Goal: Communication & Community: Answer question/provide support

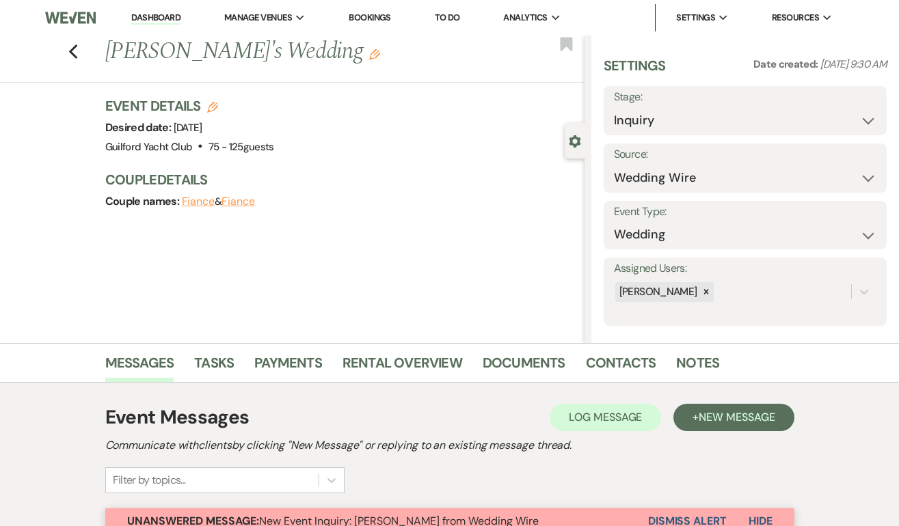
select select "3"
select select "2020"
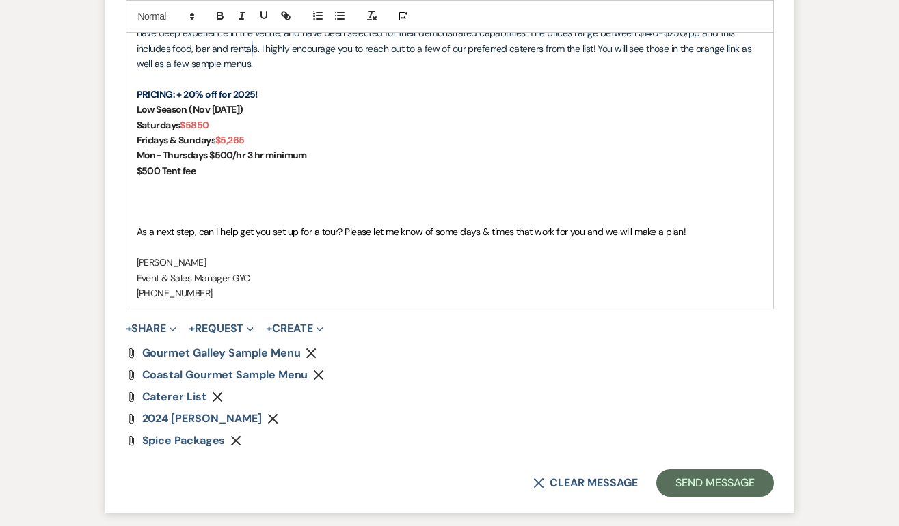
scroll to position [1602, 0]
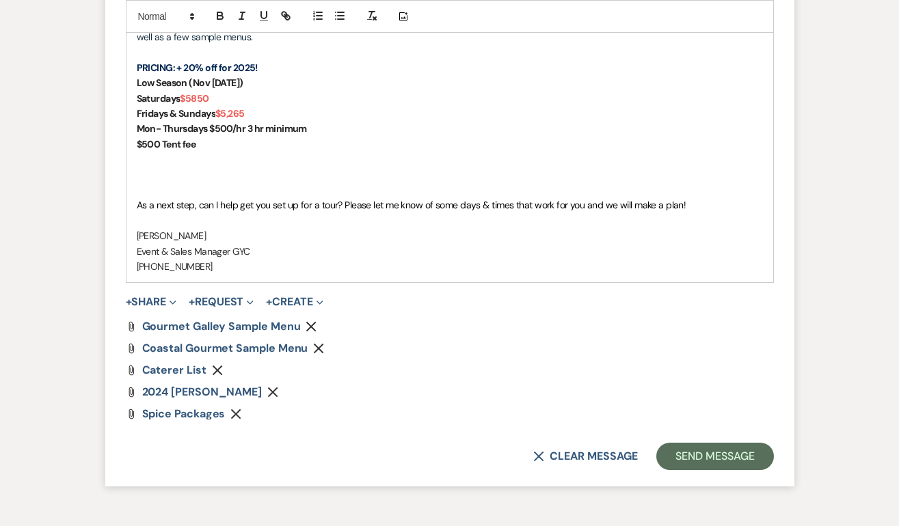
click at [278, 392] on use "button" at bounding box center [273, 392] width 10 height 10
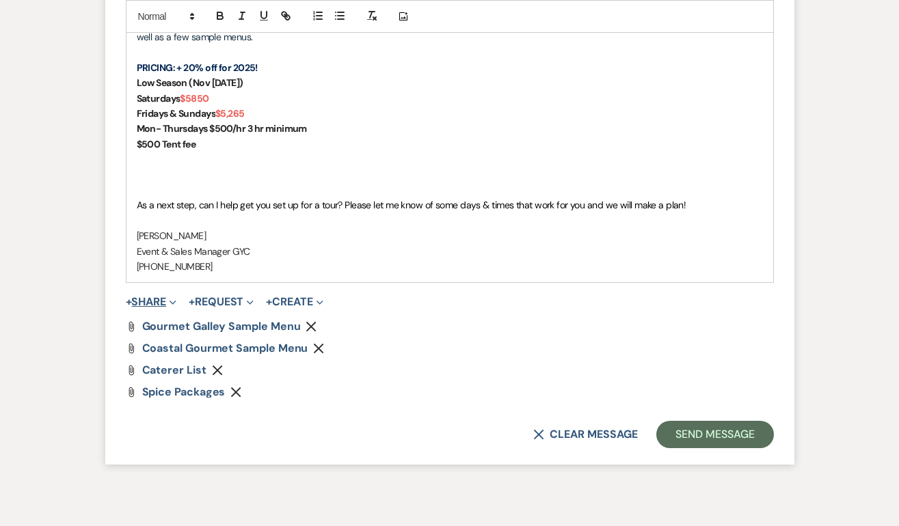
click at [165, 301] on button "+ Share Expand" at bounding box center [151, 302] width 51 height 11
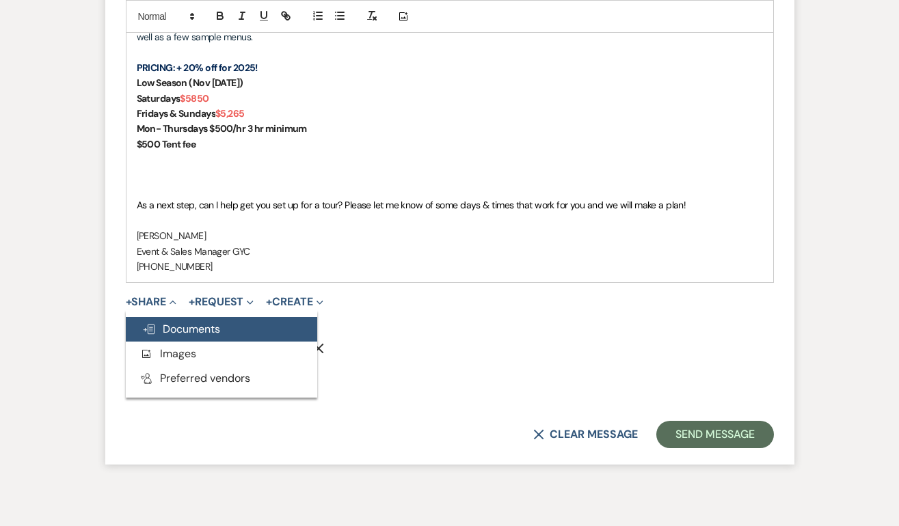
click at [176, 336] on span "Doc Upload Documents" at bounding box center [181, 329] width 78 height 14
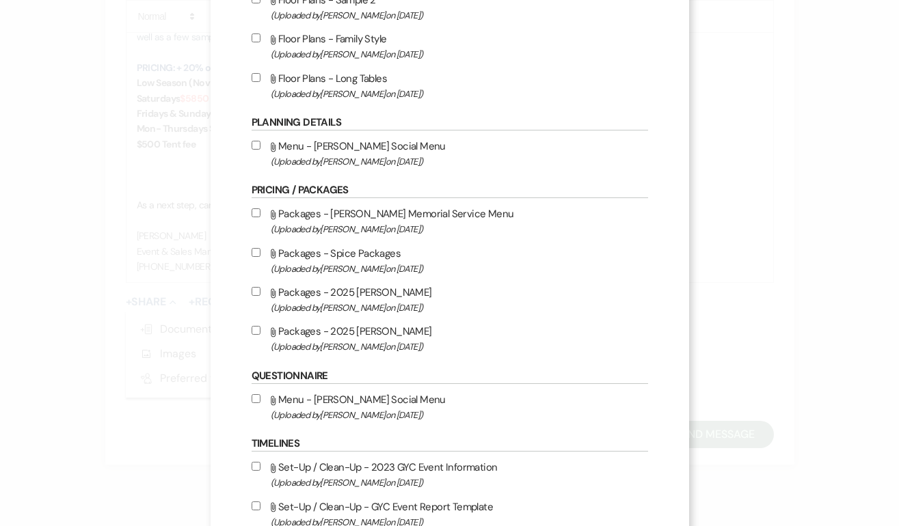
scroll to position [518, 0]
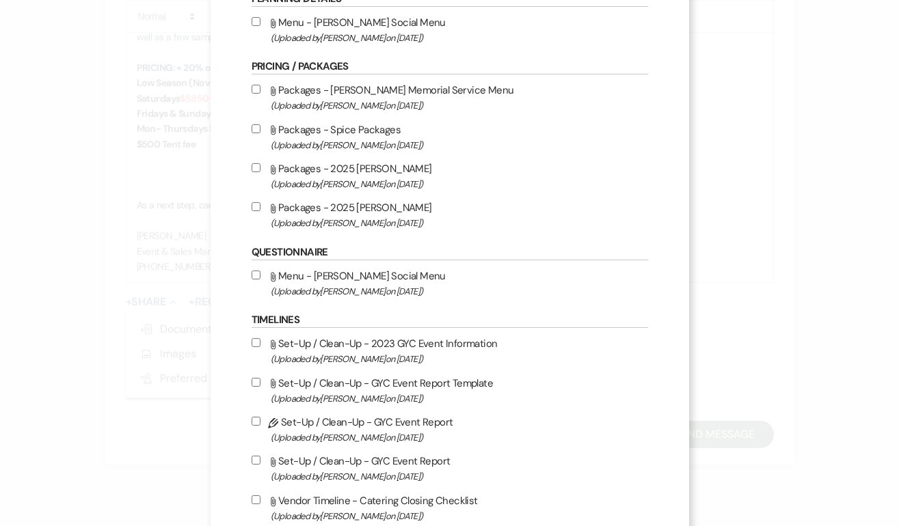
click at [253, 210] on input "Attach File Packages - 2025 [PERSON_NAME] (Uploaded by [PERSON_NAME] on [DATE] )" at bounding box center [255, 206] width 9 height 9
checkbox input "true"
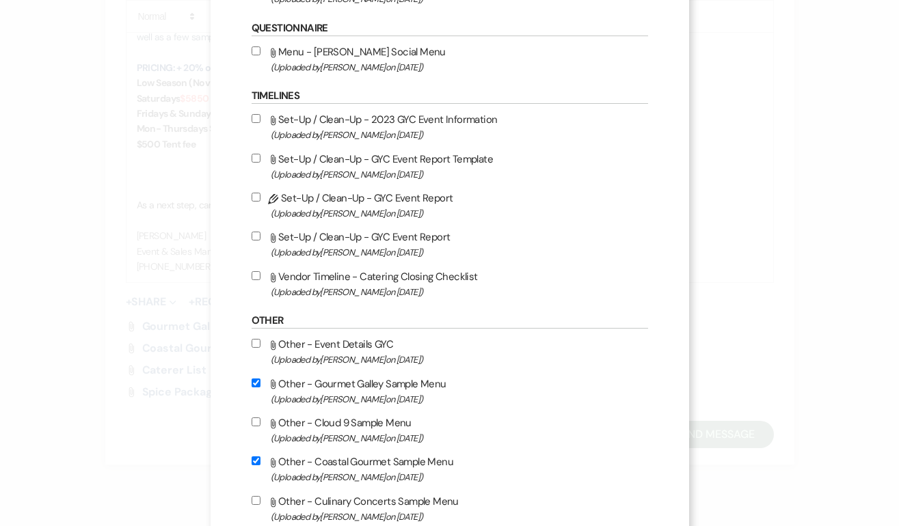
scroll to position [1108, 0]
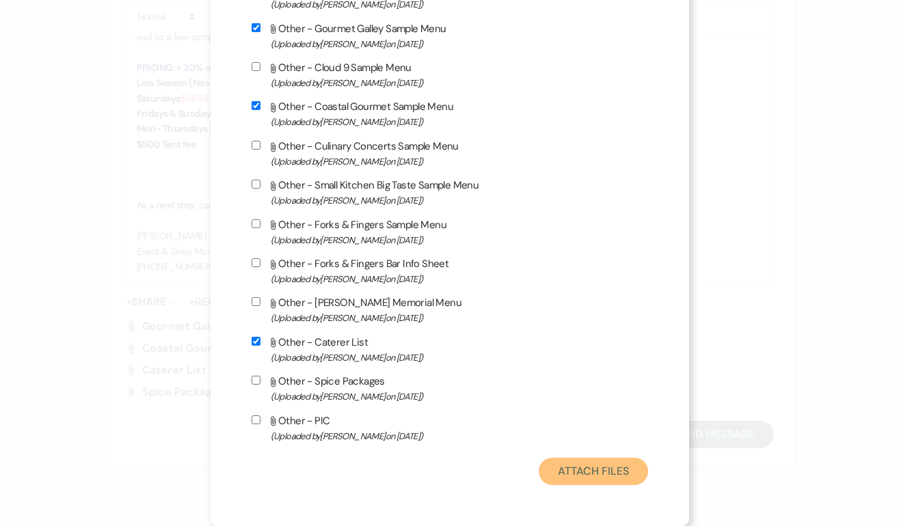
click at [577, 469] on button "Attach Files" at bounding box center [592, 471] width 109 height 27
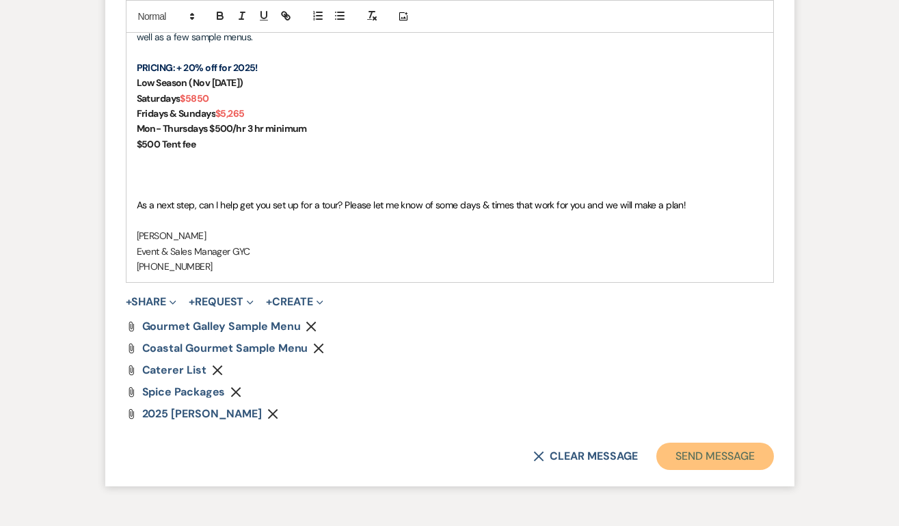
click at [687, 456] on button "Send Message" at bounding box center [714, 456] width 117 height 27
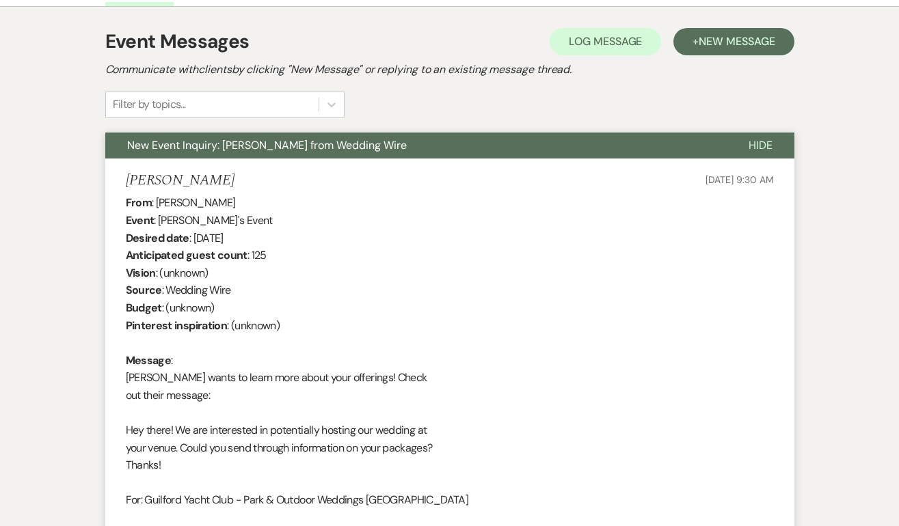
scroll to position [0, 0]
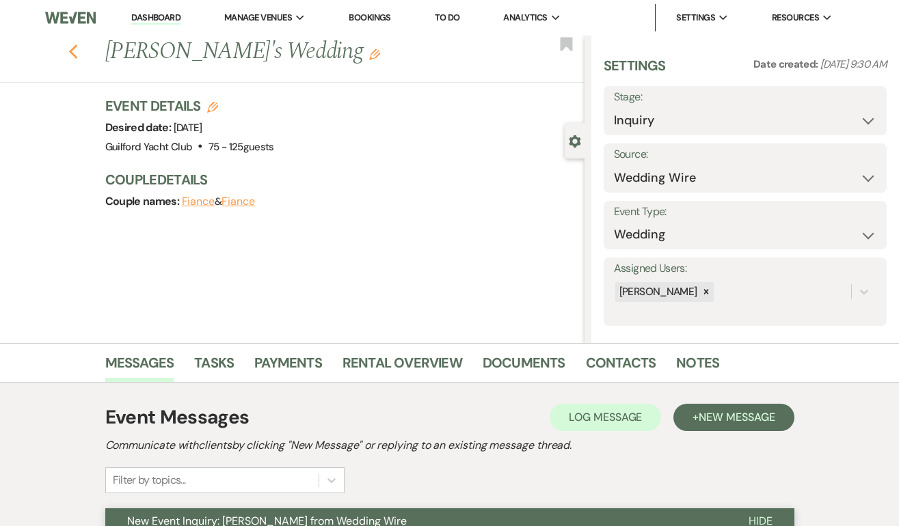
click at [70, 50] on icon "Previous" at bounding box center [73, 52] width 10 height 16
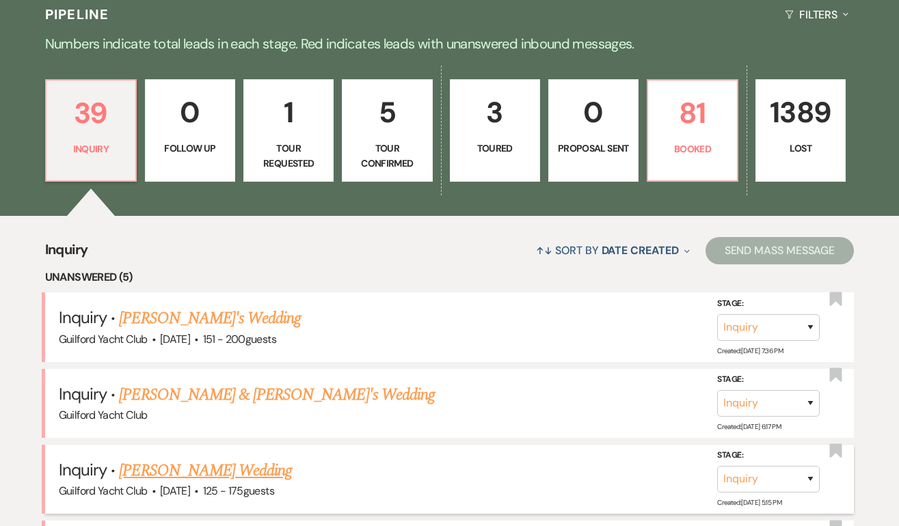
scroll to position [436, 0]
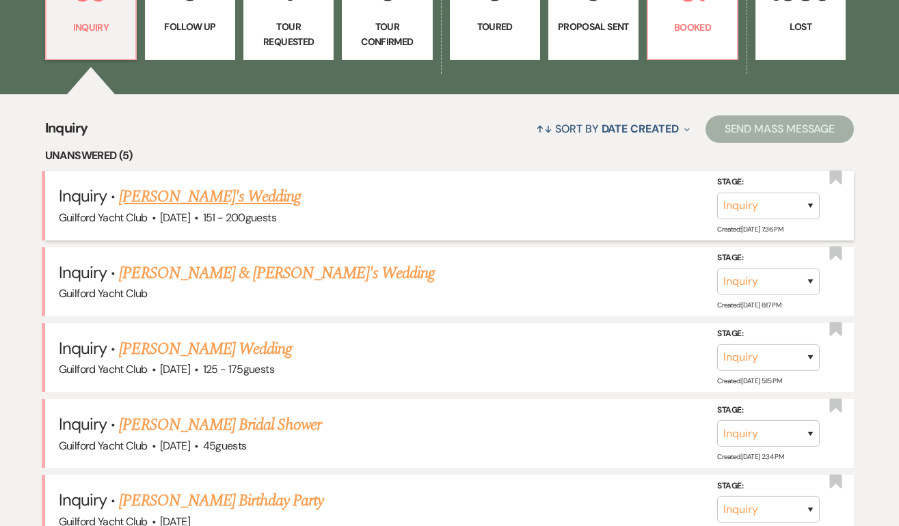
click at [180, 200] on link "[PERSON_NAME]'s Wedding" at bounding box center [210, 197] width 182 height 25
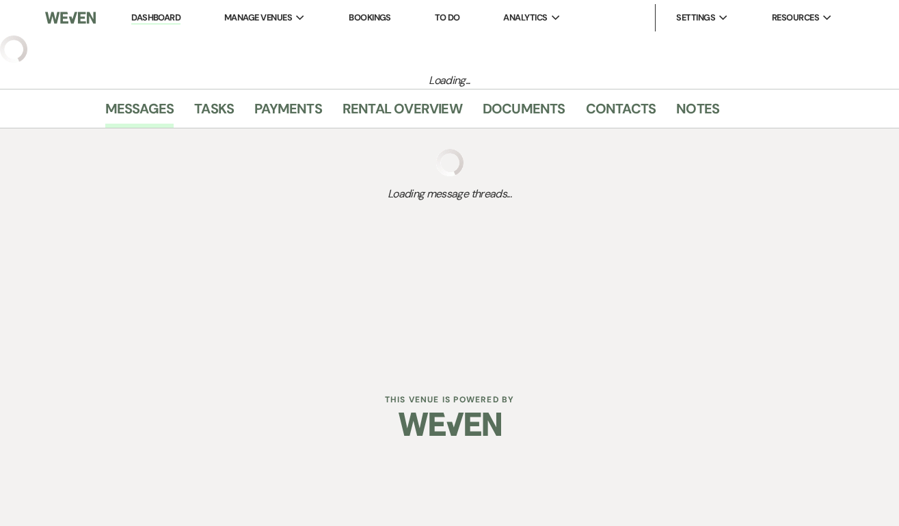
select select "2"
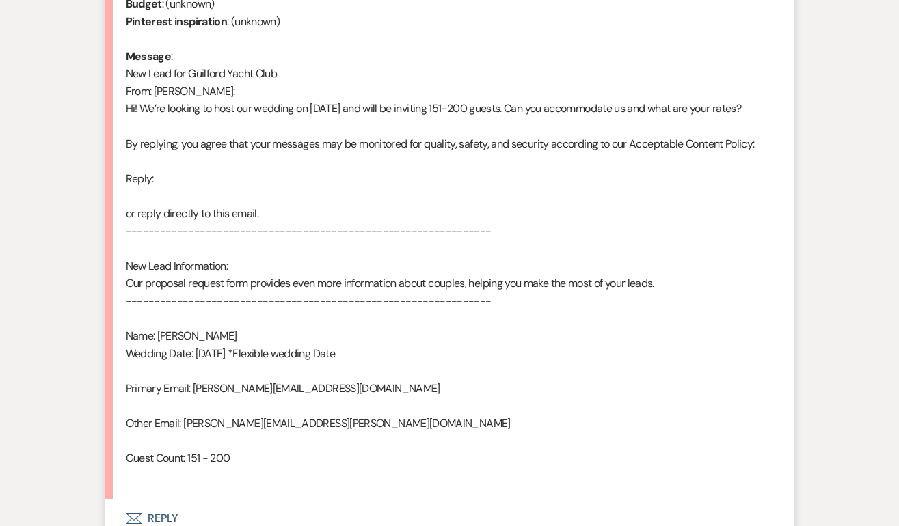
scroll to position [817, 0]
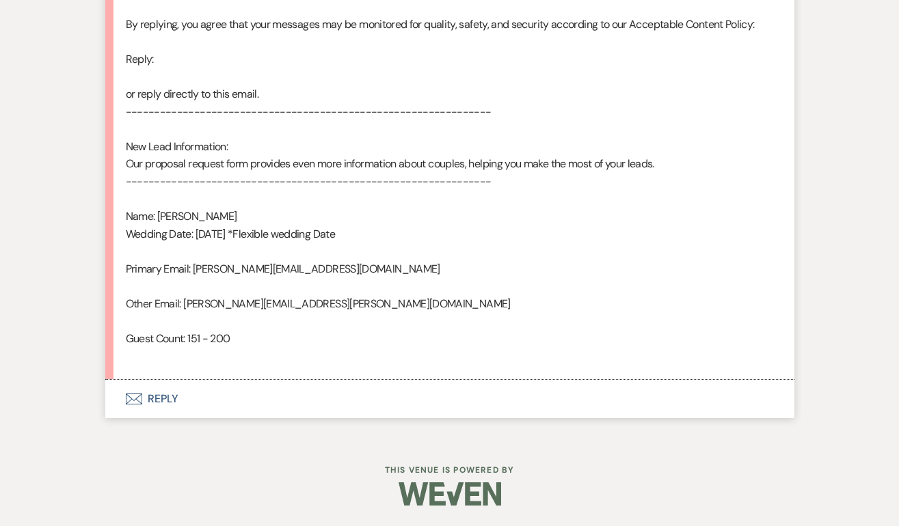
click at [169, 398] on button "Envelope Reply" at bounding box center [449, 399] width 689 height 38
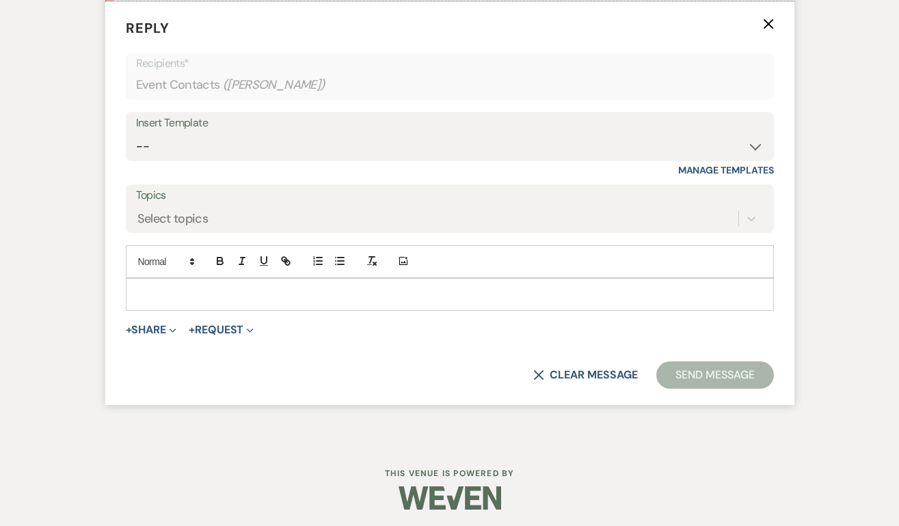
scroll to position [1199, 0]
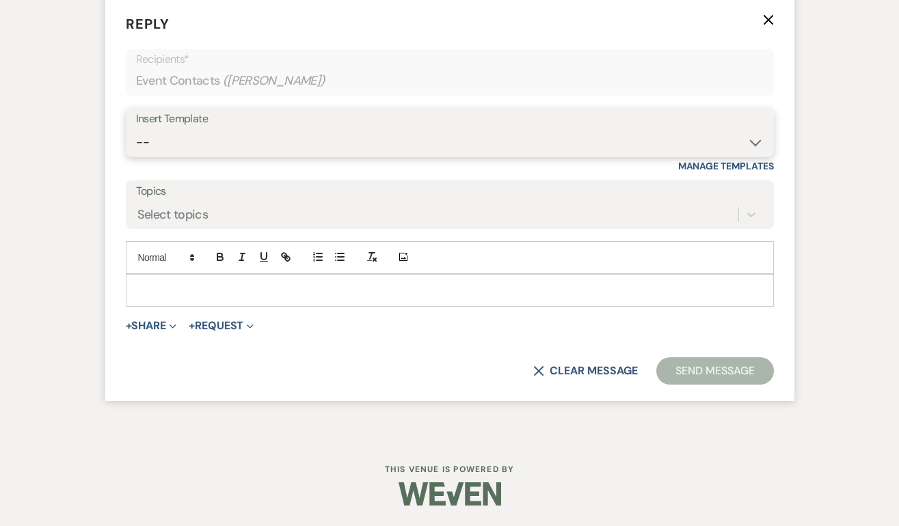
click at [165, 145] on select "-- Weven Planning Portal Introduction (Booked Events) Initial Inquiry Response …" at bounding box center [449, 142] width 627 height 27
select select "2020"
click at [136, 129] on select "-- Weven Planning Portal Introduction (Booked Events) Initial Inquiry Response …" at bounding box center [449, 142] width 627 height 27
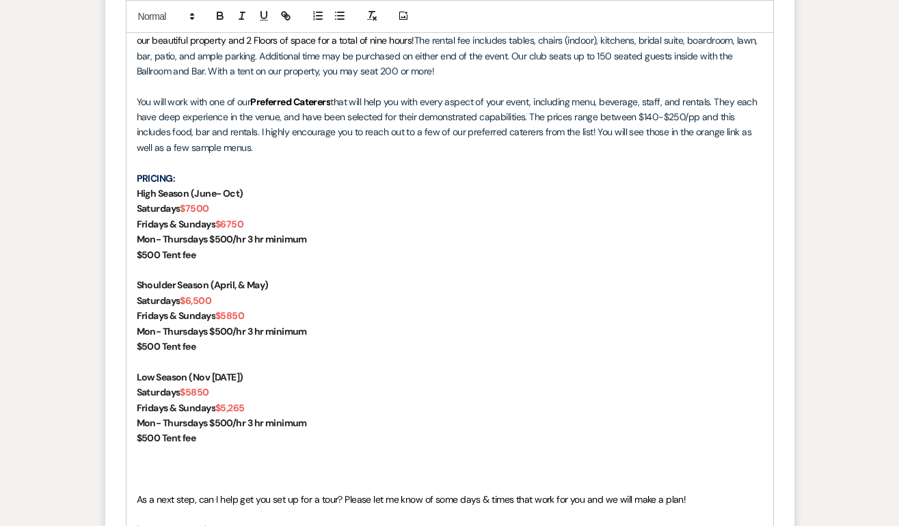
scroll to position [1547, 0]
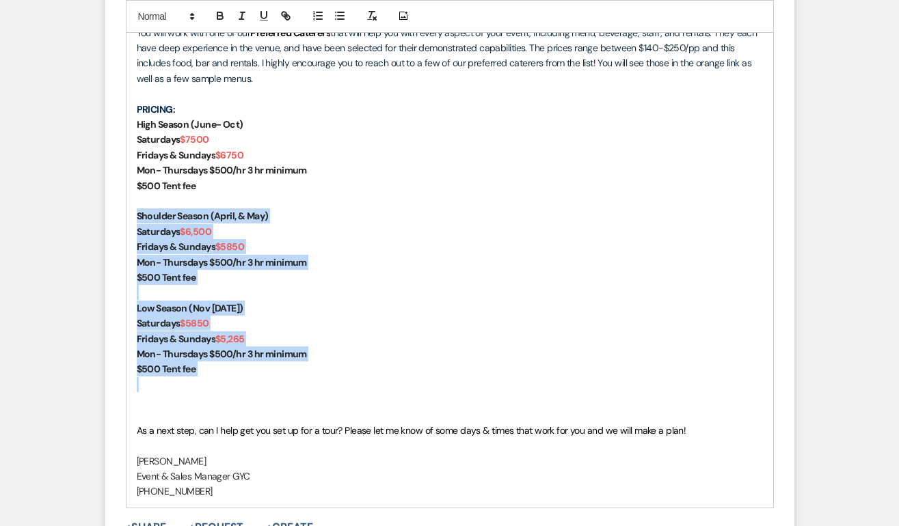
drag, startPoint x: 220, startPoint y: 394, endPoint x: 124, endPoint y: 232, distance: 188.7
click at [124, 232] on form "Reply X Saving draft... Recipients* Event Contacts ( [PERSON_NAME] ) Insert Tem…" at bounding box center [449, 172] width 689 height 1080
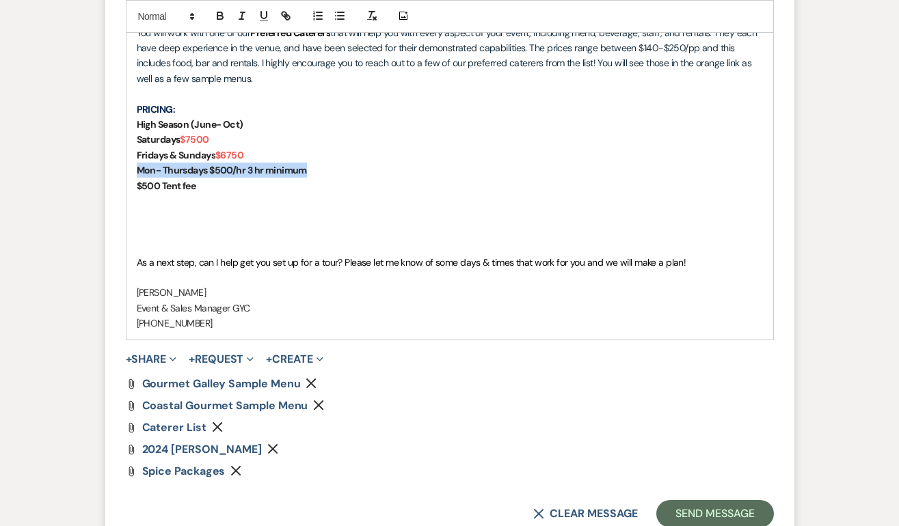
drag, startPoint x: 314, startPoint y: 189, endPoint x: 136, endPoint y: 188, distance: 178.4
click at [137, 178] on p "Mon- Thursdays $500/hr 3 hr minimum" at bounding box center [450, 170] width 626 height 15
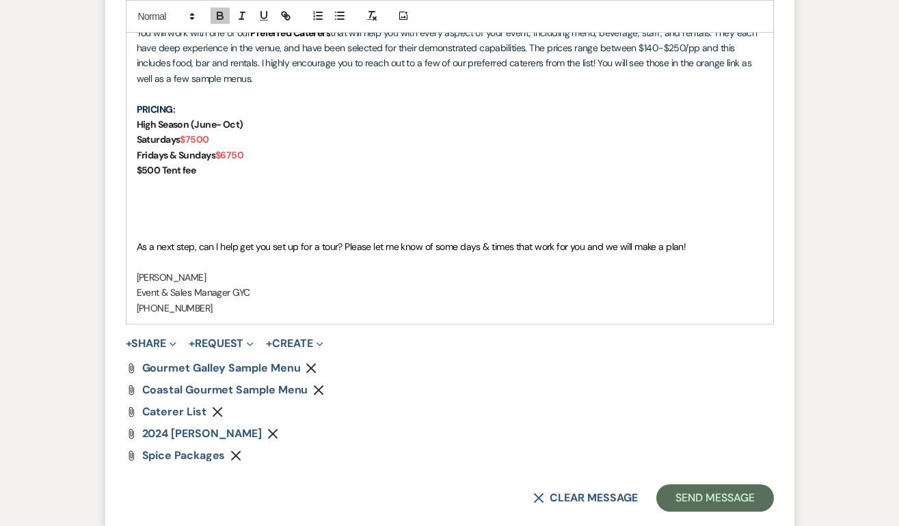
click at [278, 439] on icon "Remove" at bounding box center [272, 433] width 11 height 11
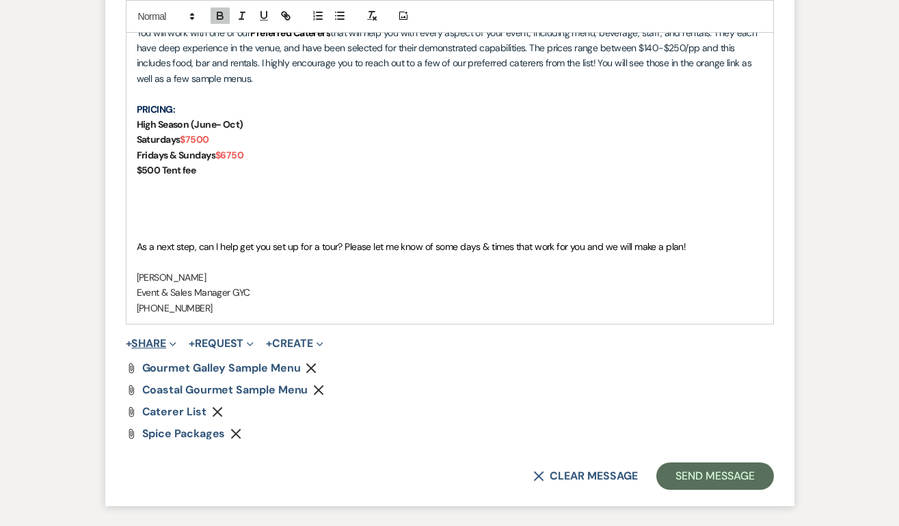
click at [161, 349] on button "+ Share Expand" at bounding box center [151, 343] width 51 height 11
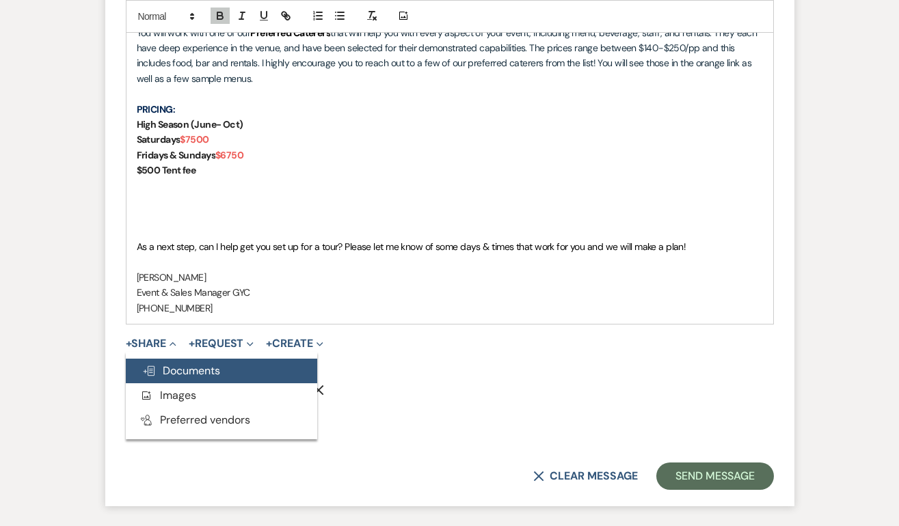
click at [169, 378] on span "Doc Upload Documents" at bounding box center [181, 371] width 78 height 14
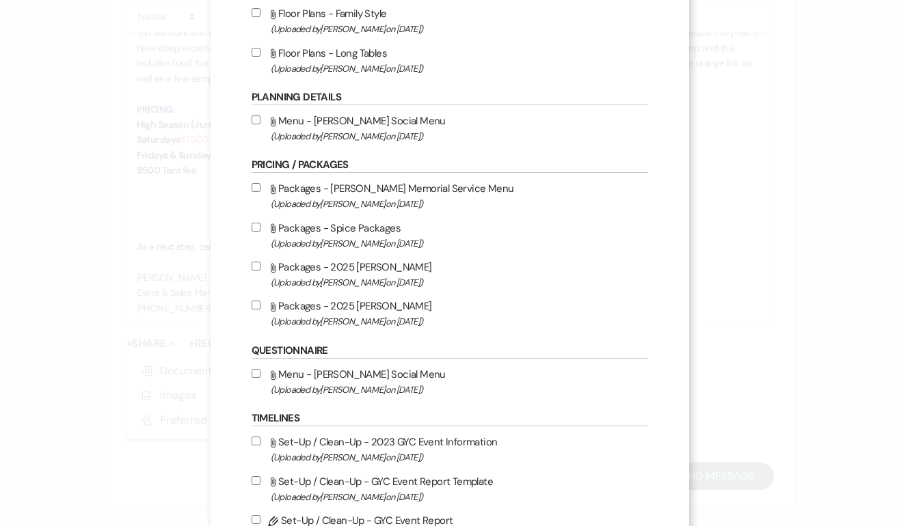
scroll to position [425, 0]
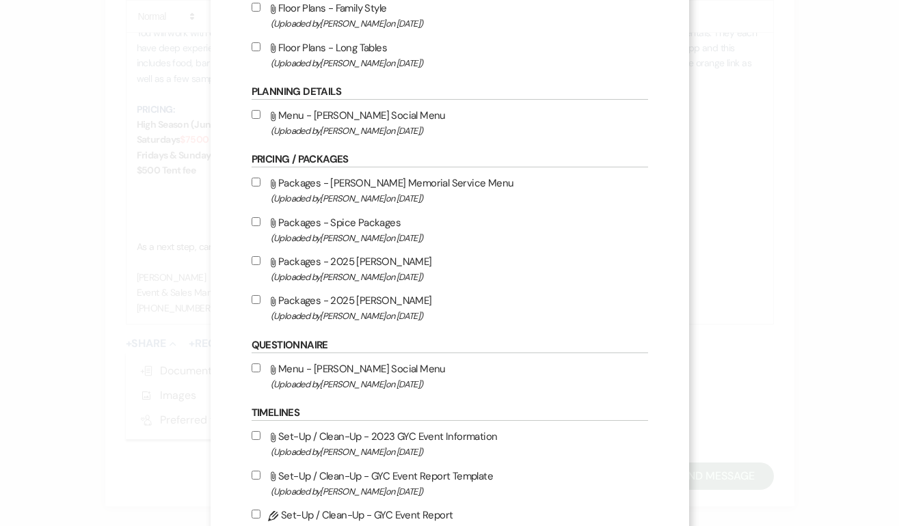
click at [257, 304] on input "Attach File Packages - 2025 [PERSON_NAME] (Uploaded by [PERSON_NAME] on [DATE] )" at bounding box center [255, 299] width 9 height 9
checkbox input "true"
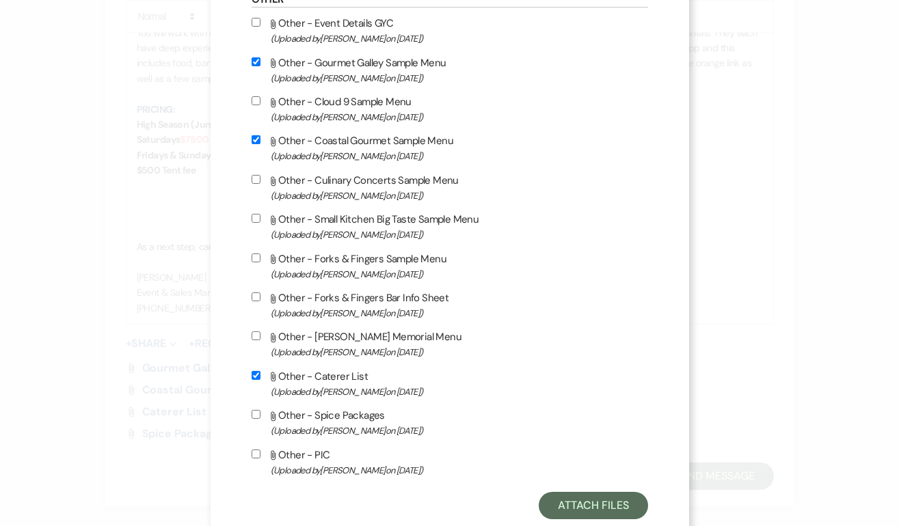
scroll to position [1108, 0]
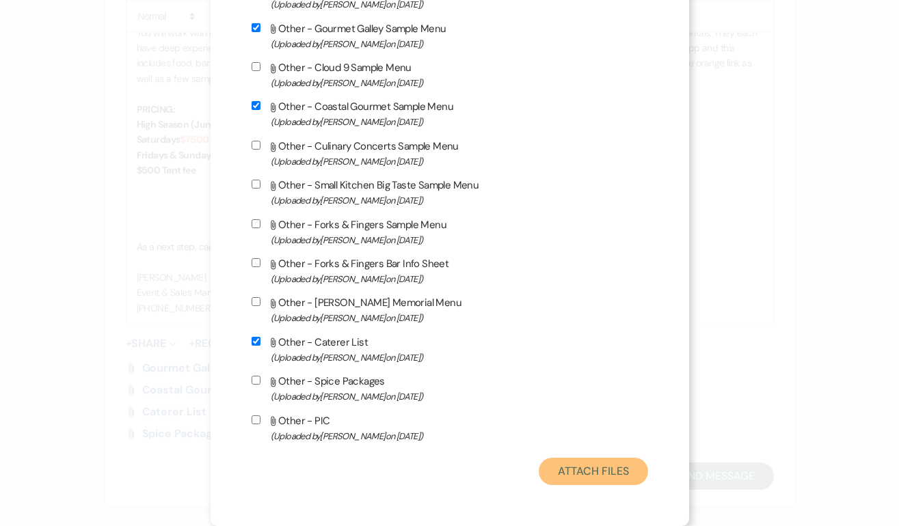
click at [571, 476] on button "Attach Files" at bounding box center [592, 471] width 109 height 27
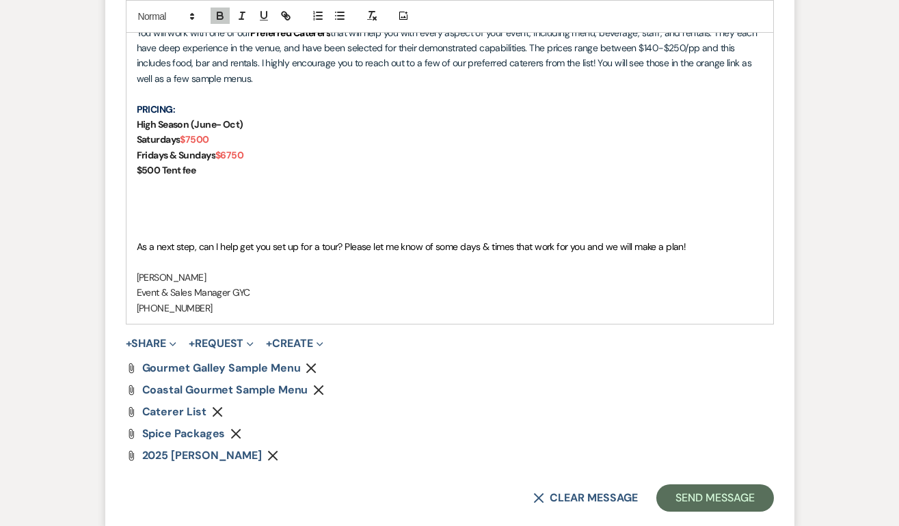
click at [214, 239] on p at bounding box center [450, 231] width 626 height 15
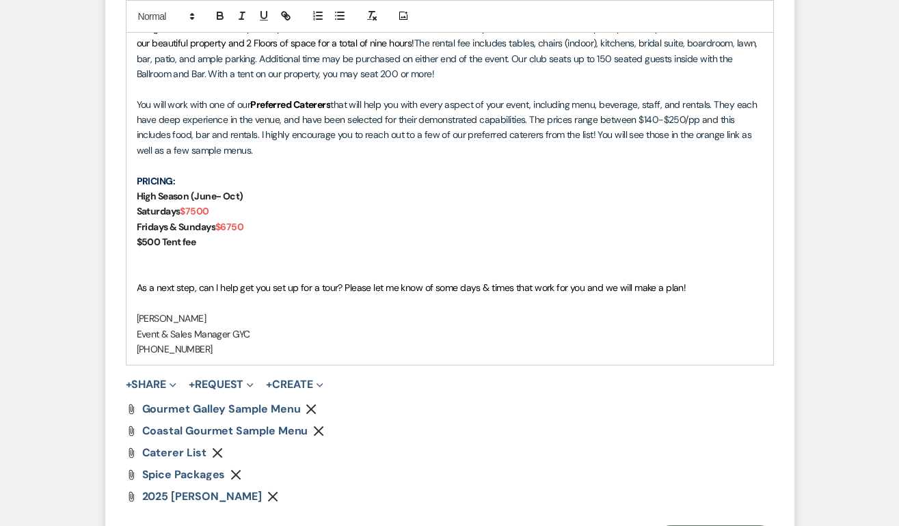
scroll to position [1661, 0]
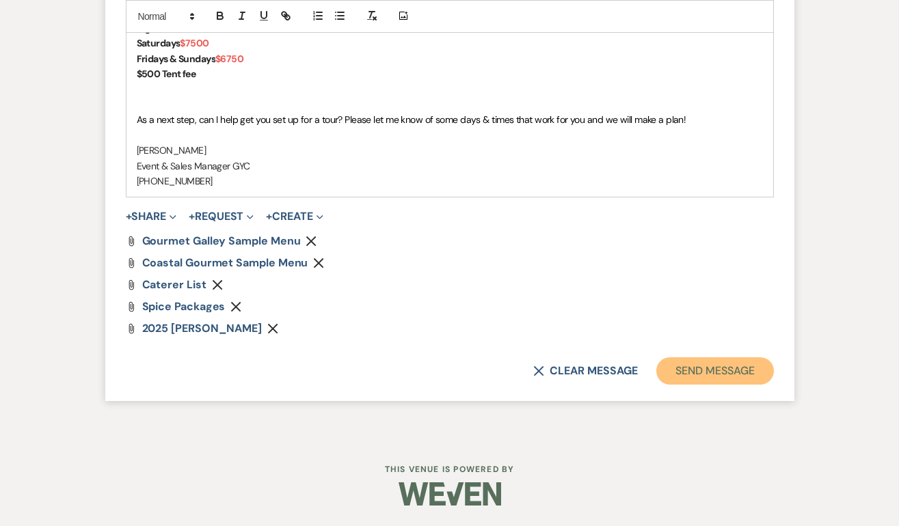
click at [719, 374] on button "Send Message" at bounding box center [714, 370] width 117 height 27
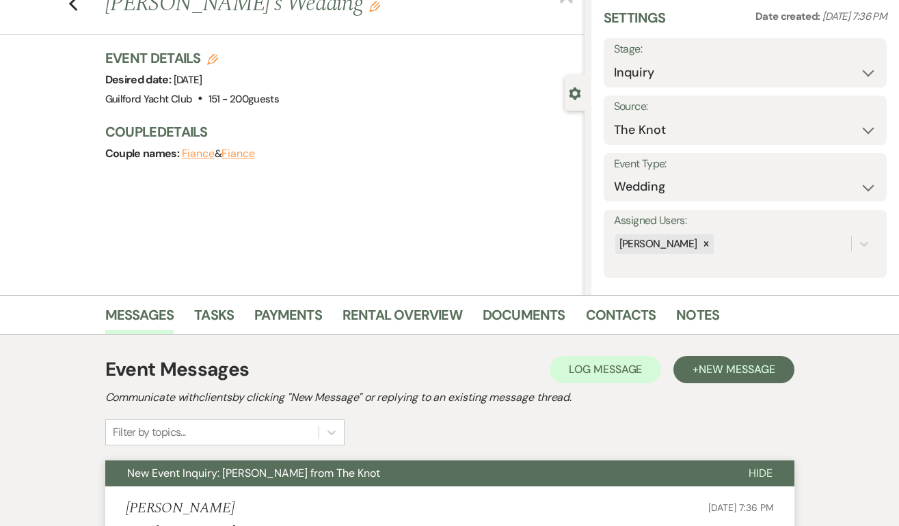
scroll to position [0, 0]
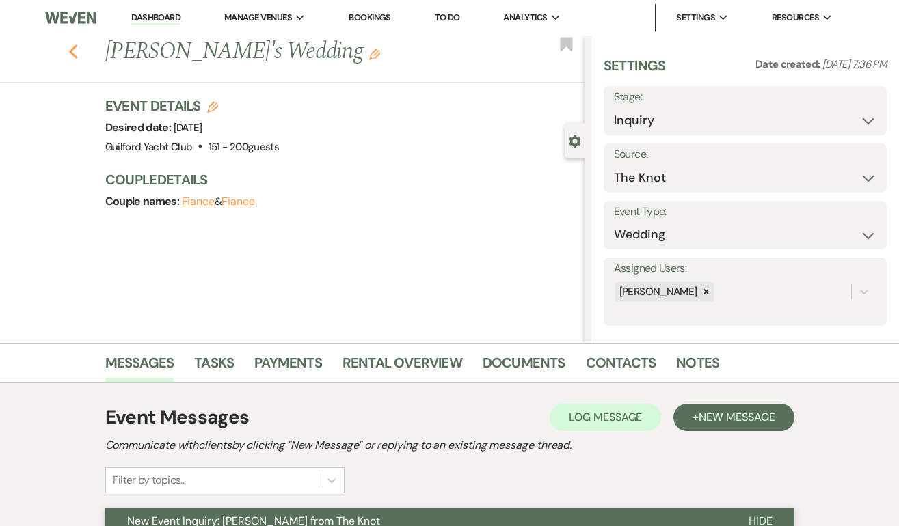
click at [71, 53] on use "button" at bounding box center [72, 51] width 9 height 15
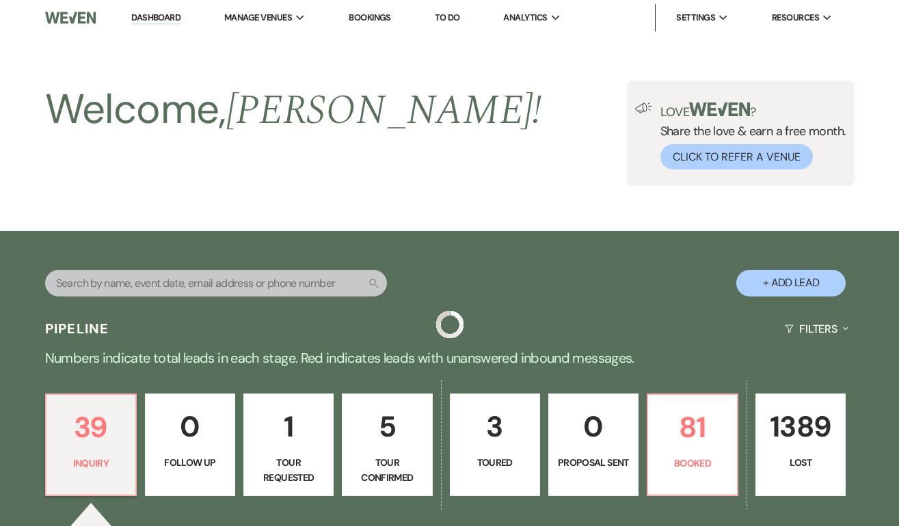
scroll to position [436, 0]
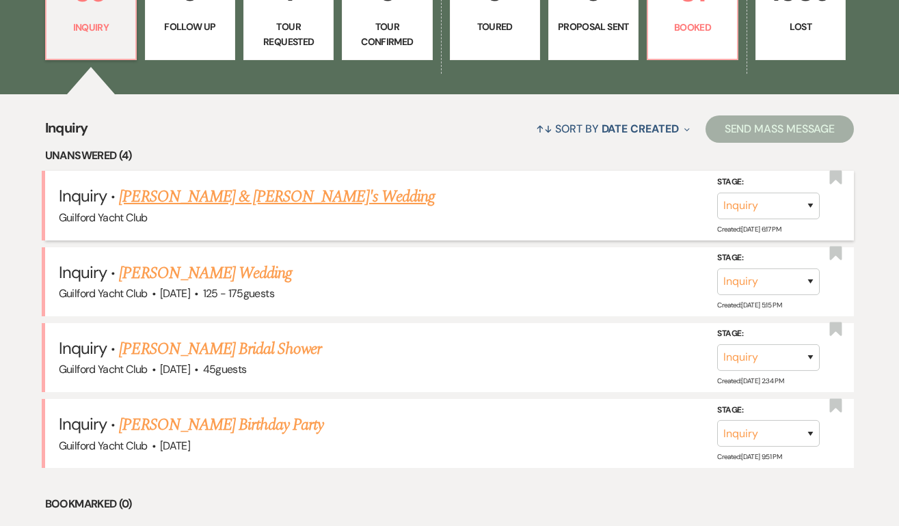
click at [176, 193] on link "[PERSON_NAME] & [PERSON_NAME]'s Wedding" at bounding box center [277, 197] width 316 height 25
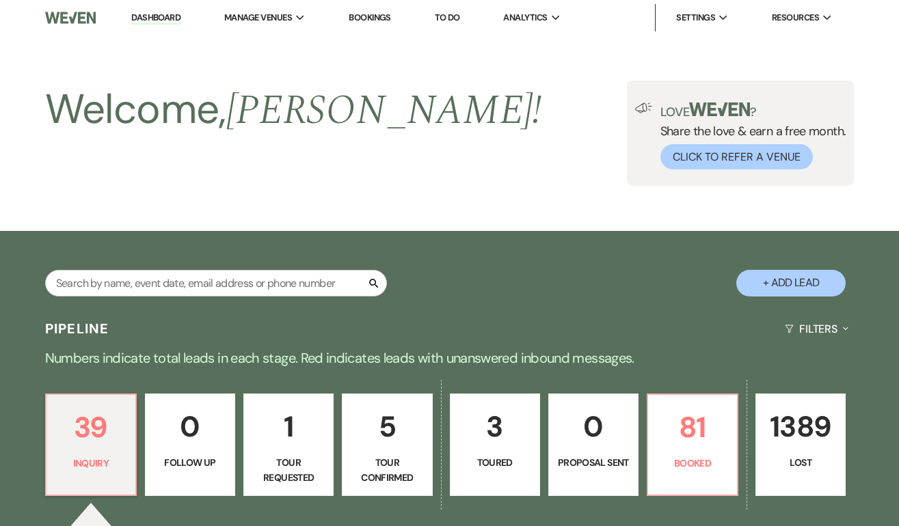
select select "5"
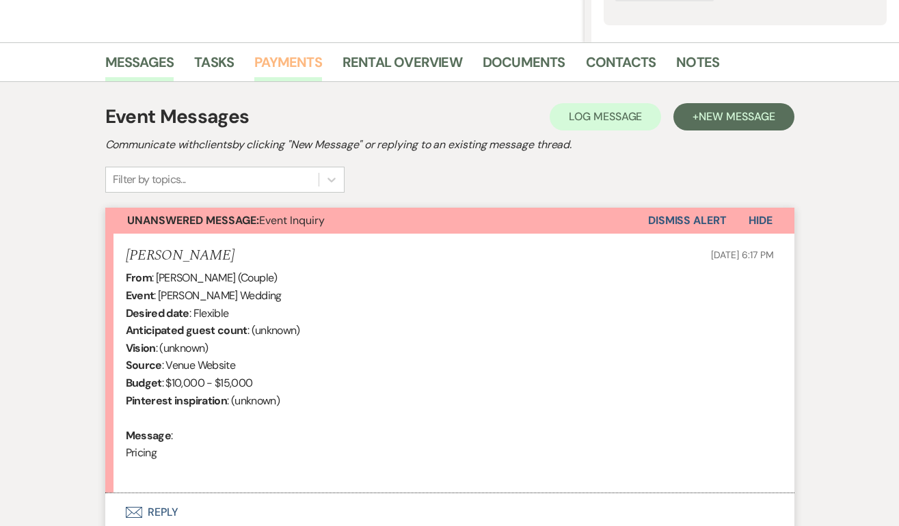
scroll to position [415, 0]
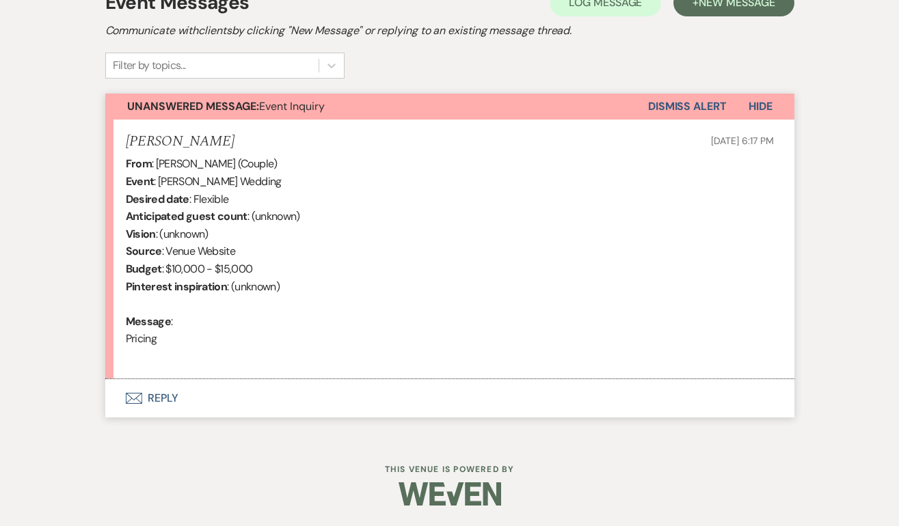
click at [167, 398] on button "Envelope Reply" at bounding box center [449, 398] width 689 height 38
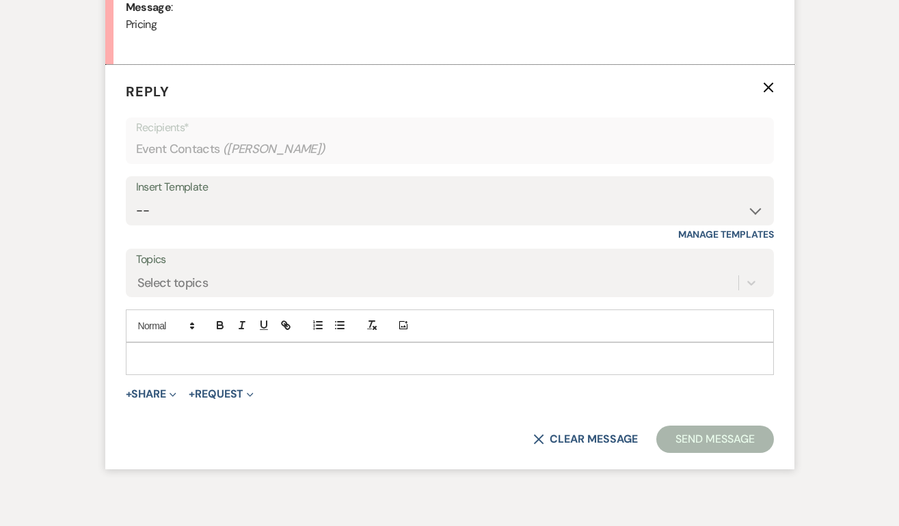
scroll to position [733, 0]
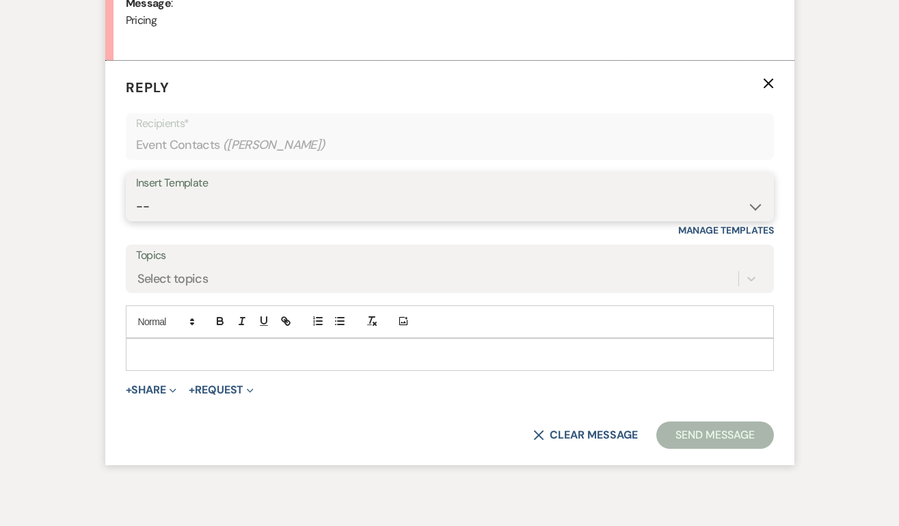
click at [182, 201] on select "-- Weven Planning Portal Introduction (Booked Events) Initial Inquiry Response …" at bounding box center [449, 206] width 627 height 27
select select "2020"
click at [136, 193] on select "-- Weven Planning Portal Introduction (Booked Events) Initial Inquiry Response …" at bounding box center [449, 206] width 627 height 27
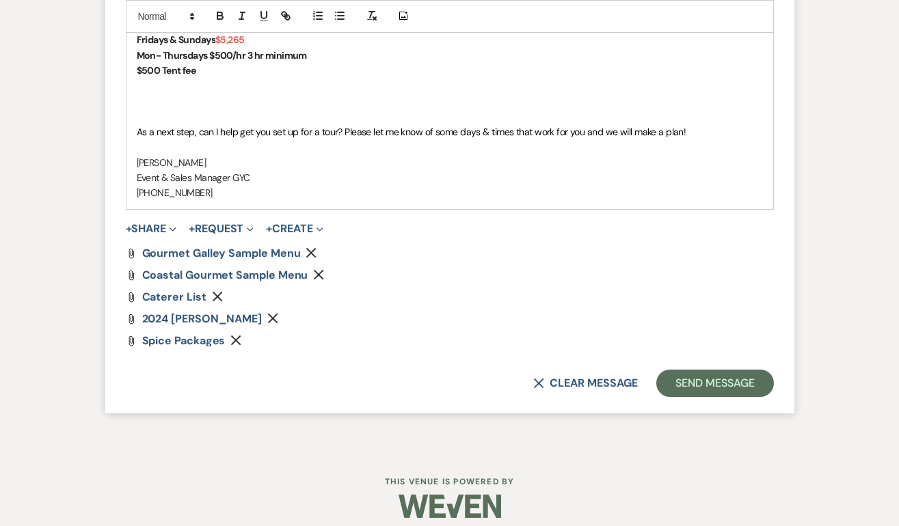
scroll to position [1473, 0]
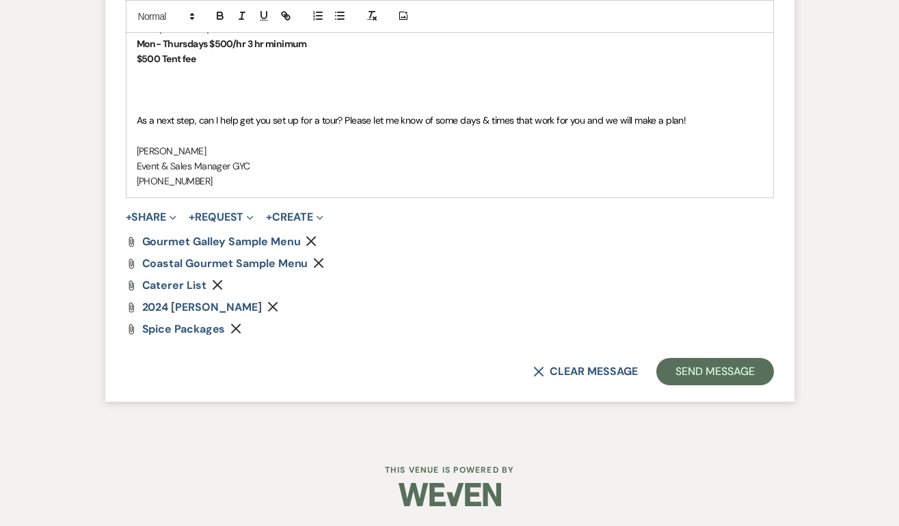
click at [278, 305] on use "button" at bounding box center [273, 307] width 10 height 10
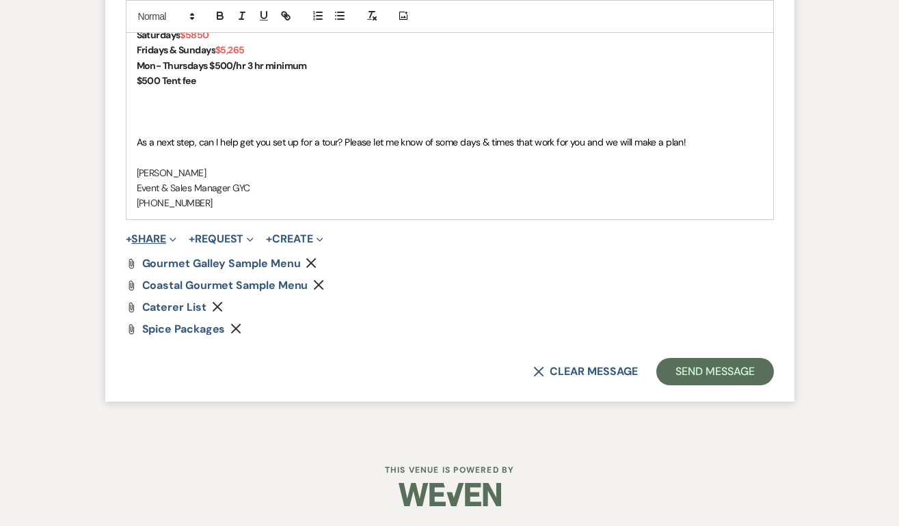
click at [169, 236] on button "+ Share Expand" at bounding box center [151, 239] width 51 height 11
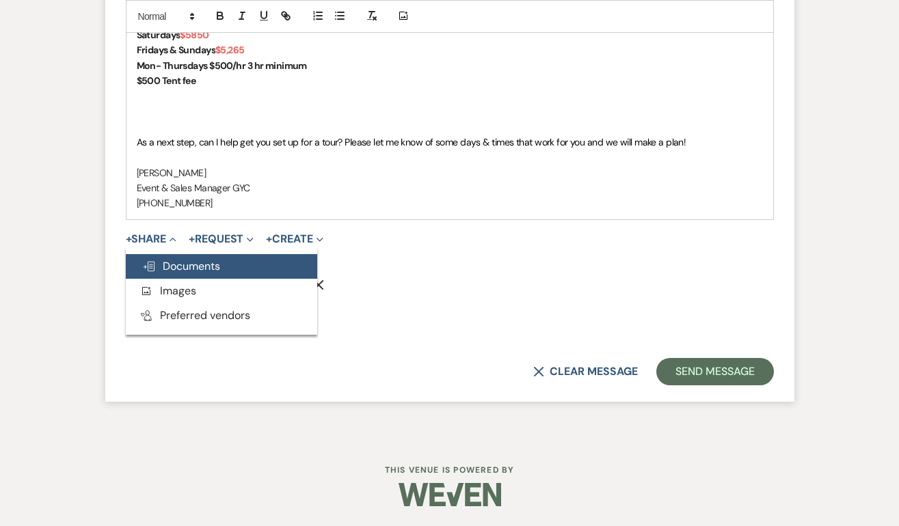
click at [234, 269] on button "Doc Upload Documents" at bounding box center [221, 266] width 191 height 25
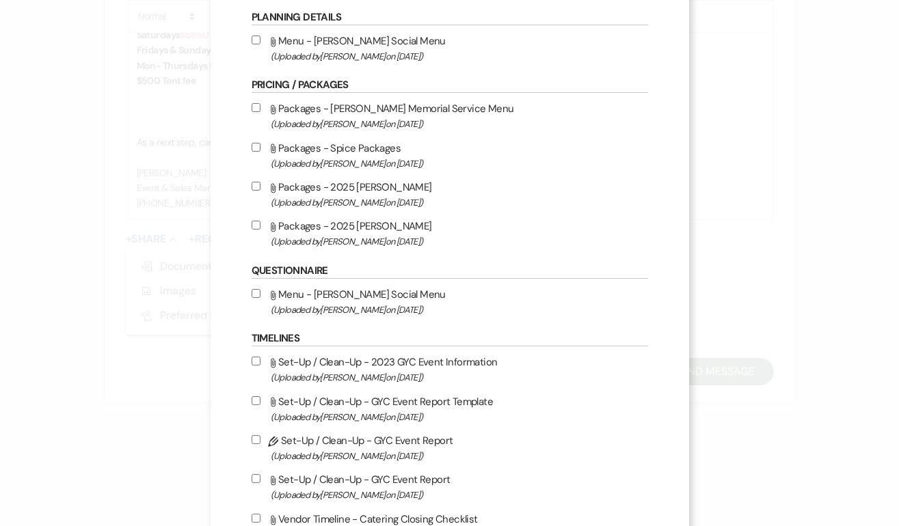
scroll to position [508, 0]
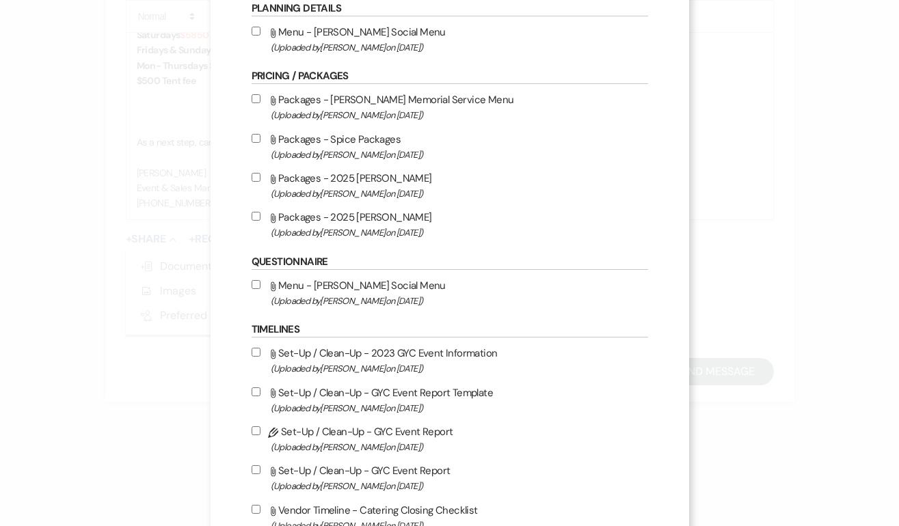
click at [255, 218] on input "Attach File Packages - 2025 [PERSON_NAME] (Uploaded by [PERSON_NAME] on [DATE] )" at bounding box center [255, 216] width 9 height 9
checkbox input "true"
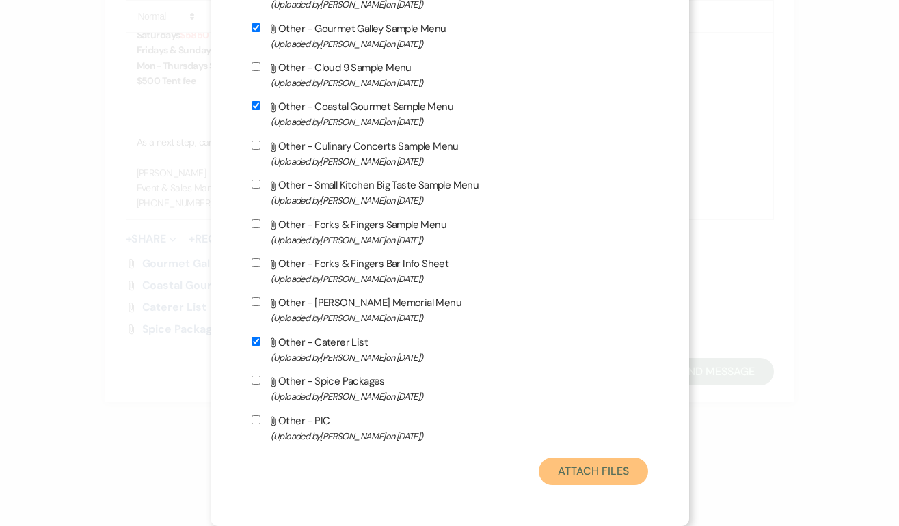
click at [625, 474] on button "Attach Files" at bounding box center [592, 471] width 109 height 27
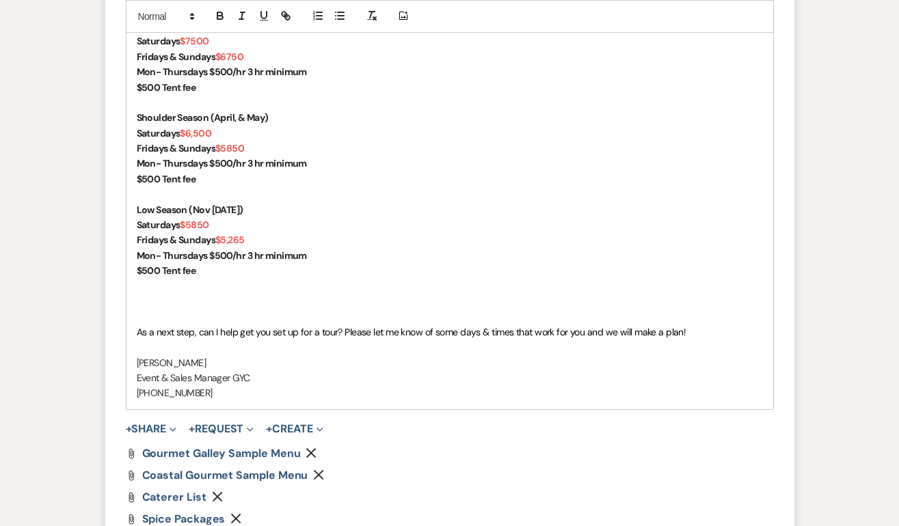
scroll to position [1216, 0]
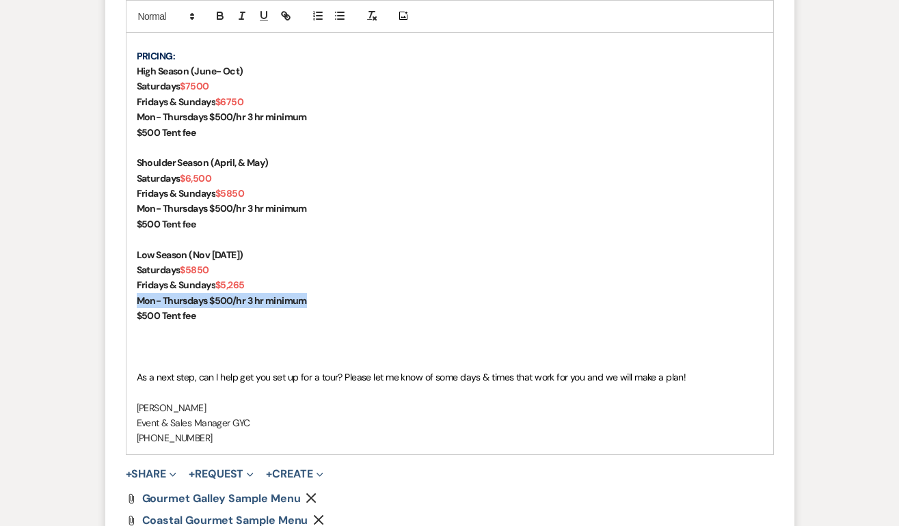
drag, startPoint x: 322, startPoint y: 305, endPoint x: 135, endPoint y: 301, distance: 186.6
click at [135, 301] on div "[PERSON_NAME], Congratulations and thank you for your interest in The Guilford …" at bounding box center [449, 155] width 646 height 598
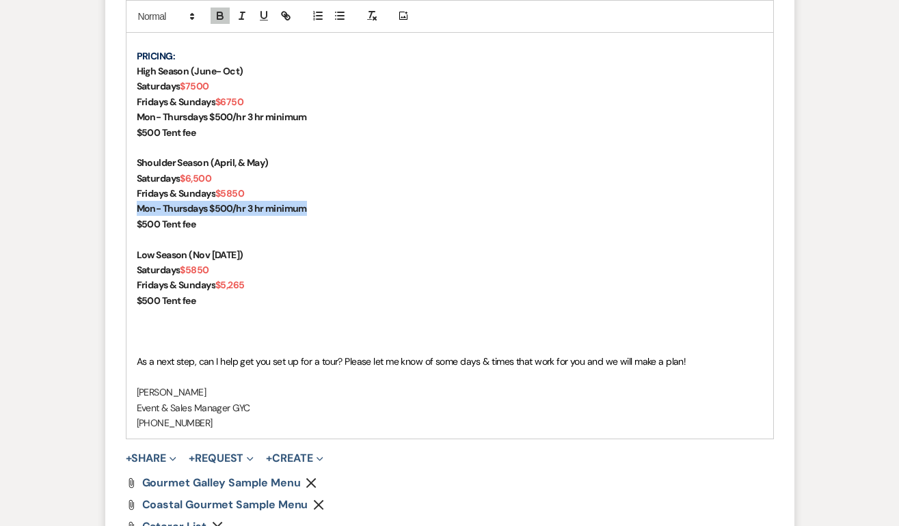
drag, startPoint x: 323, startPoint y: 208, endPoint x: 128, endPoint y: 204, distance: 194.1
click at [128, 204] on div "[PERSON_NAME], Congratulations and thank you for your interest in The Guilford …" at bounding box center [449, 147] width 646 height 582
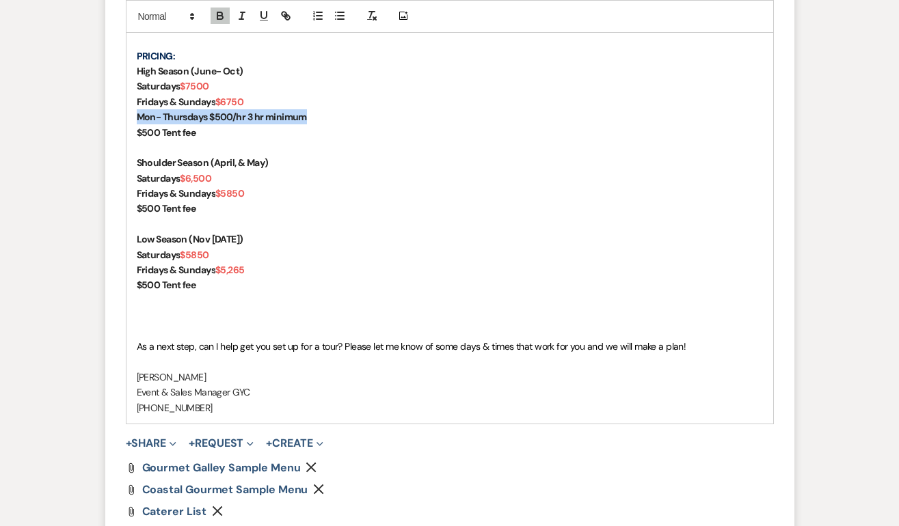
drag, startPoint x: 333, startPoint y: 118, endPoint x: 133, endPoint y: 118, distance: 200.2
click at [133, 118] on div "[PERSON_NAME], Congratulations and thank you for your interest in The Guilford …" at bounding box center [449, 139] width 646 height 567
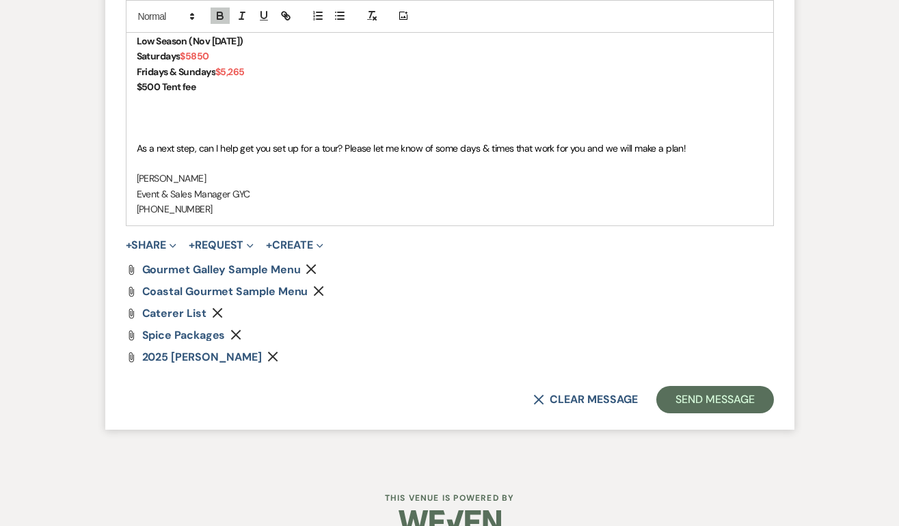
scroll to position [1413, 0]
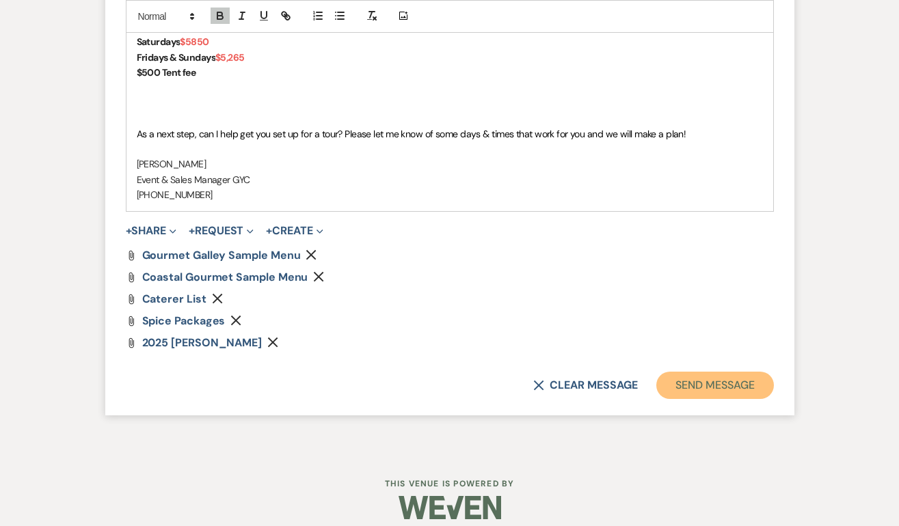
click at [705, 374] on button "Send Message" at bounding box center [714, 385] width 117 height 27
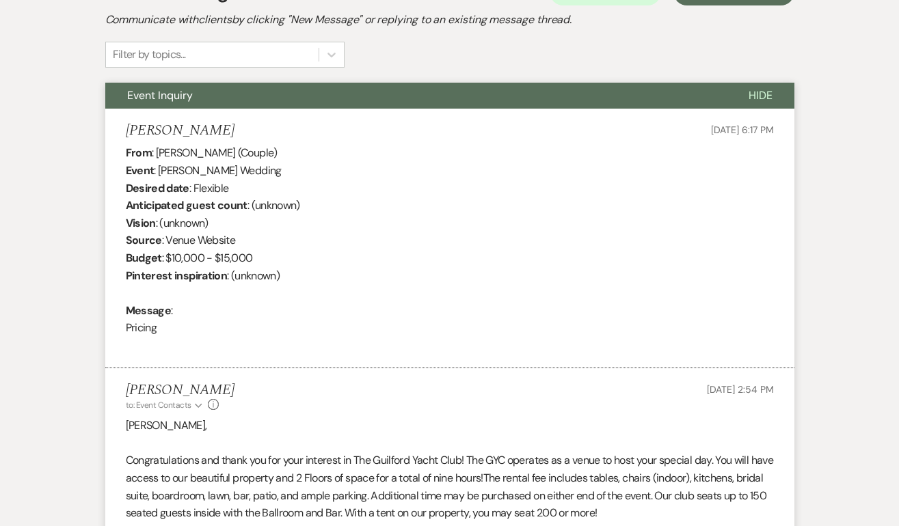
scroll to position [0, 0]
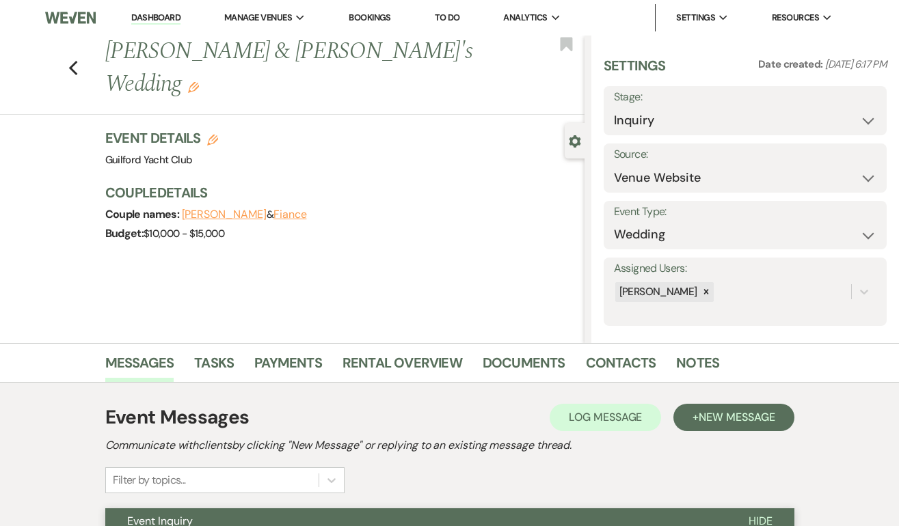
click at [65, 52] on div "Previous [PERSON_NAME] & [PERSON_NAME]'s Wedding Edit Bookmark" at bounding box center [288, 75] width 591 height 79
click at [72, 61] on use "button" at bounding box center [72, 68] width 9 height 15
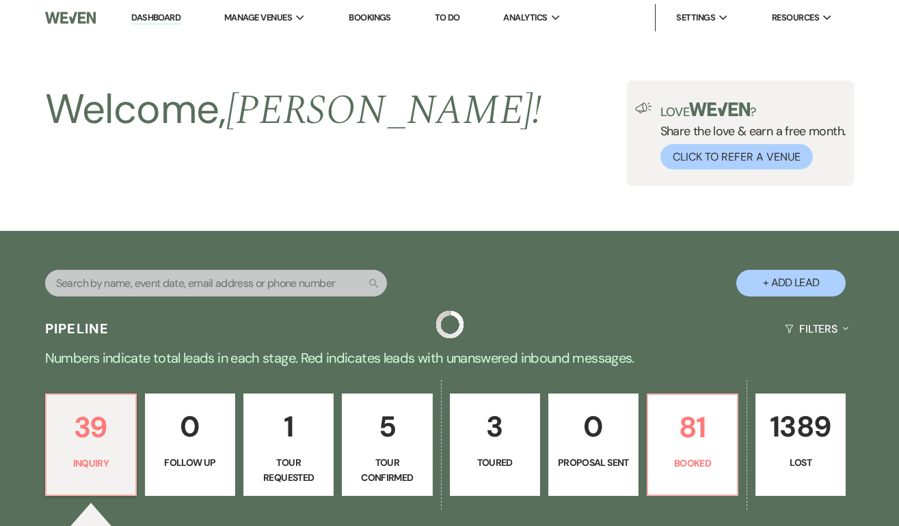
scroll to position [436, 0]
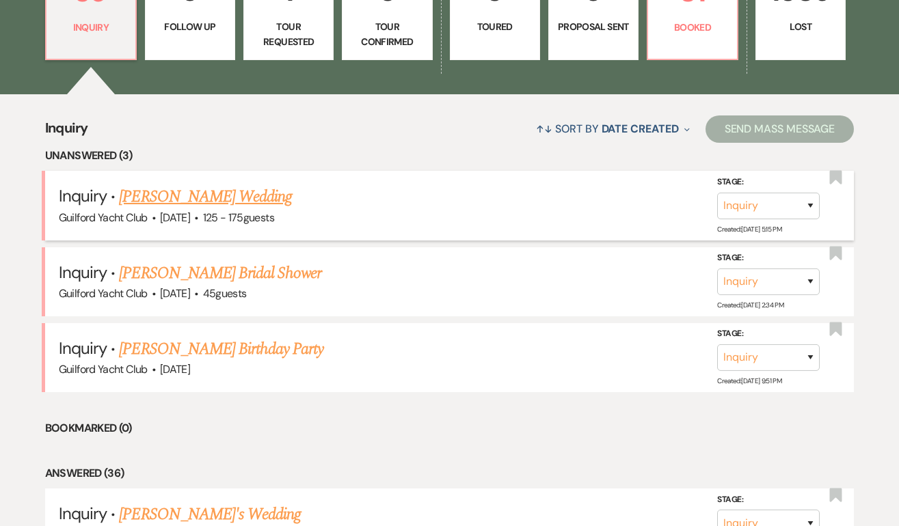
click at [213, 197] on link "[PERSON_NAME] Wedding" at bounding box center [205, 197] width 173 height 25
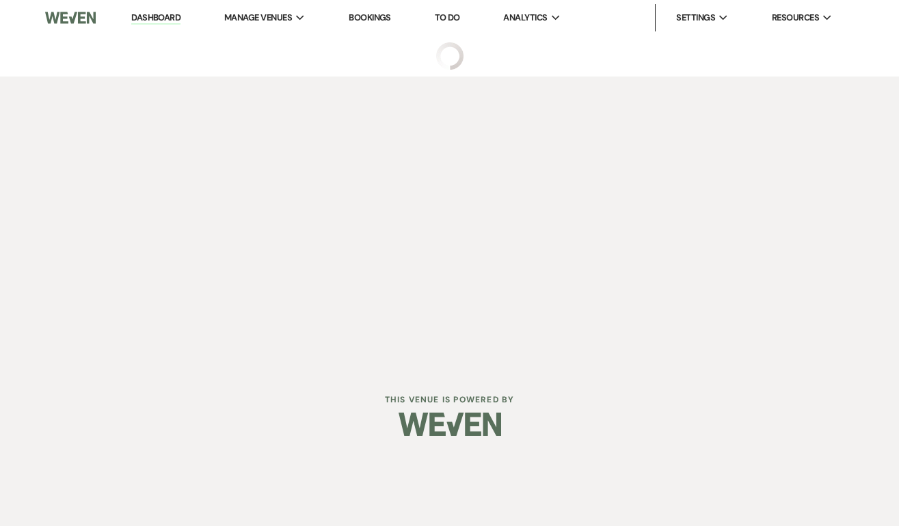
select select "3"
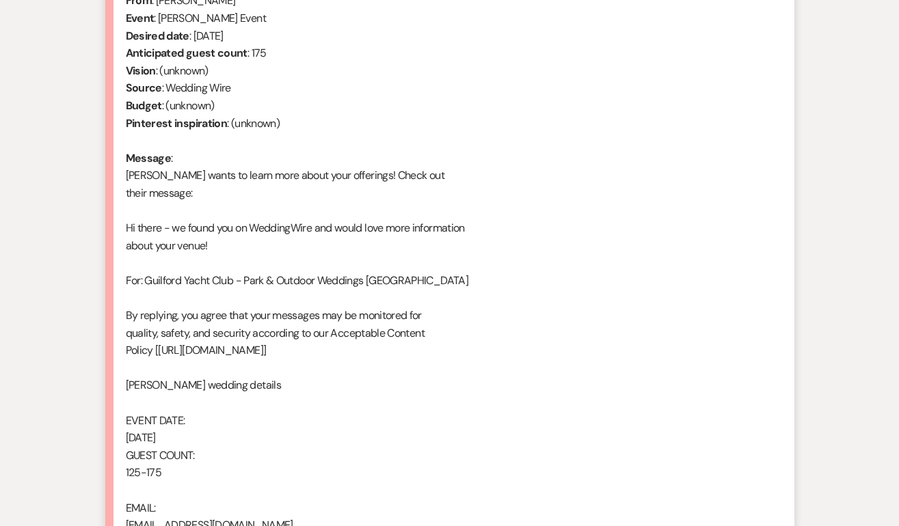
scroll to position [765, 0]
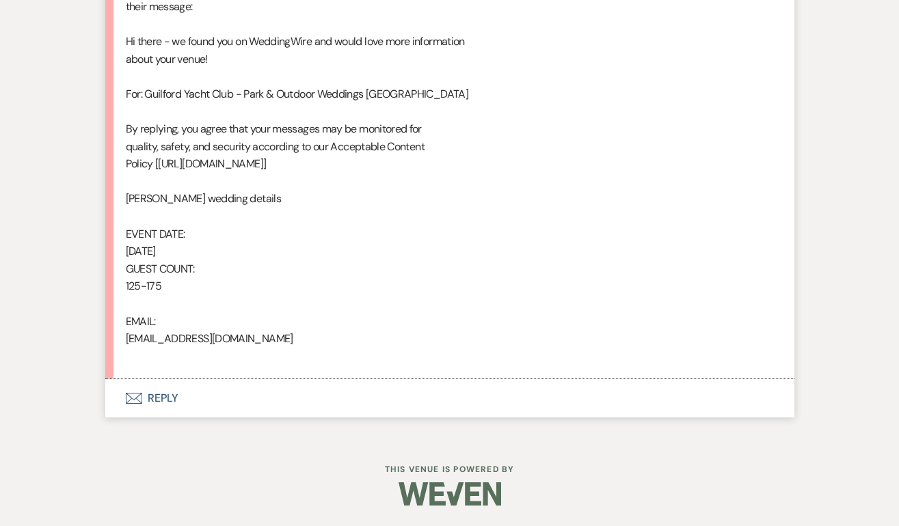
click at [173, 398] on button "Envelope Reply" at bounding box center [449, 398] width 689 height 38
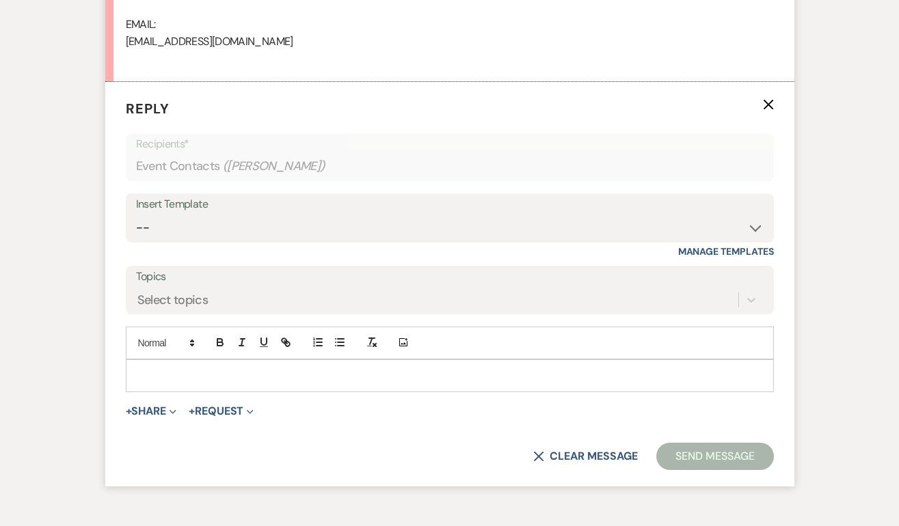
scroll to position [1083, 0]
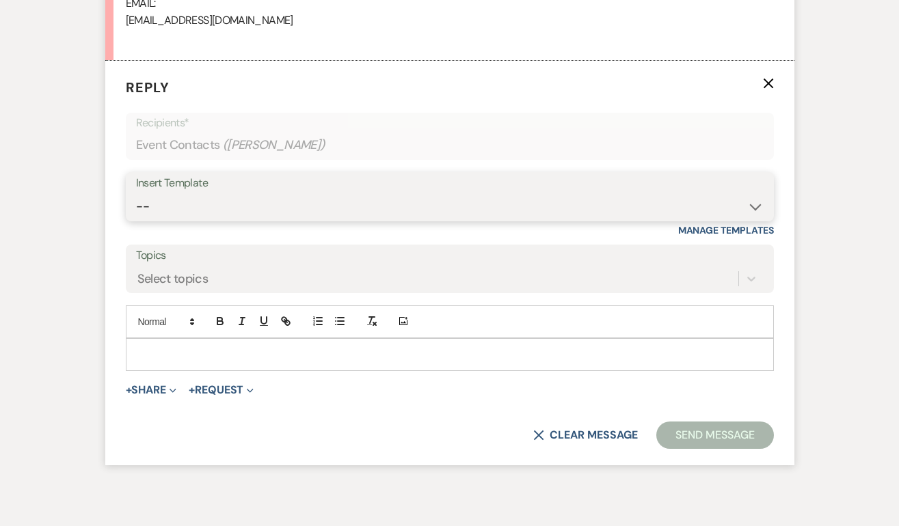
click at [206, 193] on select "-- Weven Planning Portal Introduction (Booked Events) Initial Inquiry Response …" at bounding box center [449, 206] width 627 height 27
select select "2020"
click at [136, 193] on select "-- Weven Planning Portal Introduction (Booked Events) Initial Inquiry Response …" at bounding box center [449, 206] width 627 height 27
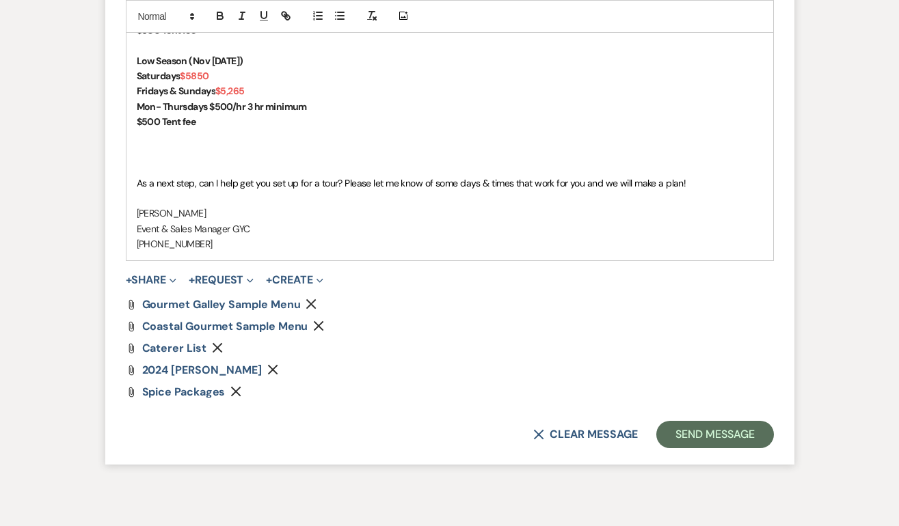
scroll to position [1782, 0]
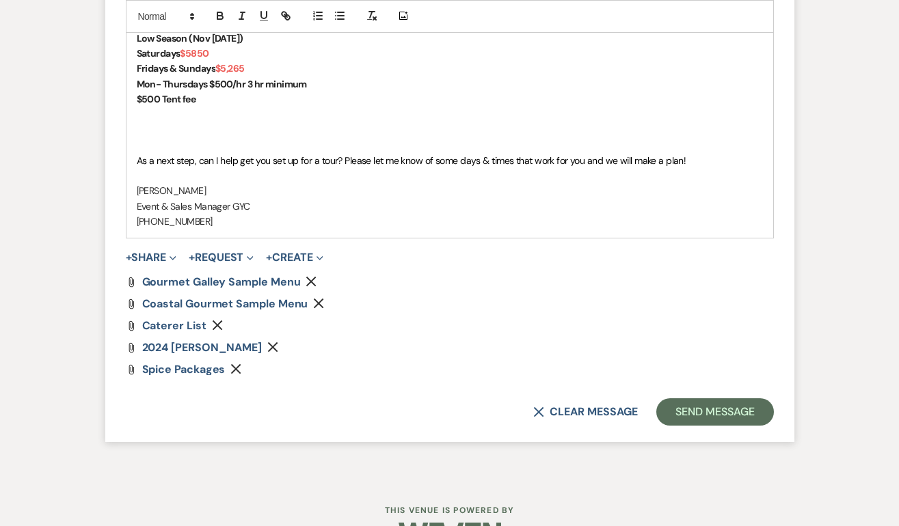
click at [278, 349] on icon "Remove" at bounding box center [272, 347] width 11 height 11
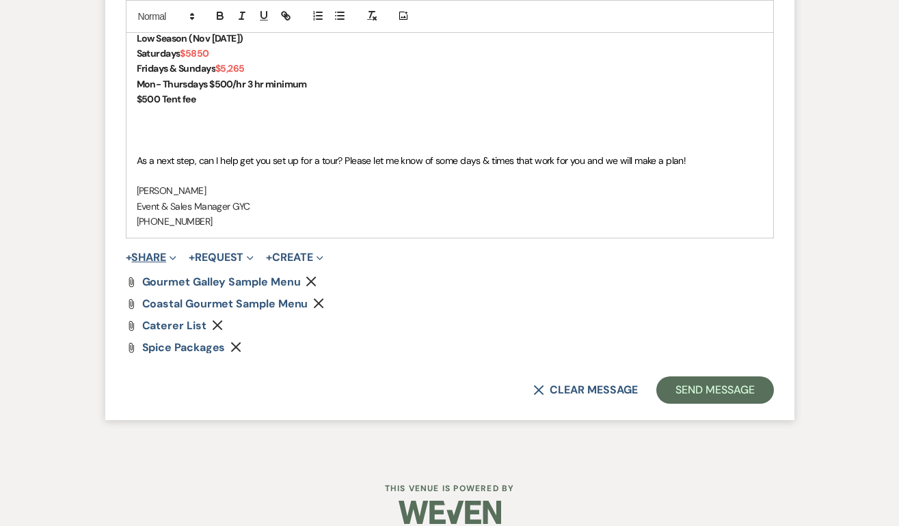
click at [158, 253] on button "+ Share Expand" at bounding box center [151, 257] width 51 height 11
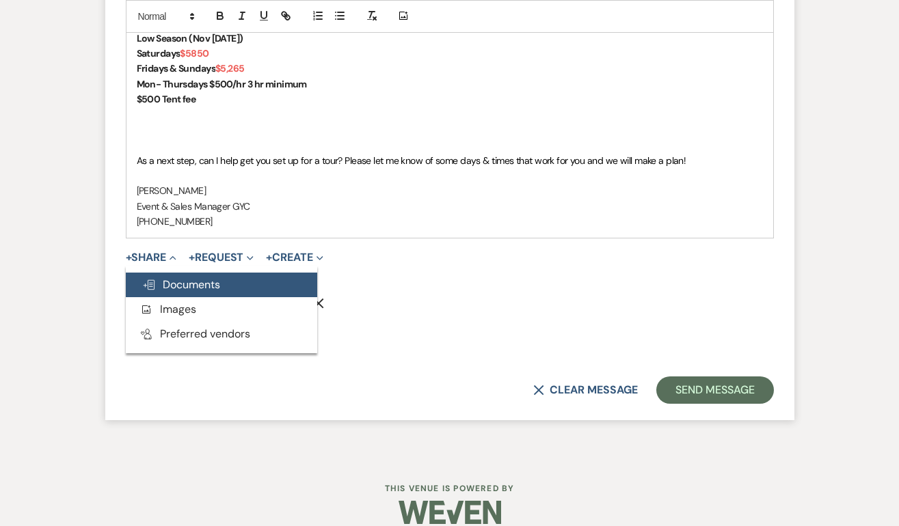
click at [185, 285] on span "Doc Upload Documents" at bounding box center [181, 284] width 78 height 14
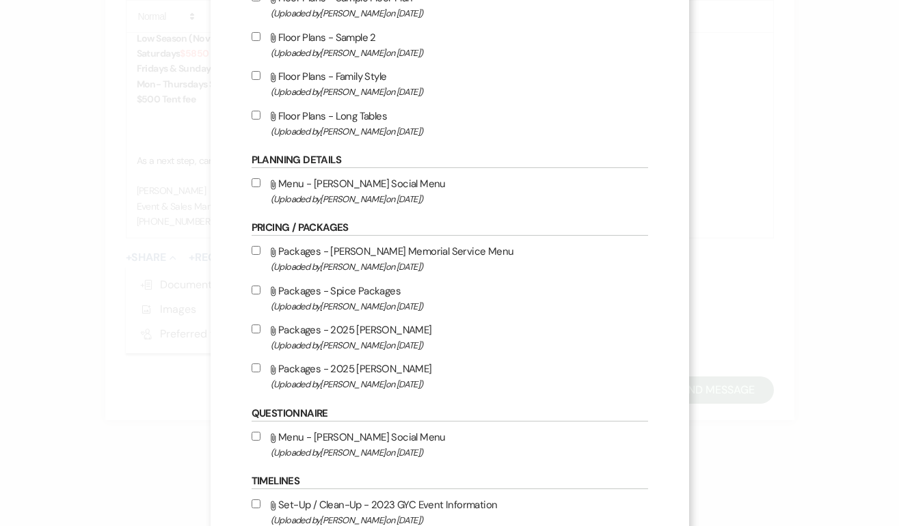
scroll to position [499, 0]
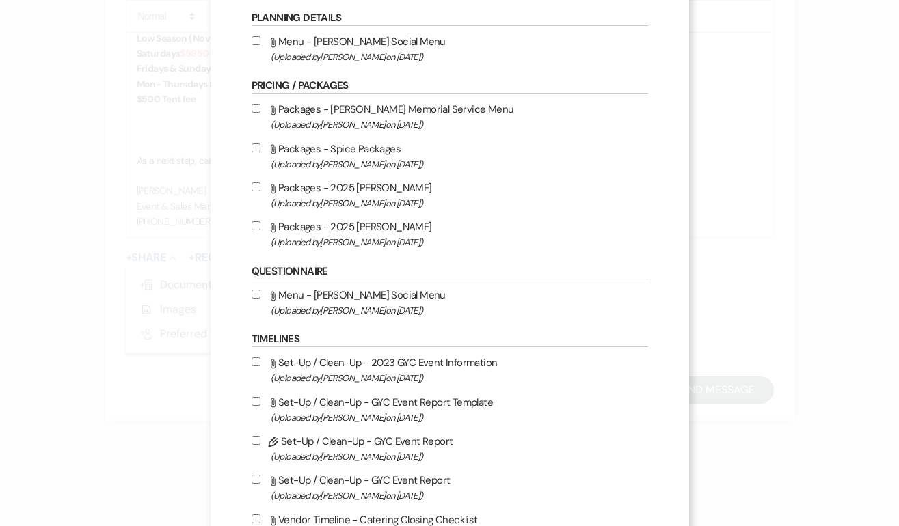
click at [256, 236] on label "Attach File Packages - 2025 [PERSON_NAME] (Uploaded by [PERSON_NAME] on [DATE] )" at bounding box center [449, 234] width 396 height 32
click at [256, 230] on input "Attach File Packages - 2025 [PERSON_NAME] (Uploaded by [PERSON_NAME] on [DATE] )" at bounding box center [255, 225] width 9 height 9
checkbox input "true"
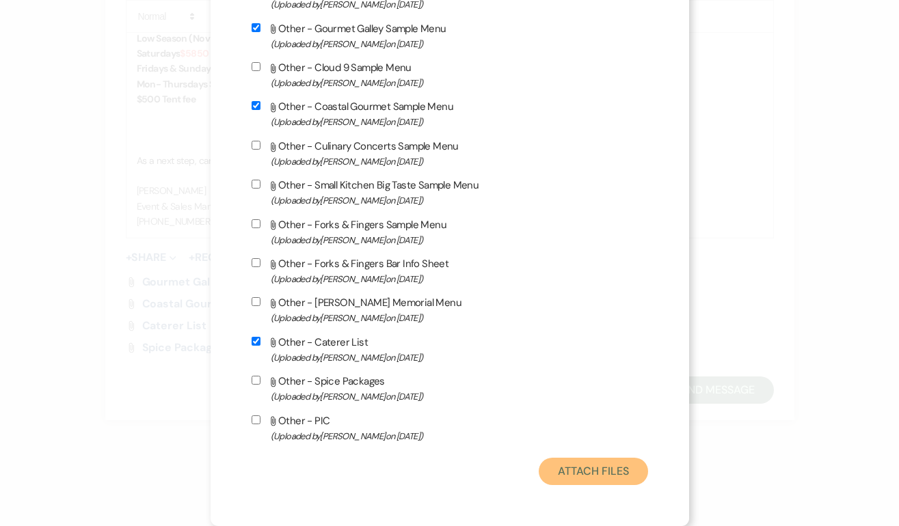
click at [613, 465] on button "Attach Files" at bounding box center [592, 471] width 109 height 27
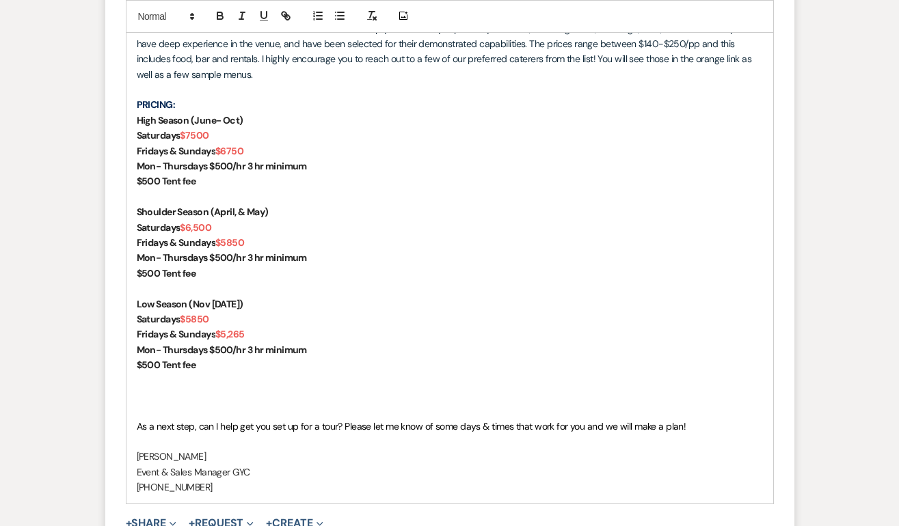
scroll to position [1518, 0]
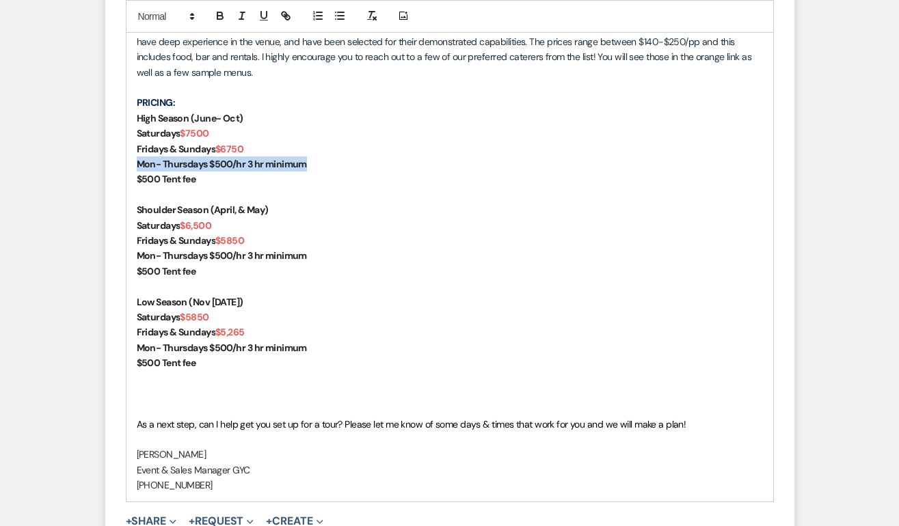
drag, startPoint x: 328, startPoint y: 163, endPoint x: 112, endPoint y: 158, distance: 216.0
click at [112, 158] on form "Reply X Draft saved! Recipients* Event Contacts ( [PERSON_NAME] ) Insert Templa…" at bounding box center [449, 166] width 689 height 1080
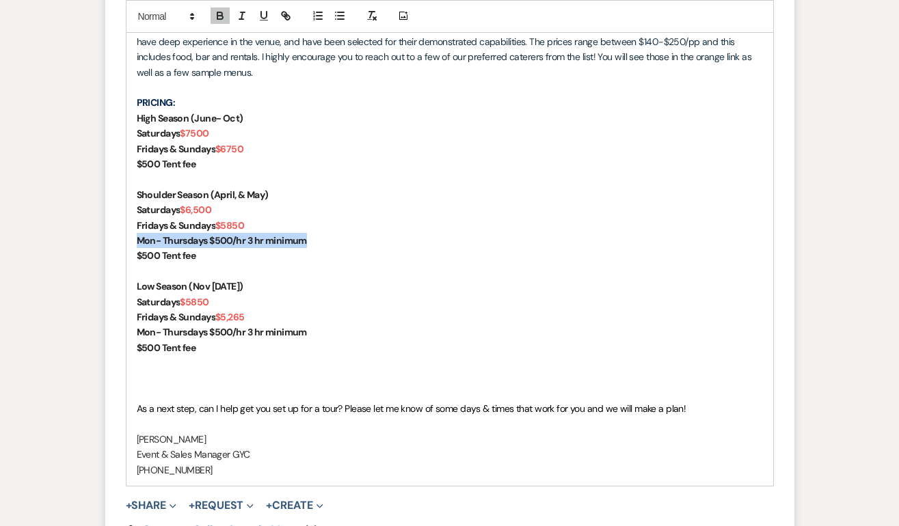
drag, startPoint x: 334, startPoint y: 241, endPoint x: 117, endPoint y: 238, distance: 217.3
click at [117, 238] on form "Reply X Saving draft... Recipients* Event Contacts ( [PERSON_NAME] ) Insert Tem…" at bounding box center [449, 158] width 689 height 1065
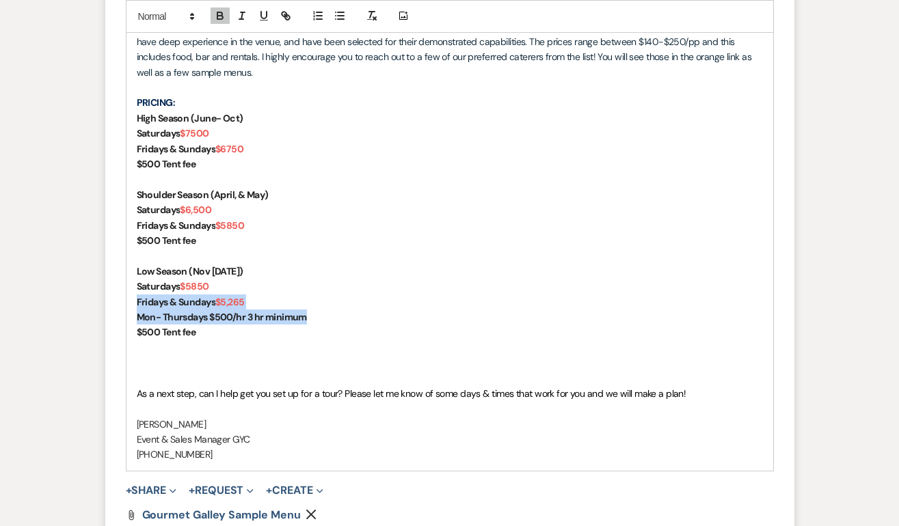
drag, startPoint x: 319, startPoint y: 314, endPoint x: 128, endPoint y: 306, distance: 190.8
click at [128, 306] on div "[PERSON_NAME], Congratulations and thank you for your interest in The Guilford …" at bounding box center [449, 187] width 646 height 567
click at [349, 331] on p "$500 Tent fee" at bounding box center [450, 332] width 626 height 15
drag, startPoint x: 326, startPoint y: 318, endPoint x: 137, endPoint y: 321, distance: 188.6
click at [137, 321] on p "Mon- Thursdays $500/hr 3 hr minimum" at bounding box center [450, 317] width 626 height 15
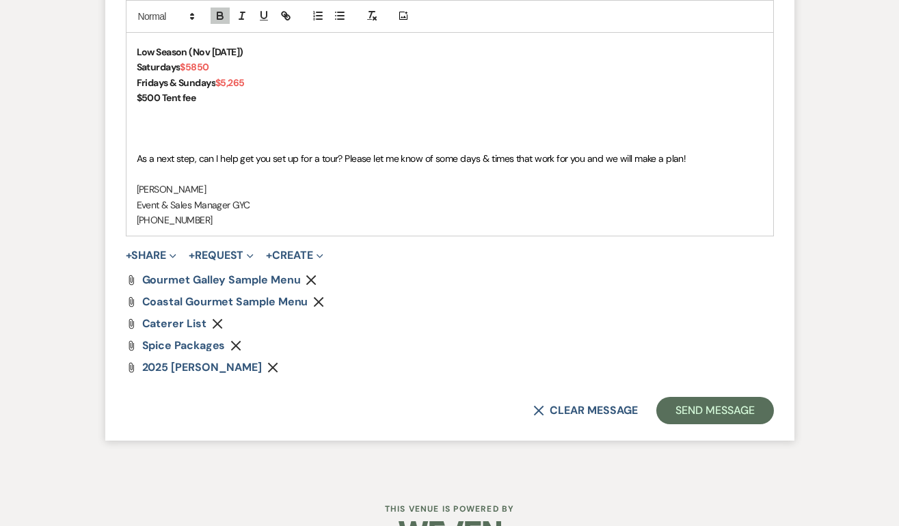
scroll to position [1777, 0]
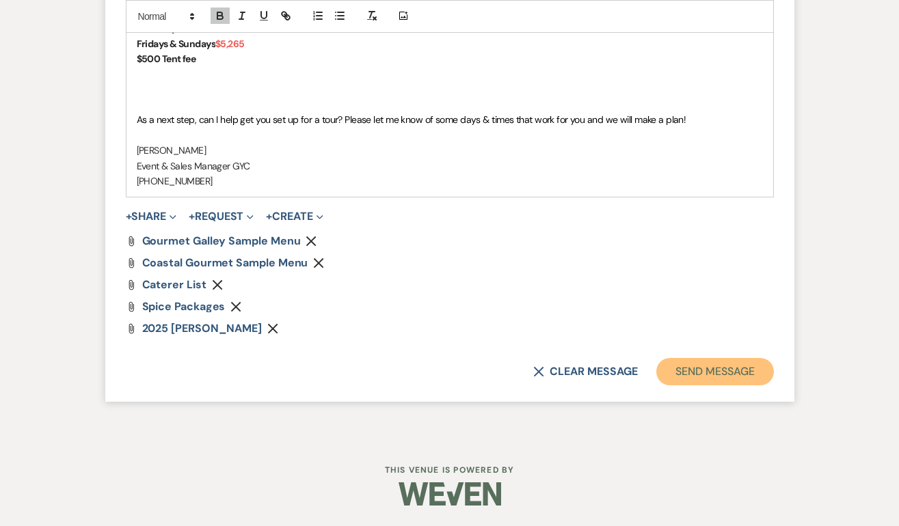
click at [692, 366] on button "Send Message" at bounding box center [714, 371] width 117 height 27
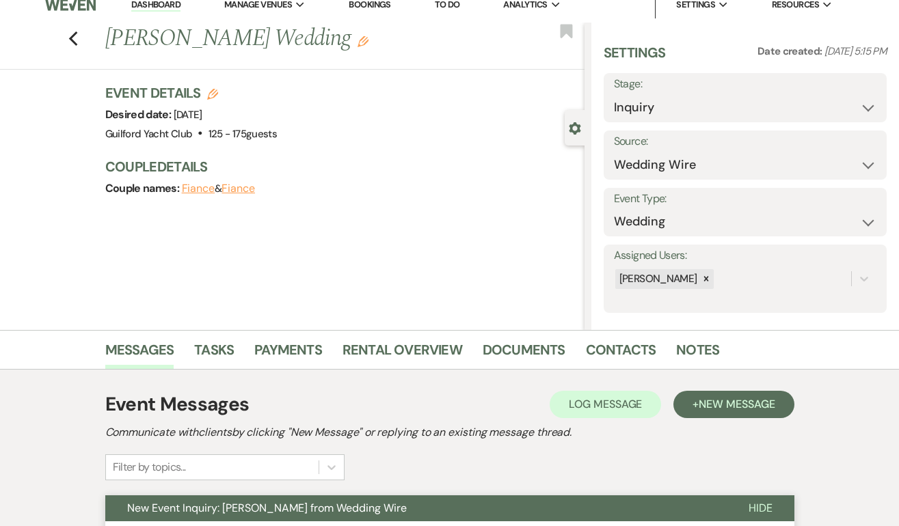
scroll to position [0, 0]
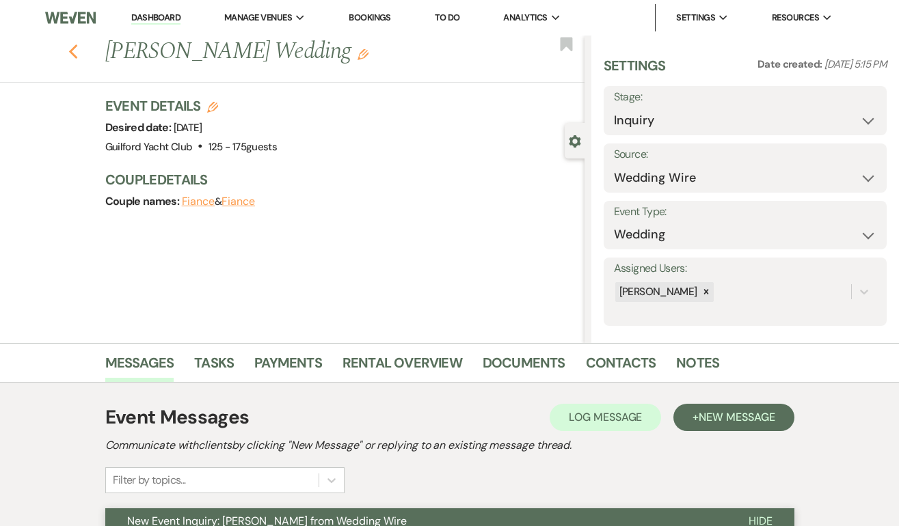
click at [72, 53] on use "button" at bounding box center [72, 51] width 9 height 15
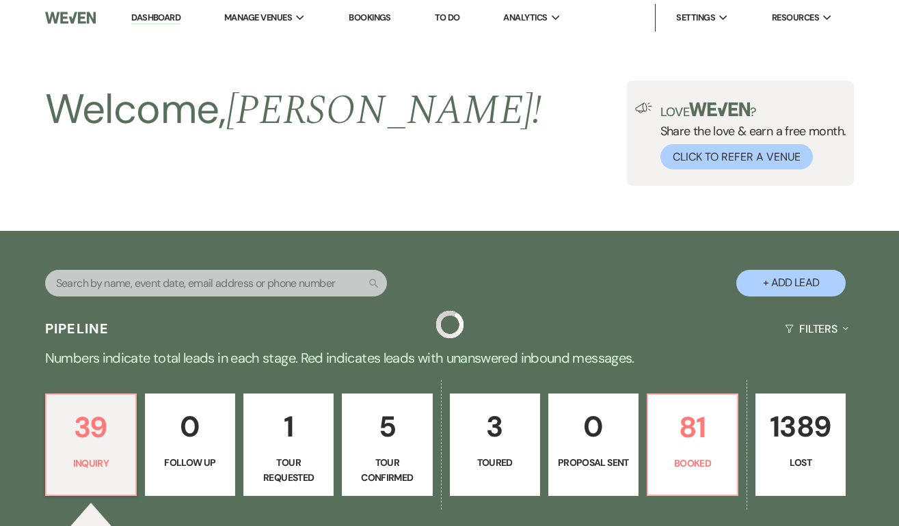
scroll to position [436, 0]
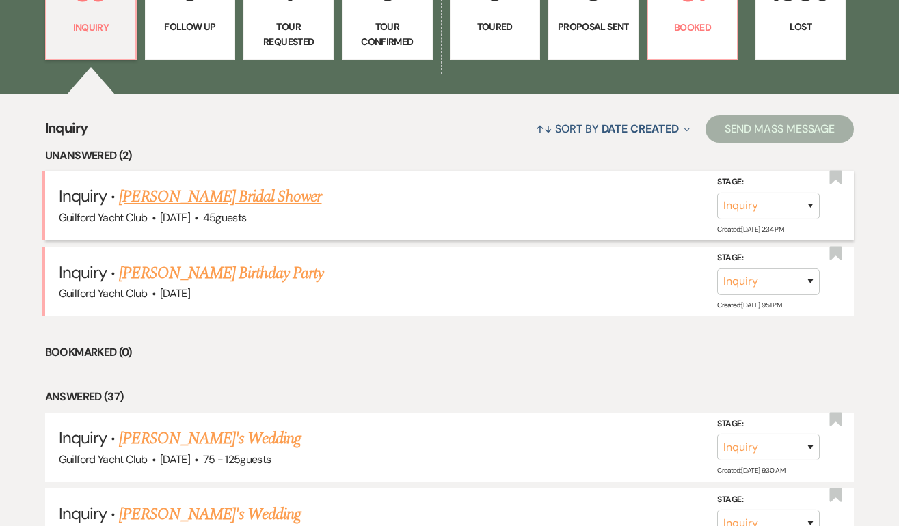
click at [189, 198] on link "[PERSON_NAME] Bridal Shower" at bounding box center [220, 197] width 202 height 25
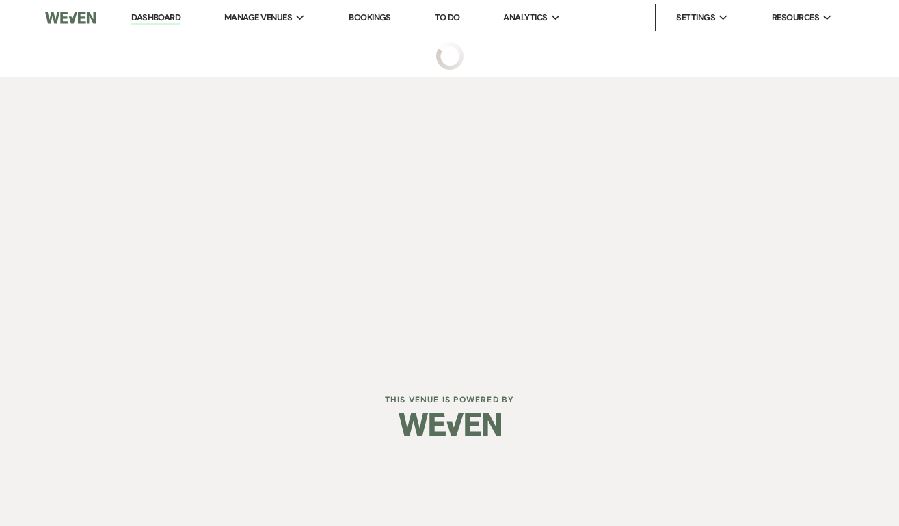
select select "5"
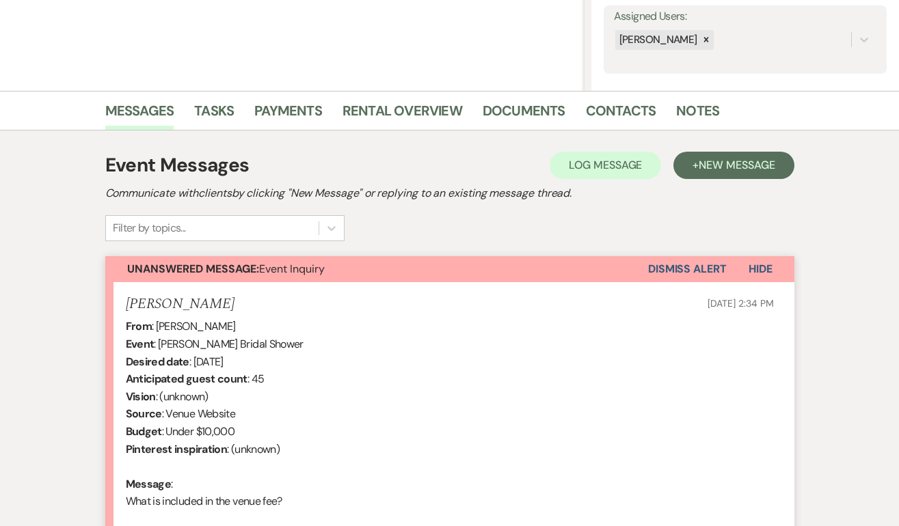
scroll to position [415, 0]
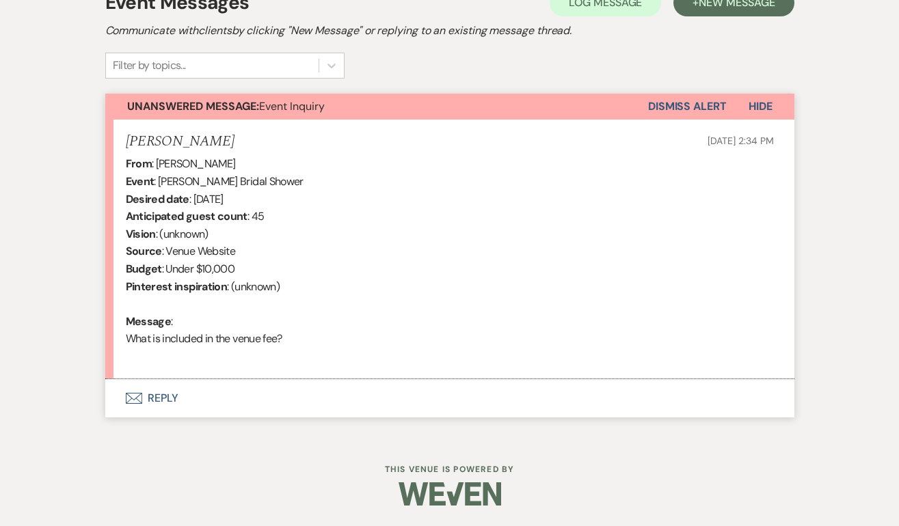
click at [159, 397] on button "Envelope Reply" at bounding box center [449, 398] width 689 height 38
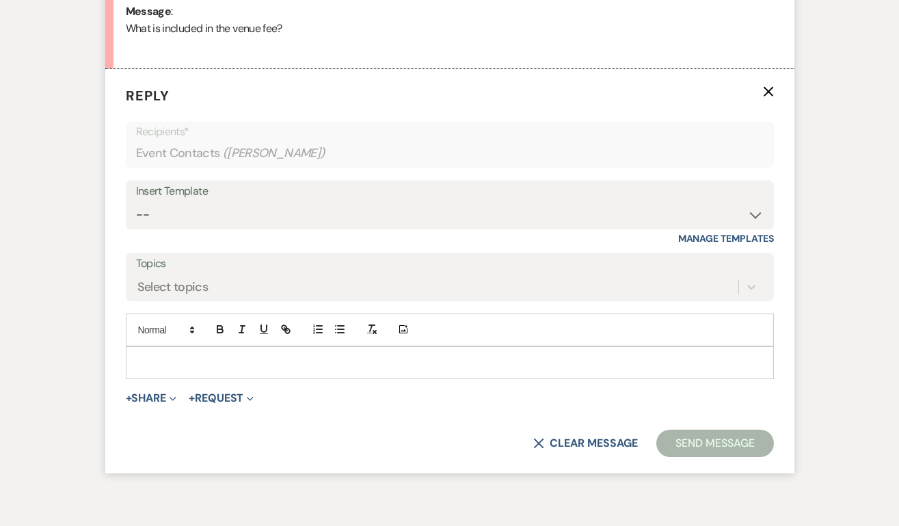
scroll to position [733, 0]
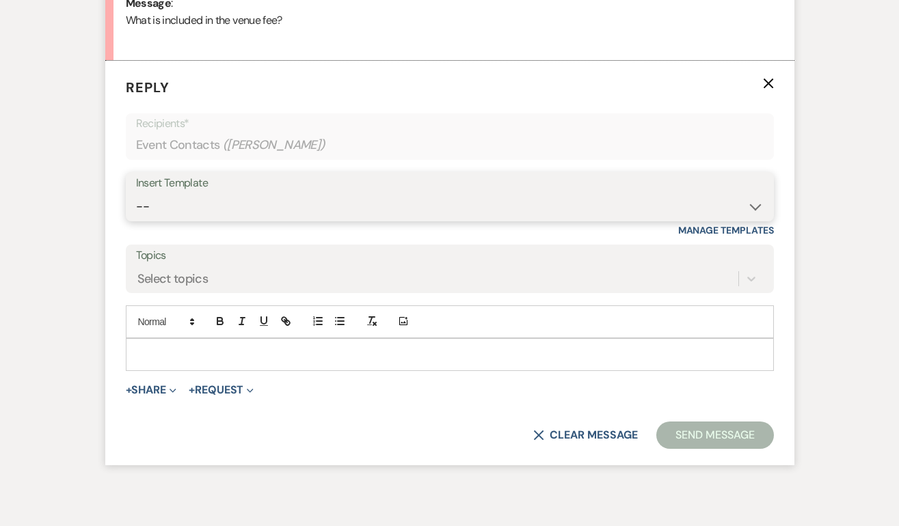
click at [177, 210] on select "-- Weven Planning Portal Introduction (Booked Events) Initial Inquiry Response …" at bounding box center [449, 206] width 627 height 27
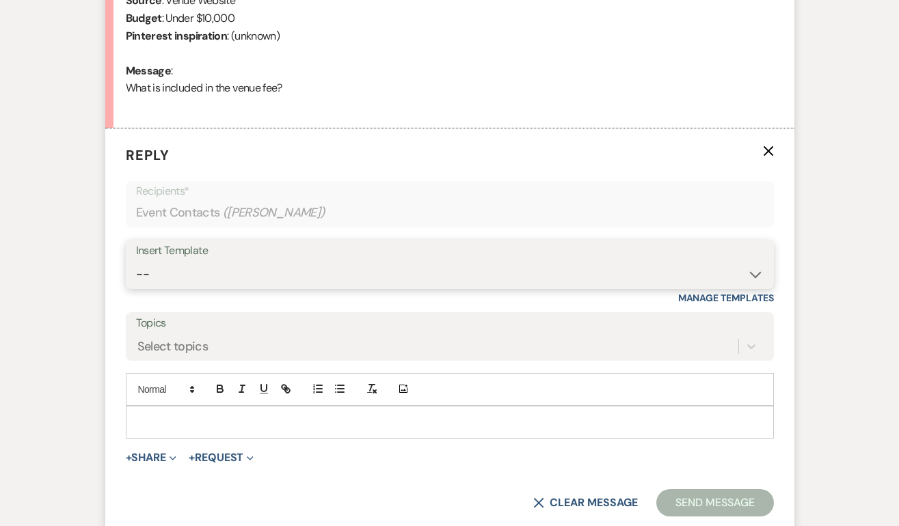
scroll to position [668, 0]
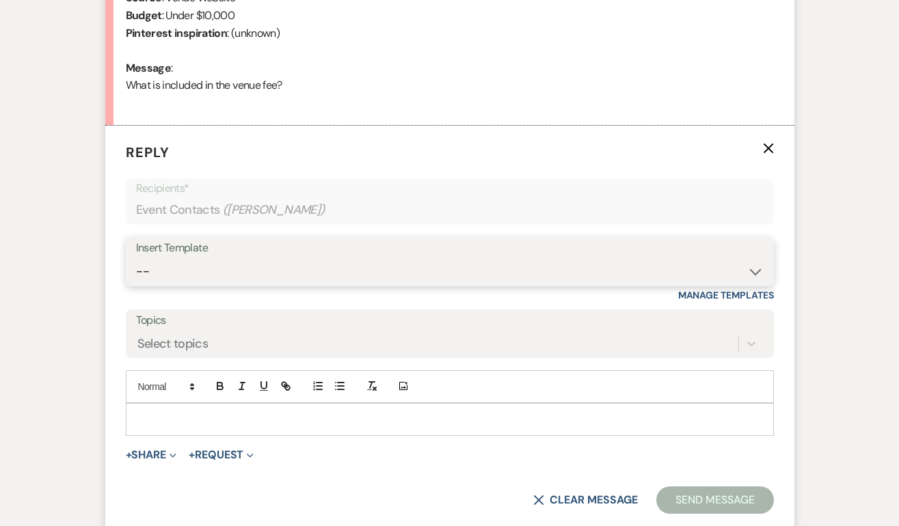
click at [223, 273] on select "-- Weven Planning Portal Introduction (Booked Events) Initial Inquiry Response …" at bounding box center [449, 271] width 627 height 27
select select "2140"
click at [136, 258] on select "-- Weven Planning Portal Introduction (Booked Events) Initial Inquiry Response …" at bounding box center [449, 271] width 627 height 27
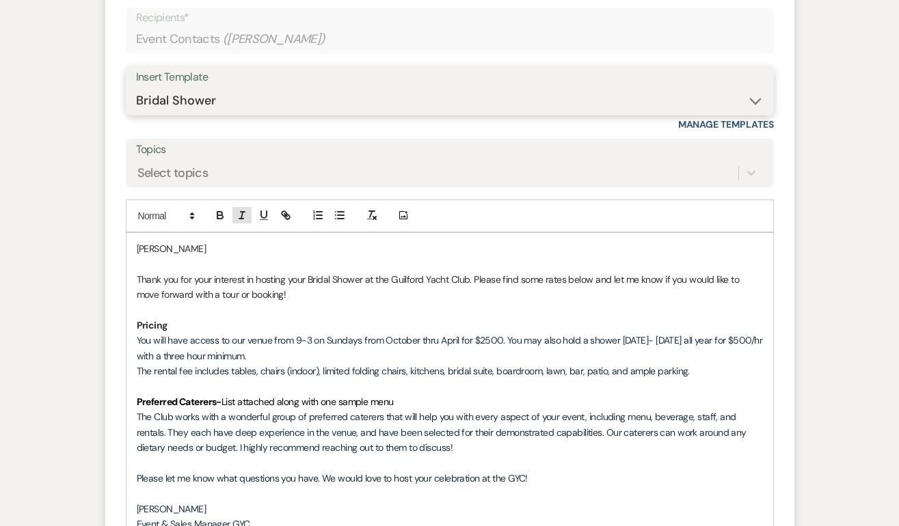
scroll to position [881, 0]
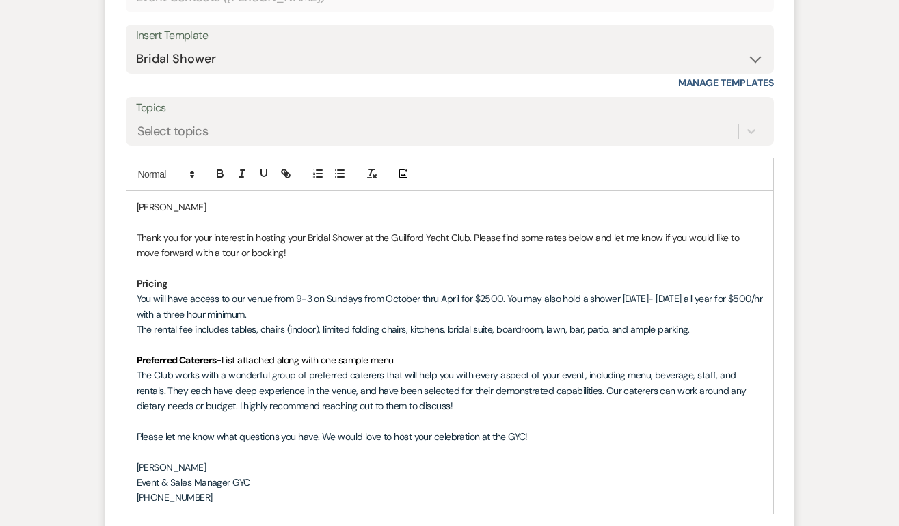
drag, startPoint x: 543, startPoint y: 431, endPoint x: 120, endPoint y: 238, distance: 465.1
click at [120, 238] on form "Reply X Draft saved! Recipients* Event Contacts ( [PERSON_NAME] ) Insert Templa…" at bounding box center [449, 282] width 689 height 739
paste div
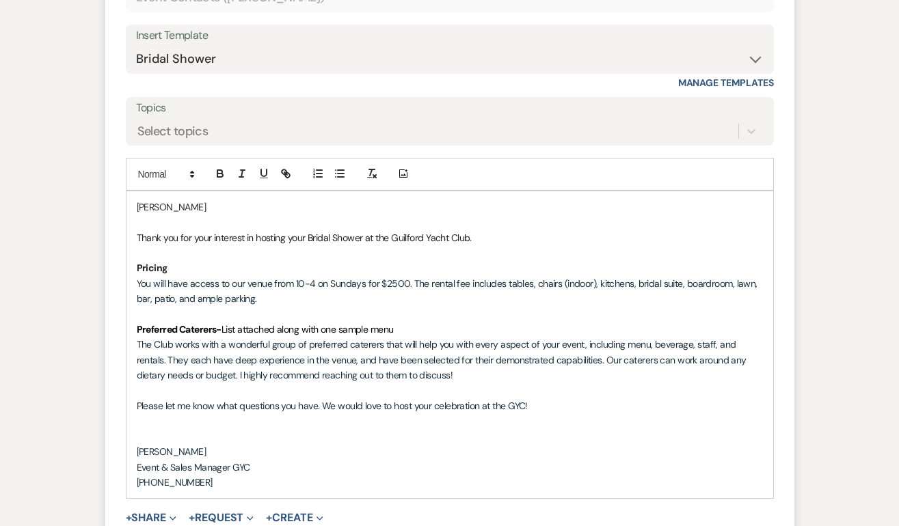
click at [198, 213] on p "[PERSON_NAME]" at bounding box center [450, 207] width 626 height 15
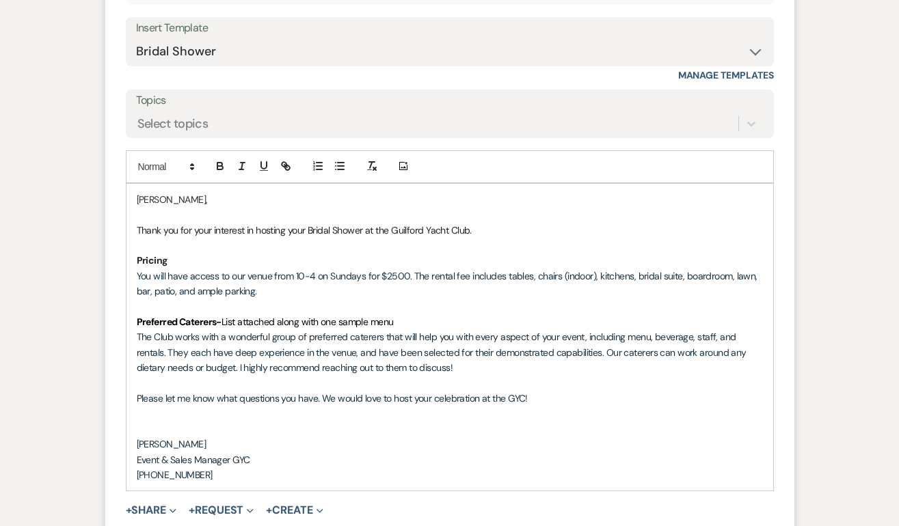
scroll to position [969, 0]
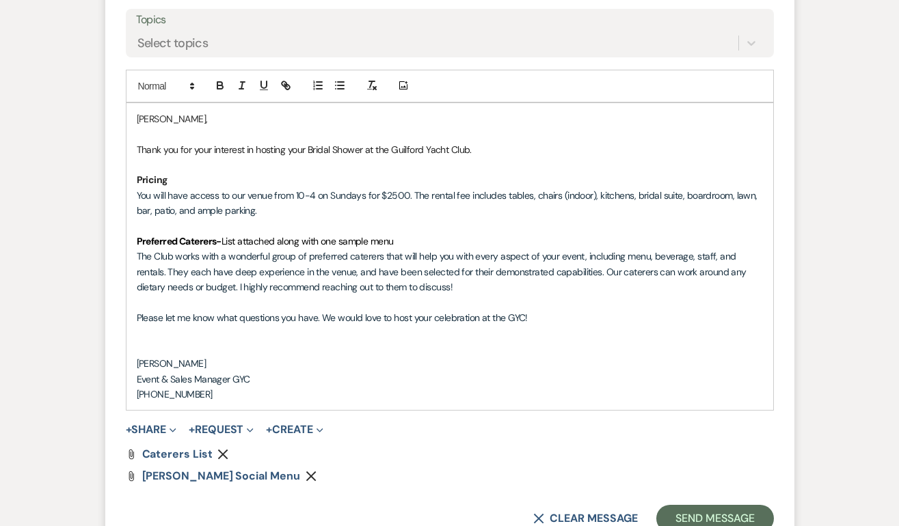
click at [363, 197] on span "You will have access to our venue from 10-4 on Sundays for $2500. The rental fe…" at bounding box center [448, 202] width 623 height 27
click at [312, 205] on p "You will have access to our venue from 10-4 on Sundays for $2500. The rental fe…" at bounding box center [450, 203] width 626 height 31
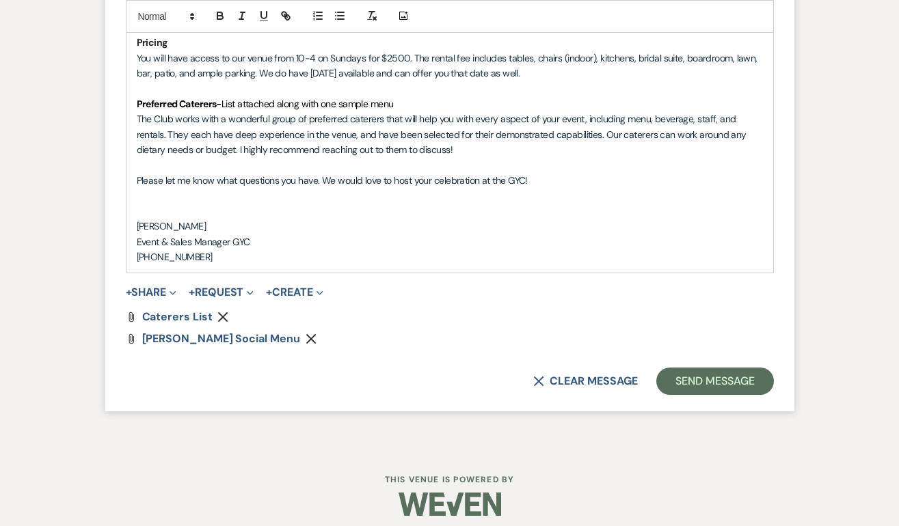
scroll to position [1107, 0]
click at [691, 387] on button "Send Message" at bounding box center [714, 380] width 117 height 27
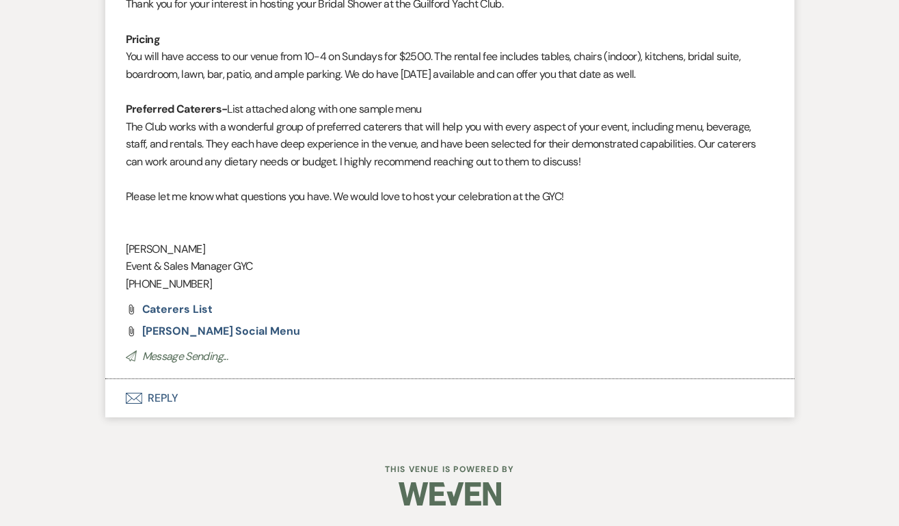
scroll to position [0, 0]
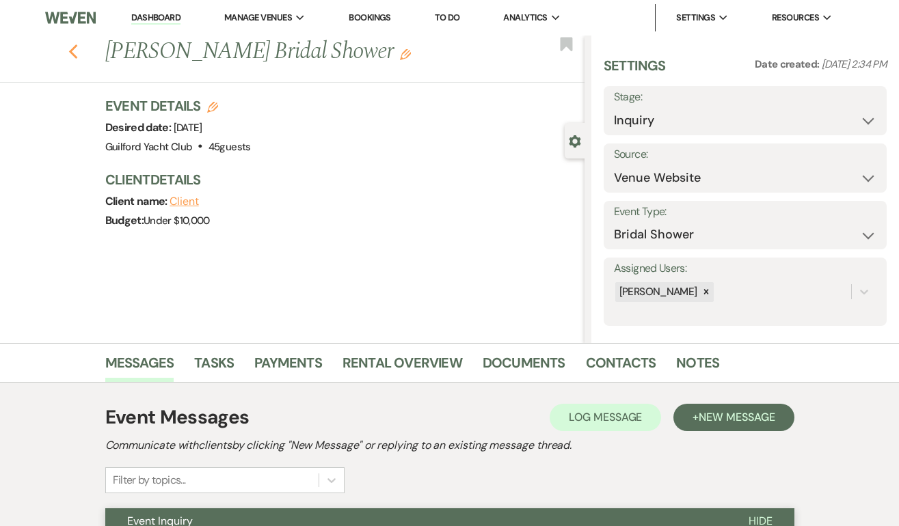
click at [68, 51] on icon "Previous" at bounding box center [73, 52] width 10 height 16
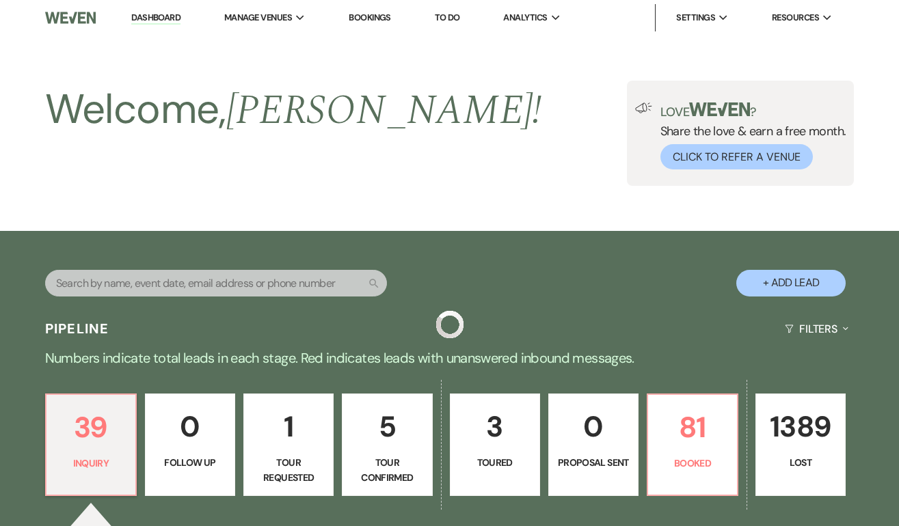
scroll to position [436, 0]
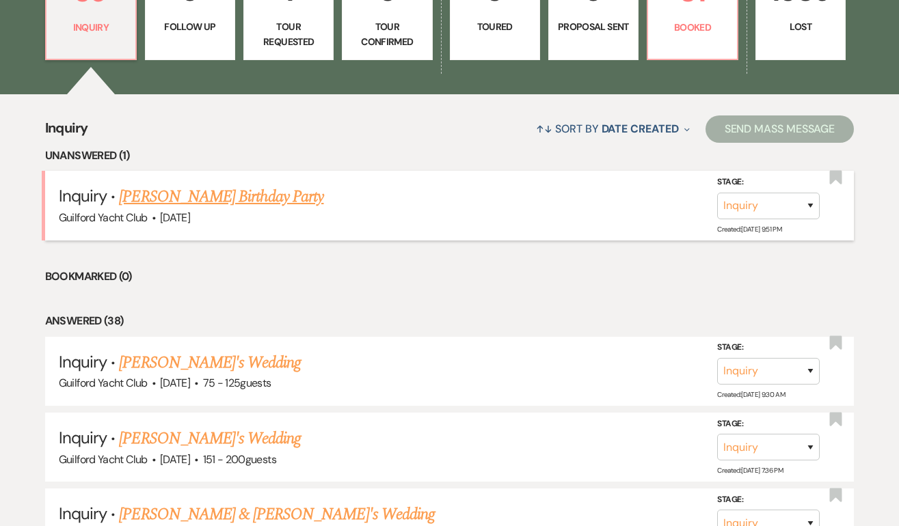
click at [180, 204] on link "[PERSON_NAME] Birthday Party" at bounding box center [221, 197] width 204 height 25
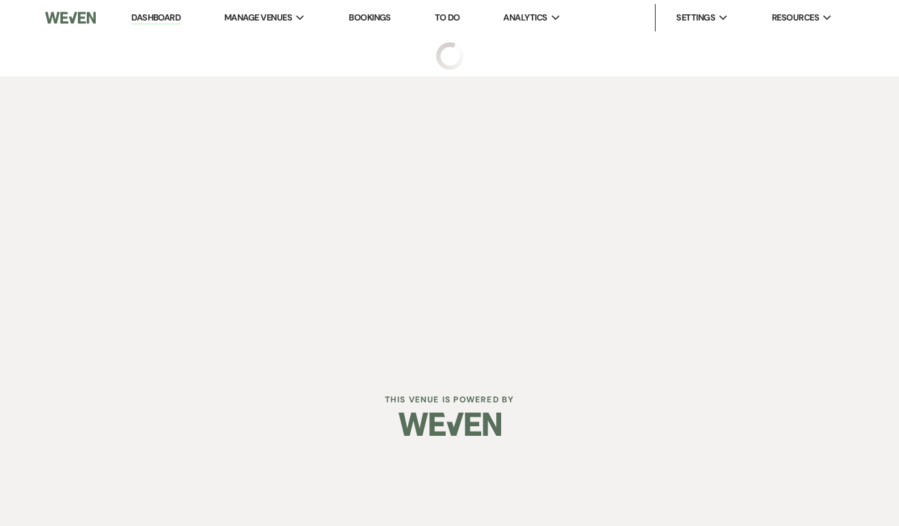
select select "5"
select select "4"
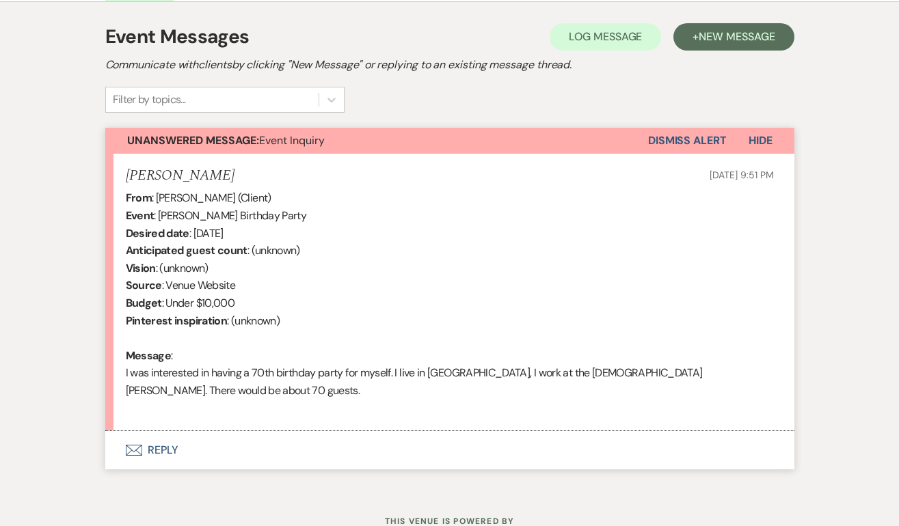
scroll to position [433, 0]
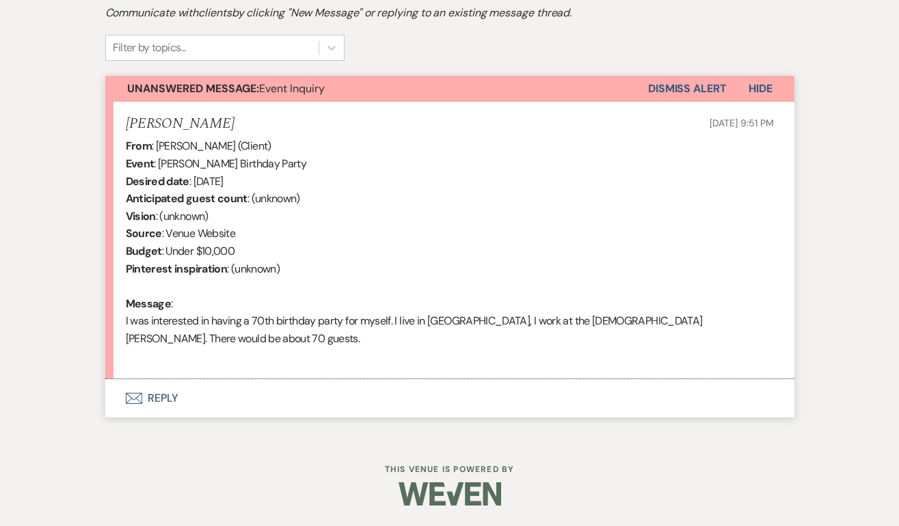
click at [168, 398] on button "Envelope Reply" at bounding box center [449, 398] width 689 height 38
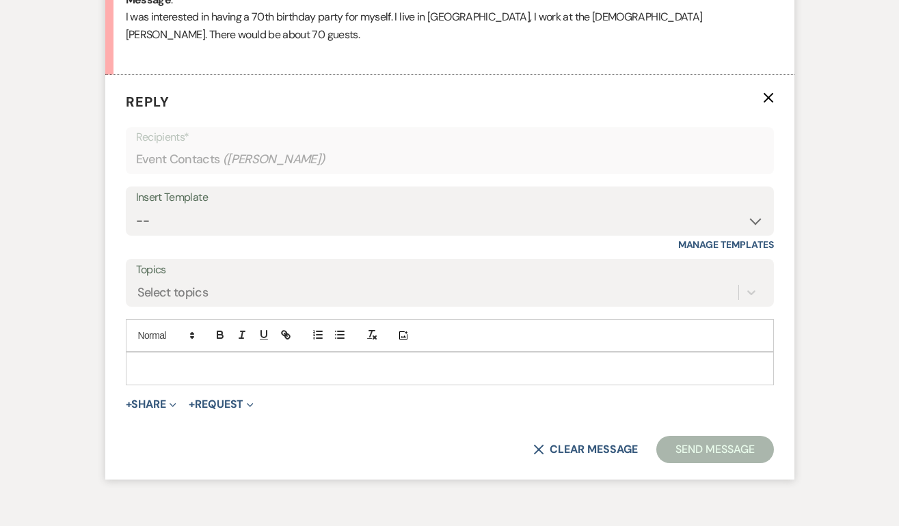
scroll to position [751, 0]
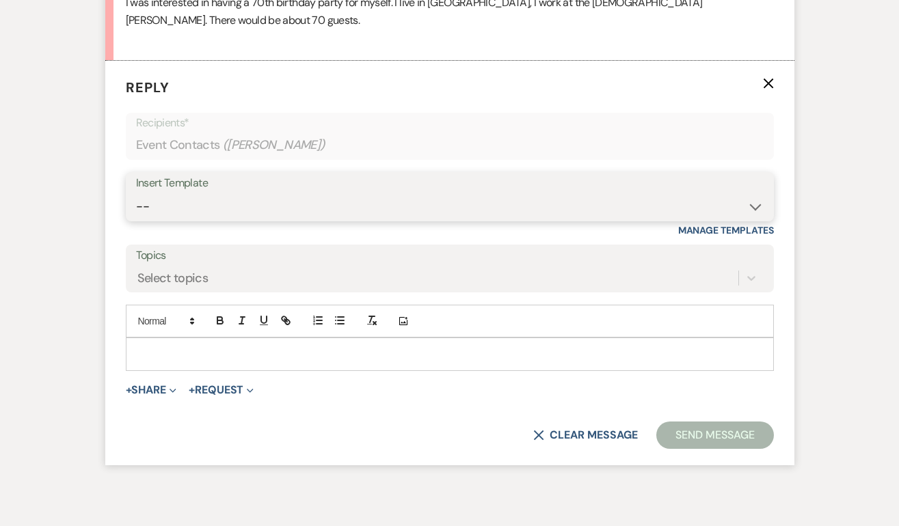
click at [169, 195] on select "-- Weven Planning Portal Introduction (Booked Events) Initial Inquiry Response …" at bounding box center [449, 206] width 627 height 27
select select "2140"
click at [136, 193] on select "-- Weven Planning Portal Introduction (Booked Events) Initial Inquiry Response …" at bounding box center [449, 206] width 627 height 27
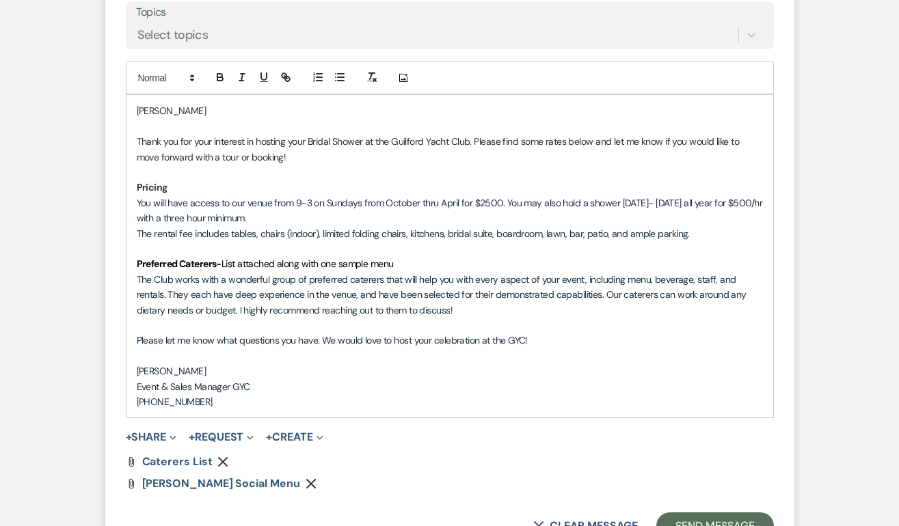
scroll to position [997, 0]
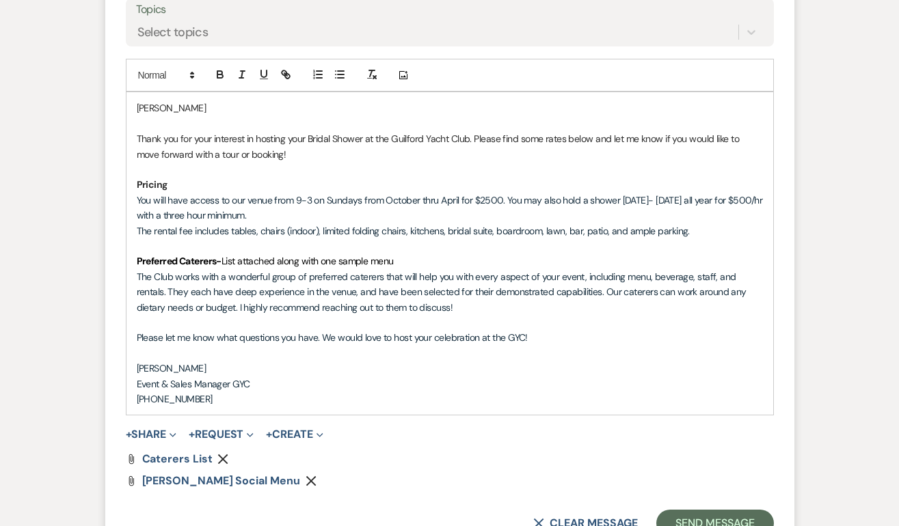
drag, startPoint x: 551, startPoint y: 332, endPoint x: 120, endPoint y: 109, distance: 485.3
click at [120, 109] on form "Reply X Draft saved! Recipients* Event Contacts ( [PERSON_NAME] ) Insert Templa…" at bounding box center [449, 184] width 689 height 739
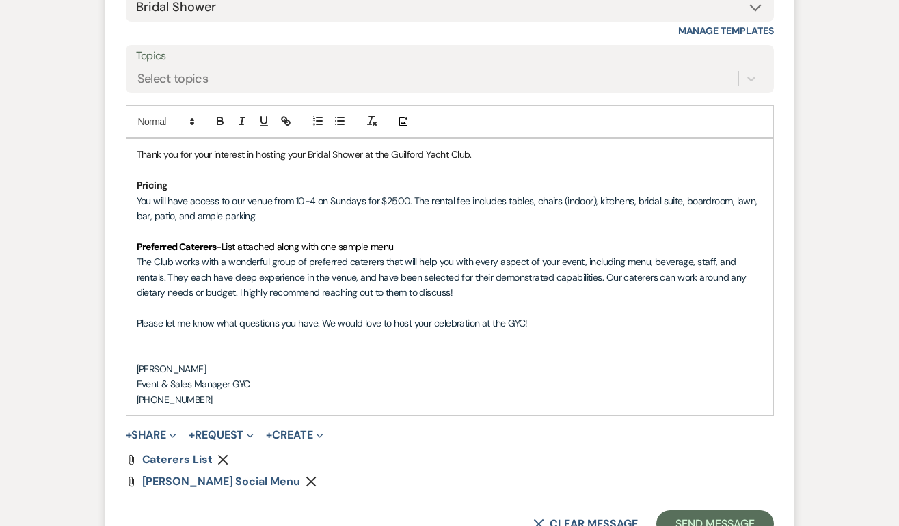
scroll to position [909, 0]
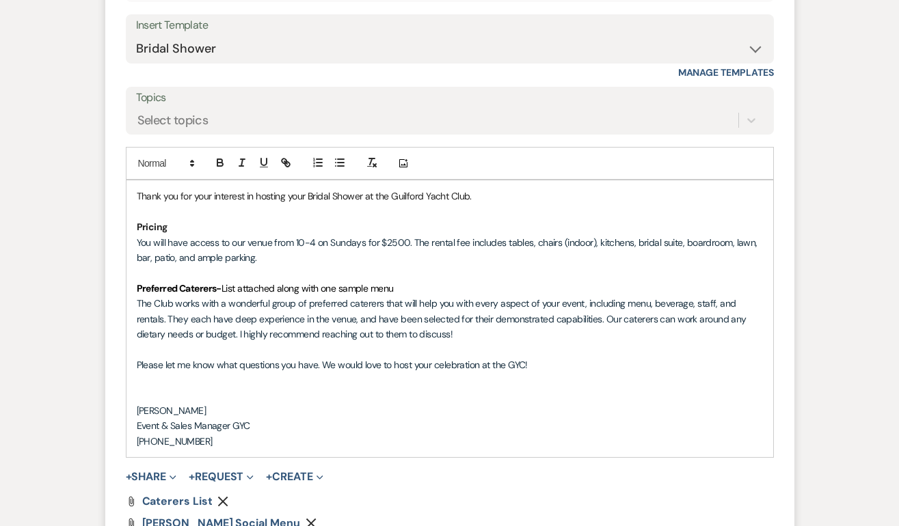
click at [139, 195] on span "Thank you for your interest in hosting your Bridal Shower at the Guilford Yacht…" at bounding box center [304, 196] width 335 height 12
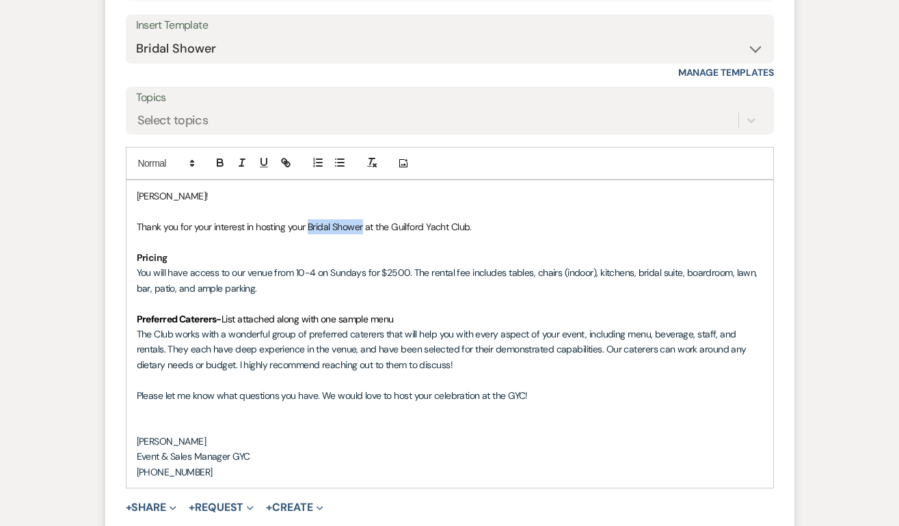
drag, startPoint x: 363, startPoint y: 228, endPoint x: 308, endPoint y: 227, distance: 55.4
click at [308, 227] on span "﻿ Thank you for your interest in hosting your Bridal Shower at the Guilford Yac…" at bounding box center [304, 227] width 335 height 12
click at [500, 227] on p "Thank you for your interest in hosting your birthday party at the Guilford Yach…" at bounding box center [450, 226] width 626 height 15
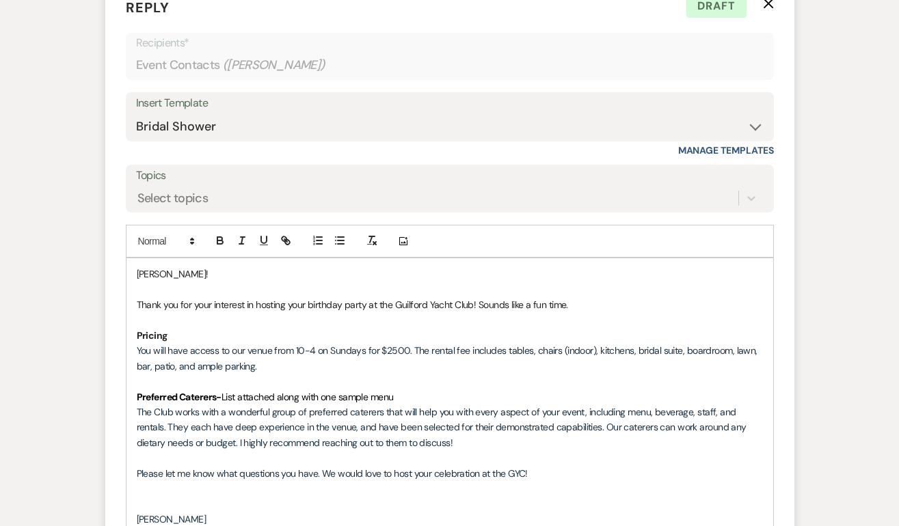
scroll to position [841, 0]
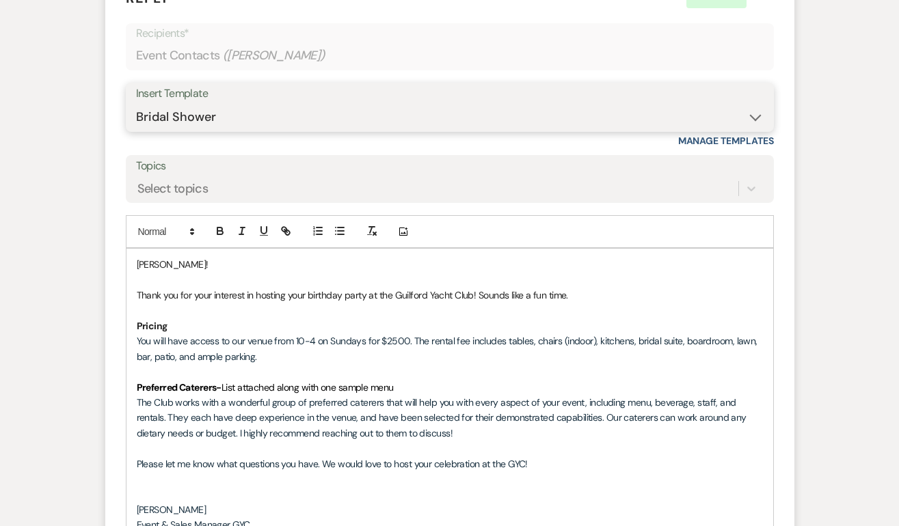
click at [279, 117] on select "-- Weven Planning Portal Introduction (Booked Events) Initial Inquiry Response …" at bounding box center [449, 117] width 627 height 27
select select "2020"
click at [136, 104] on select "-- Weven Planning Portal Introduction (Booked Events) Initial Inquiry Response …" at bounding box center [449, 117] width 627 height 27
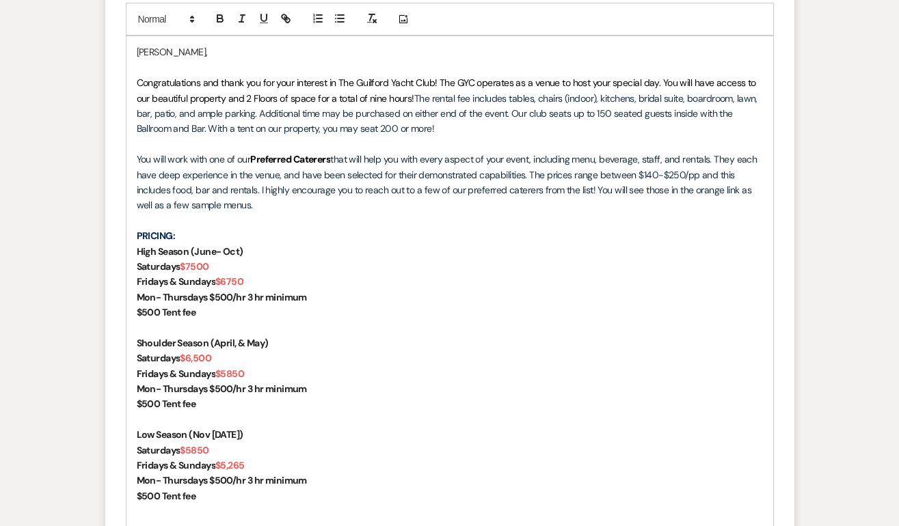
scroll to position [1089, 0]
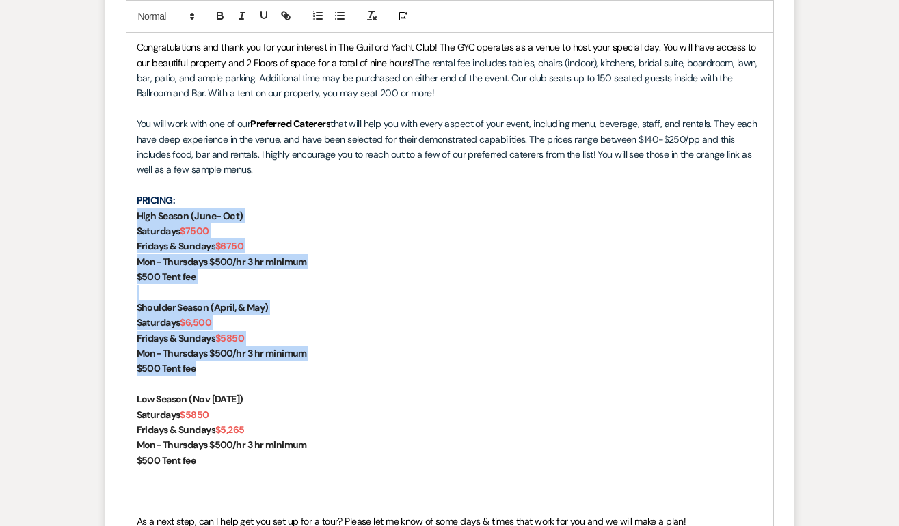
drag, startPoint x: 213, startPoint y: 364, endPoint x: 124, endPoint y: 216, distance: 173.2
click at [124, 216] on form "Reply X Draft saved! Recipients* Event Contacts ( [PERSON_NAME] ) Insert Templa…" at bounding box center [449, 284] width 689 height 1123
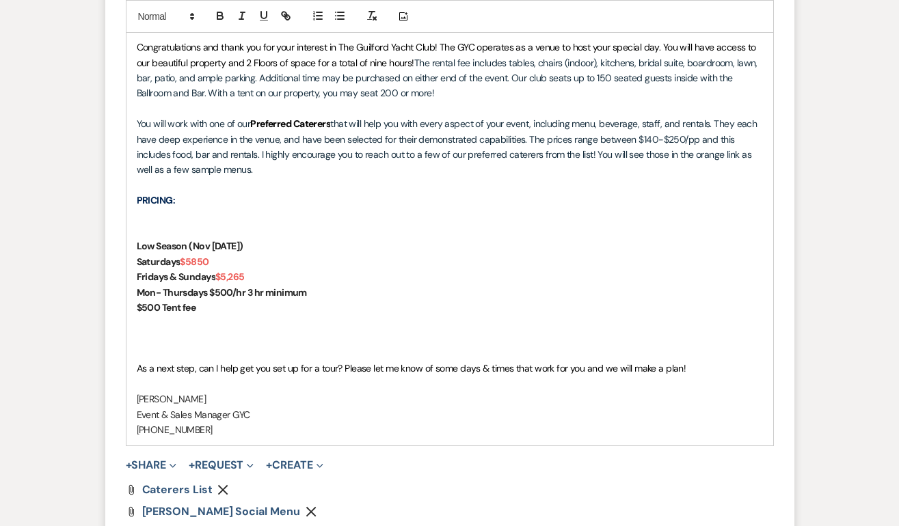
click at [138, 247] on strong "Low Season (Nov [DATE])" at bounding box center [190, 246] width 107 height 12
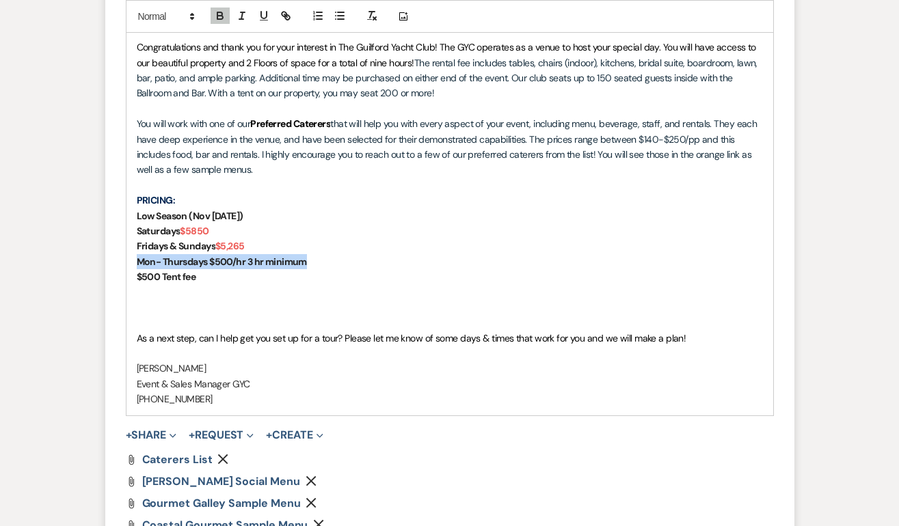
drag, startPoint x: 334, startPoint y: 262, endPoint x: 129, endPoint y: 264, distance: 205.0
click at [129, 264] on div "[PERSON_NAME], Congratulations and thank you for your interest in The Guilford …" at bounding box center [449, 208] width 646 height 414
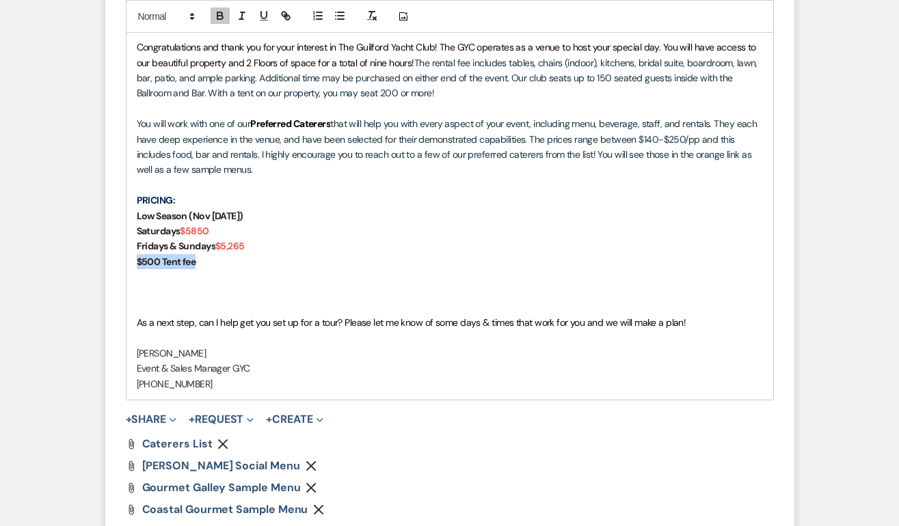
drag, startPoint x: 214, startPoint y: 263, endPoint x: 127, endPoint y: 261, distance: 86.8
click at [127, 261] on div "[PERSON_NAME], Congratulations and thank you for your interest in The Guilford …" at bounding box center [449, 200] width 646 height 399
click at [165, 304] on p at bounding box center [450, 307] width 626 height 15
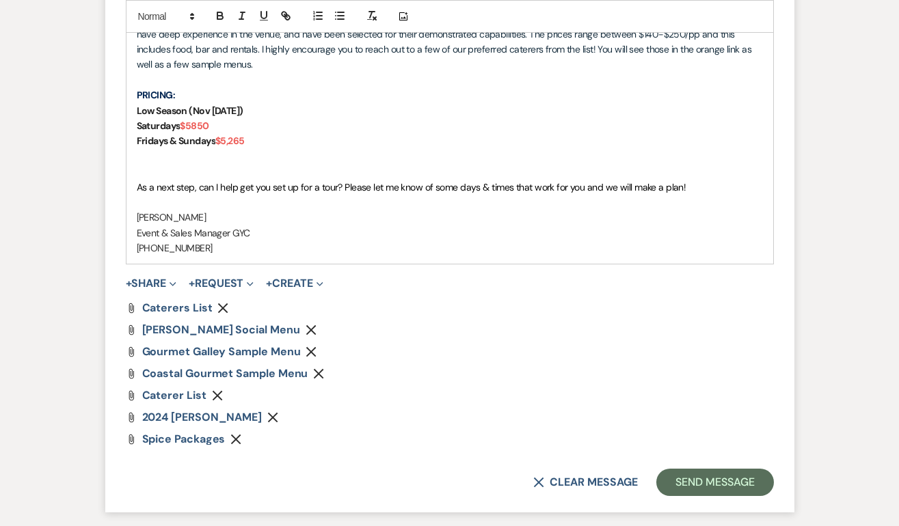
scroll to position [1193, 0]
click at [236, 439] on use "button" at bounding box center [236, 440] width 10 height 10
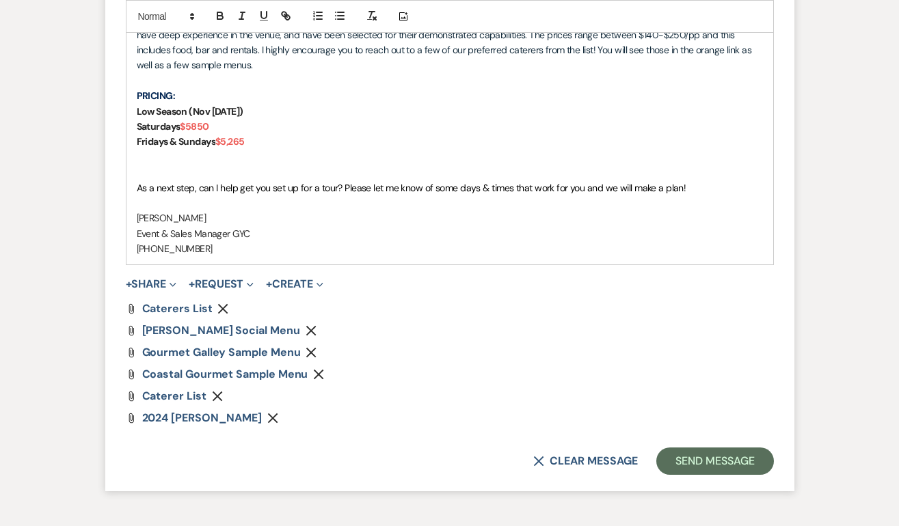
click at [278, 417] on use "button" at bounding box center [273, 418] width 10 height 10
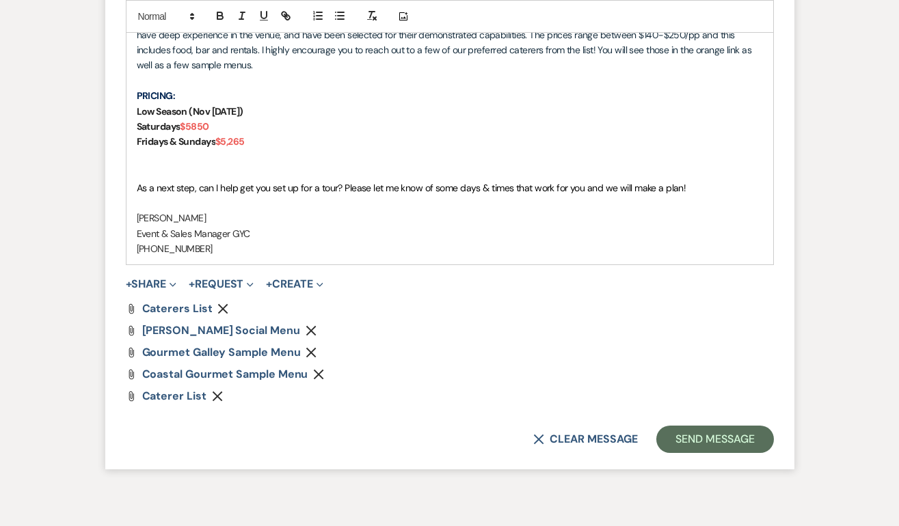
click at [318, 372] on use "button" at bounding box center [319, 375] width 10 height 10
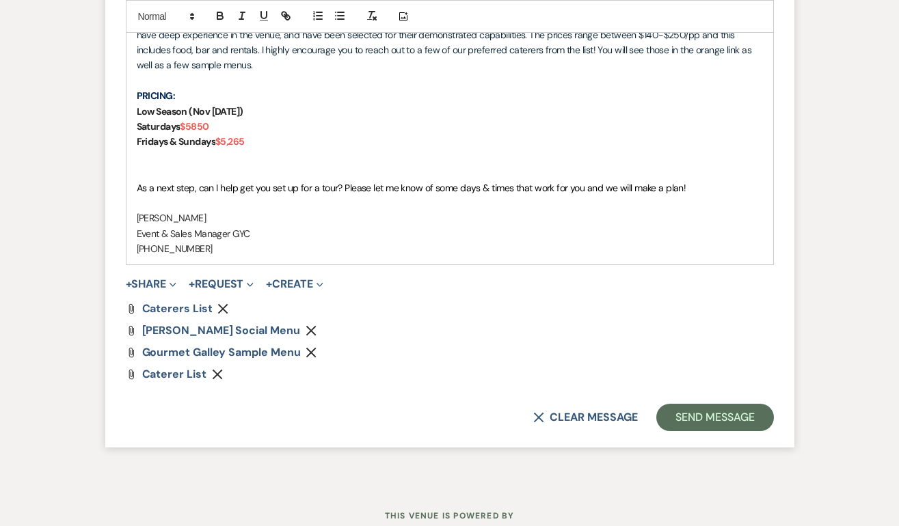
click at [314, 355] on use "button" at bounding box center [311, 353] width 10 height 10
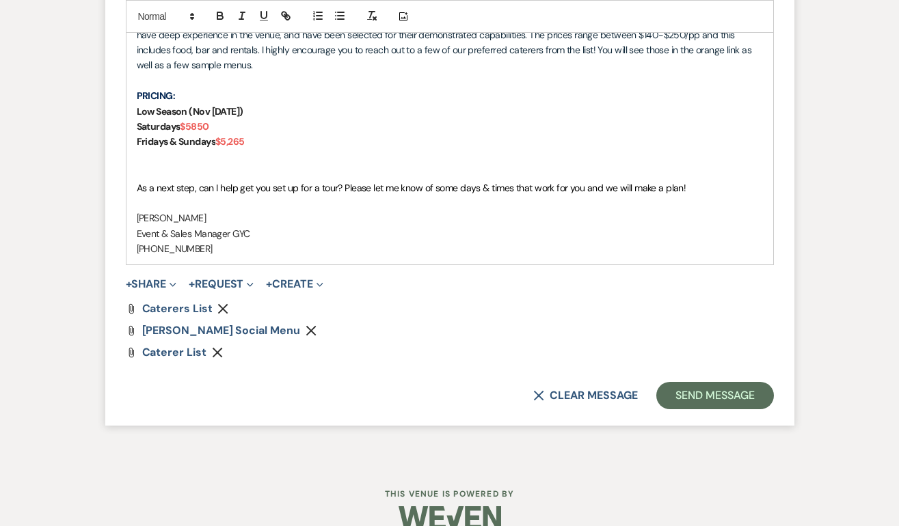
click at [305, 329] on icon "Remove" at bounding box center [310, 330] width 11 height 11
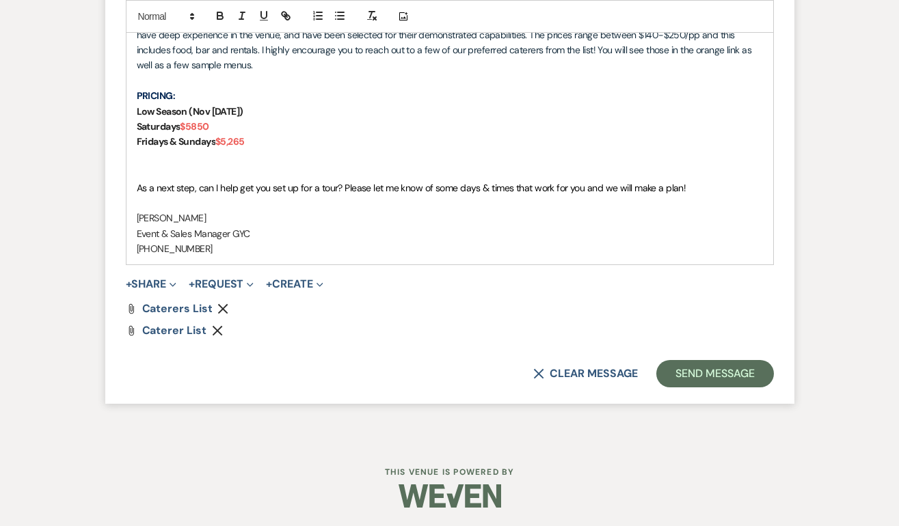
click at [226, 305] on button "Remove" at bounding box center [225, 309] width 16 height 12
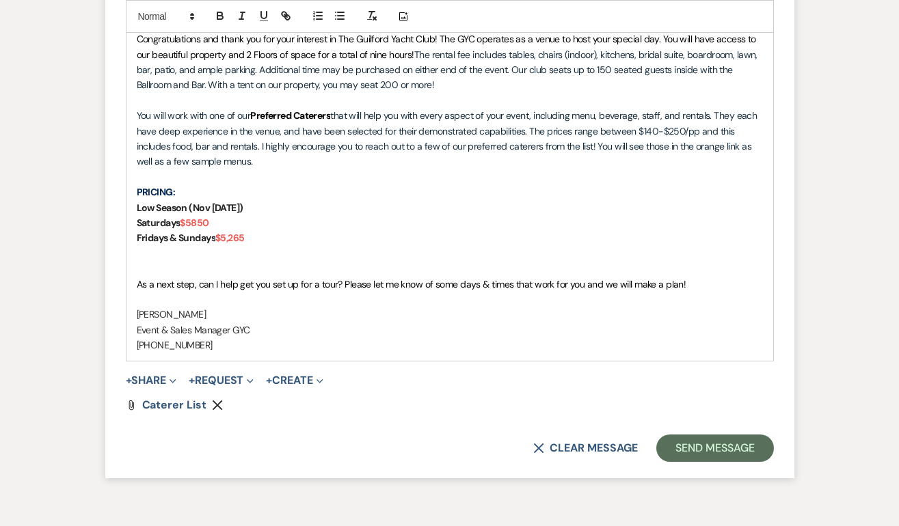
scroll to position [1060, 0]
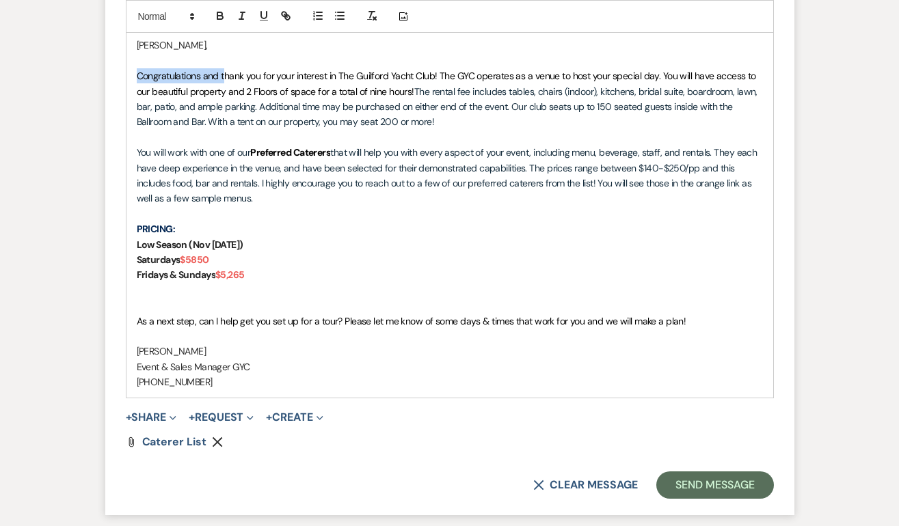
drag, startPoint x: 226, startPoint y: 75, endPoint x: 131, endPoint y: 76, distance: 94.3
click at [131, 77] on div "[PERSON_NAME], Congratulations and thank you for your interest in The Guilford …" at bounding box center [449, 213] width 646 height 368
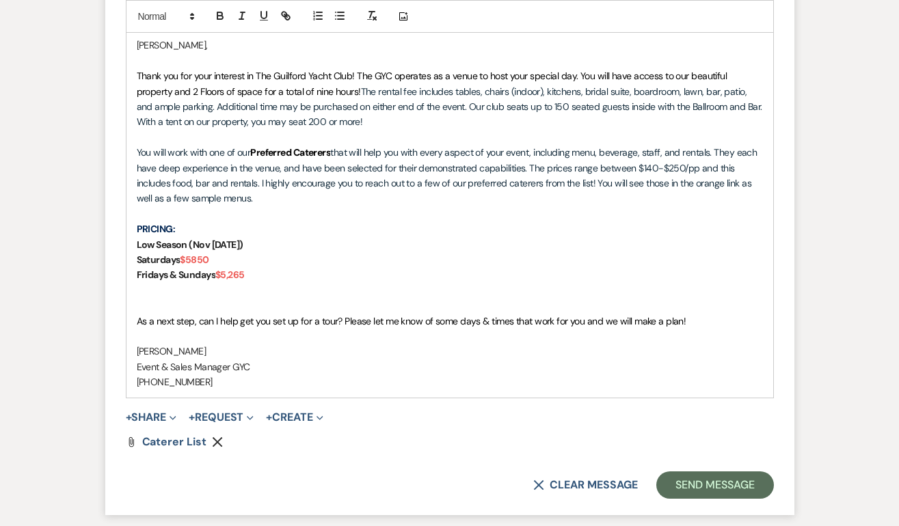
click at [355, 77] on span "Thank you for your interest in The Guilford Yacht Club! The GYC operates as a v…" at bounding box center [433, 83] width 592 height 27
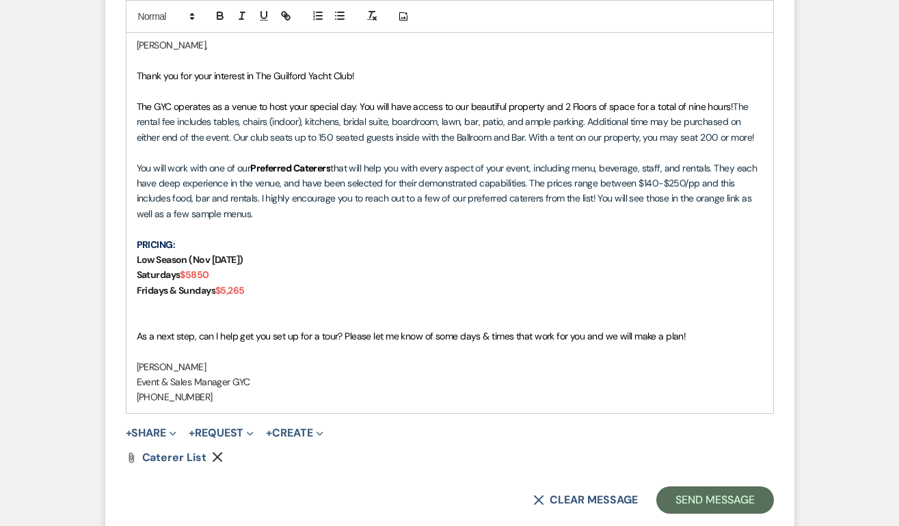
click at [404, 75] on p "Thank you for your interest in The Guilford Yacht Club!" at bounding box center [450, 75] width 626 height 15
click at [216, 276] on p "Saturdays $5850" at bounding box center [450, 274] width 626 height 15
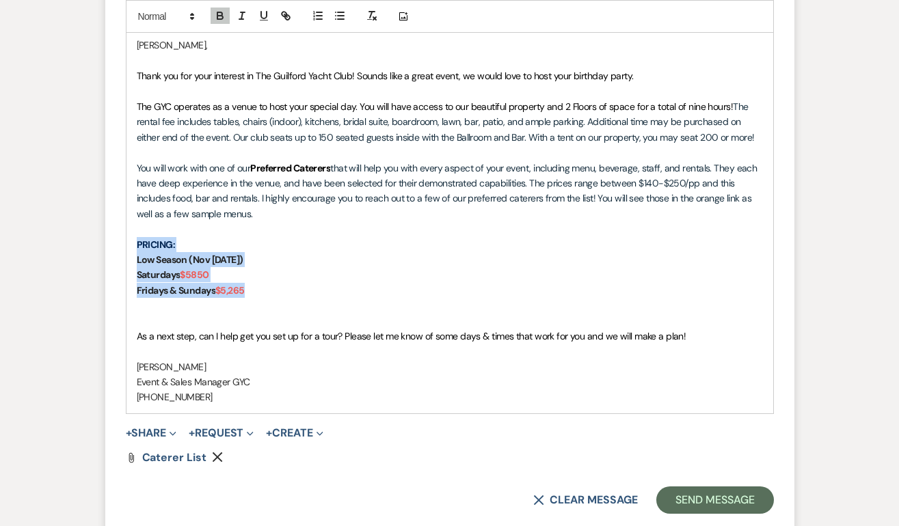
drag, startPoint x: 260, startPoint y: 290, endPoint x: 126, endPoint y: 238, distance: 143.7
click at [126, 238] on div "[PERSON_NAME], Thank you for your interest in The Guilford Yacht Club! Sounds l…" at bounding box center [449, 220] width 646 height 383
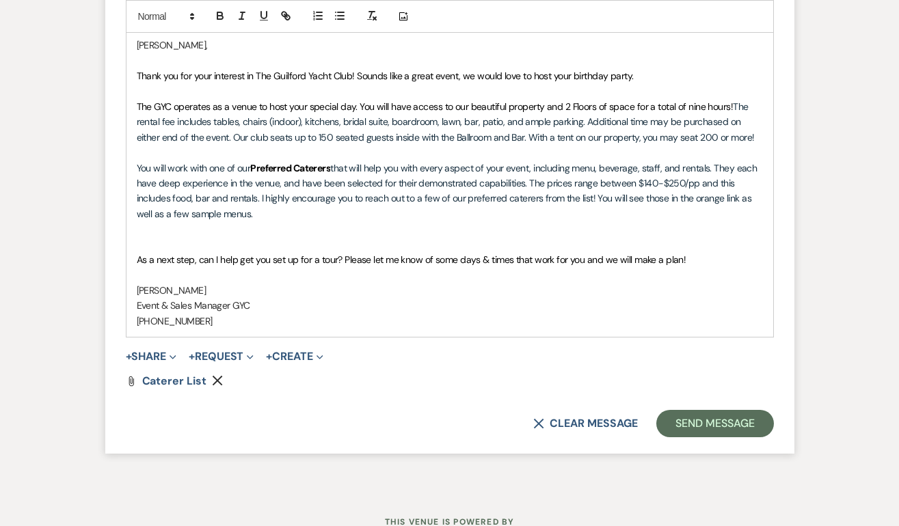
drag, startPoint x: 734, startPoint y: 133, endPoint x: 213, endPoint y: 139, distance: 521.4
click at [213, 139] on p "The GYC operates as a venue to host your special day. You will have access to o…" at bounding box center [450, 122] width 626 height 46
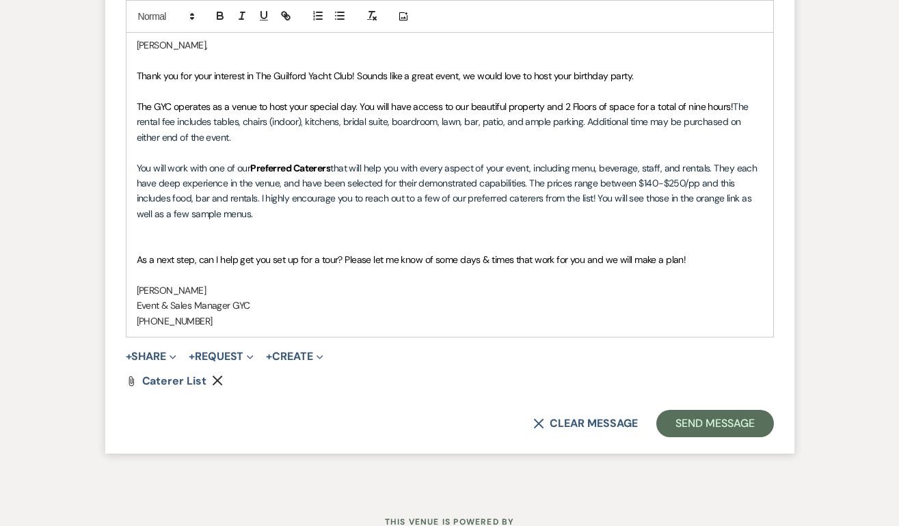
drag, startPoint x: 733, startPoint y: 104, endPoint x: 123, endPoint y: 97, distance: 609.6
click at [123, 98] on form "Reply X Draft saved! Recipients* Event Contacts ( [PERSON_NAME] ) Insert Templa…" at bounding box center [449, 103] width 689 height 702
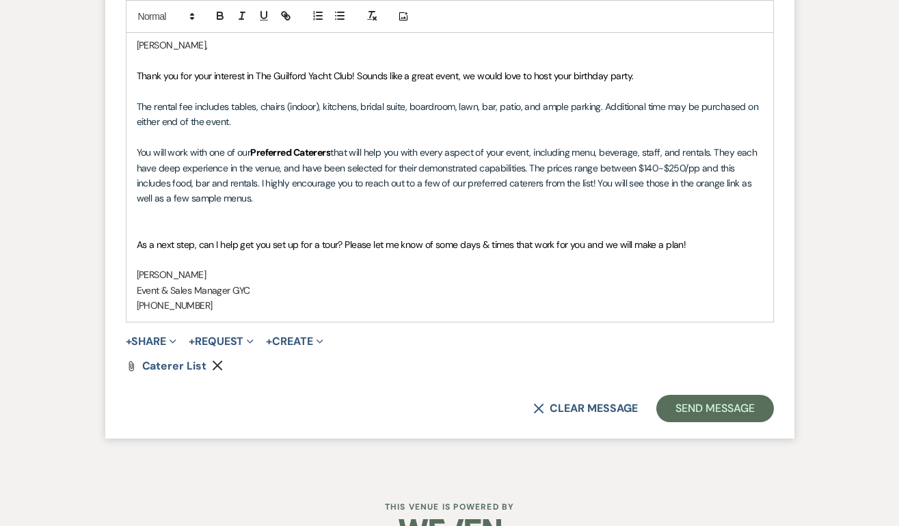
click at [322, 117] on p "﻿ The rental fee includes tables, chairs (indoor), kitchens, bridal suite, boar…" at bounding box center [450, 114] width 626 height 31
click at [322, 117] on span "The rental fee includes tables, chairs (indoor), kitchens, bridal suite, boardr…" at bounding box center [449, 113] width 624 height 27
drag, startPoint x: 522, startPoint y: 107, endPoint x: 506, endPoint y: 108, distance: 16.5
click at [506, 108] on span "The rental fee includes tables, chairs (indoor), kitchens, bridal suite, boardr…" at bounding box center [449, 113] width 624 height 27
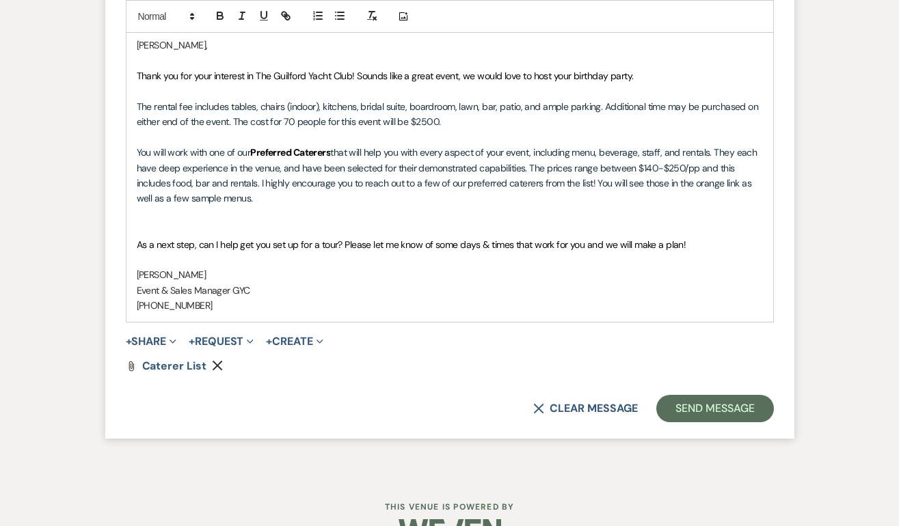
click at [478, 106] on span "The rental fee includes tables, chairs (indoor), kitchens, bridal suite, boardr…" at bounding box center [449, 113] width 624 height 27
drag, startPoint x: 478, startPoint y: 106, endPoint x: 367, endPoint y: 103, distance: 110.7
click at [367, 103] on span "The rental fee includes tables, chairs (indoor), kitchens, bridal suite, boardr…" at bounding box center [449, 113] width 624 height 27
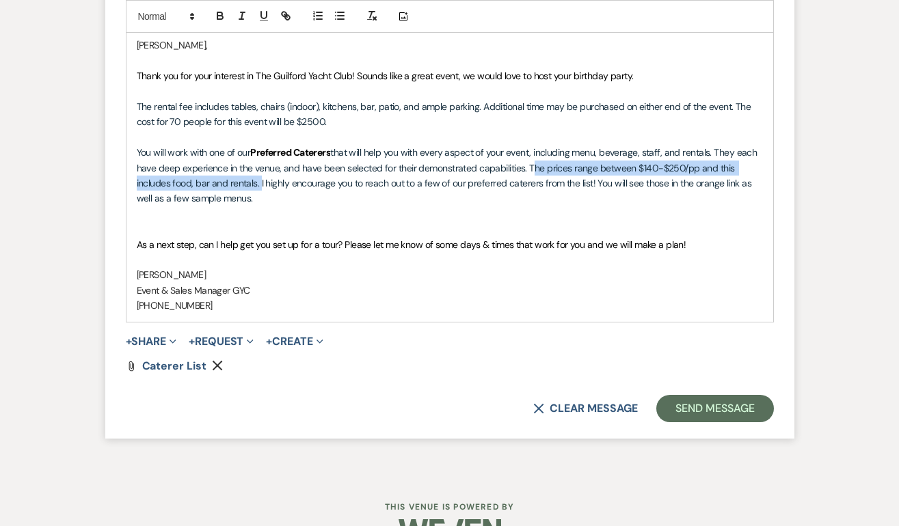
drag, startPoint x: 530, startPoint y: 168, endPoint x: 260, endPoint y: 183, distance: 269.7
click at [260, 183] on span "that will help you with every aspect of your event, including menu, beverage, s…" at bounding box center [448, 175] width 623 height 58
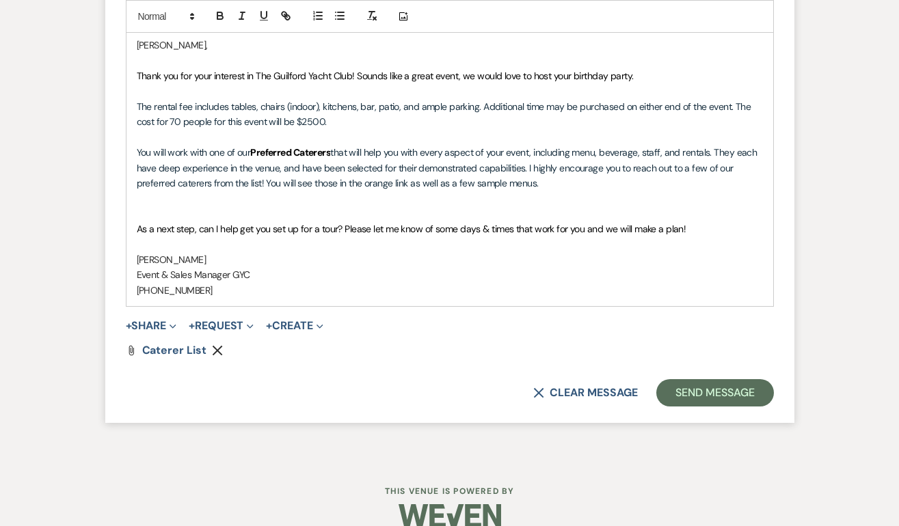
click at [195, 214] on p at bounding box center [450, 213] width 626 height 15
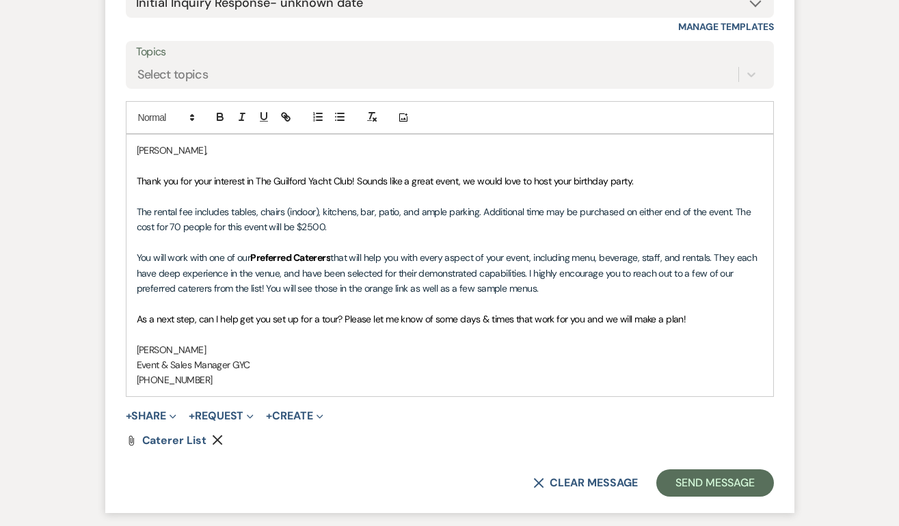
scroll to position [966, 0]
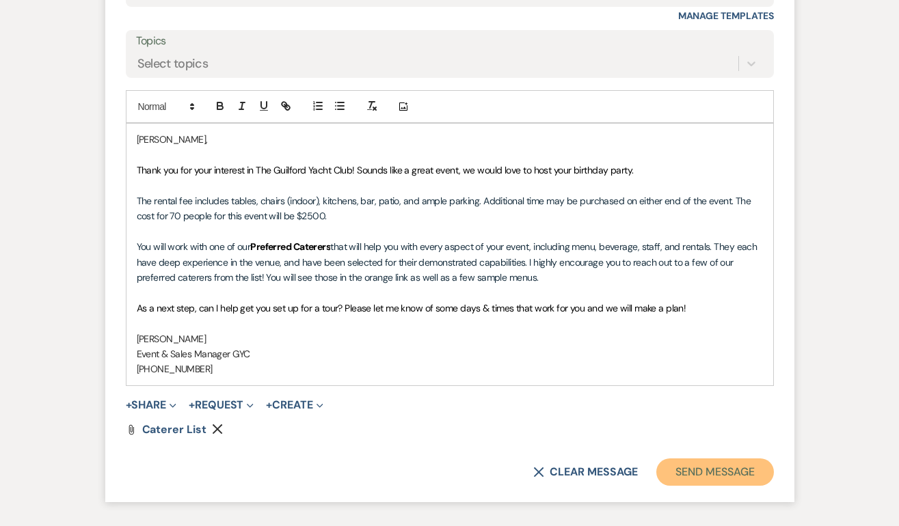
click at [681, 475] on button "Send Message" at bounding box center [714, 472] width 117 height 27
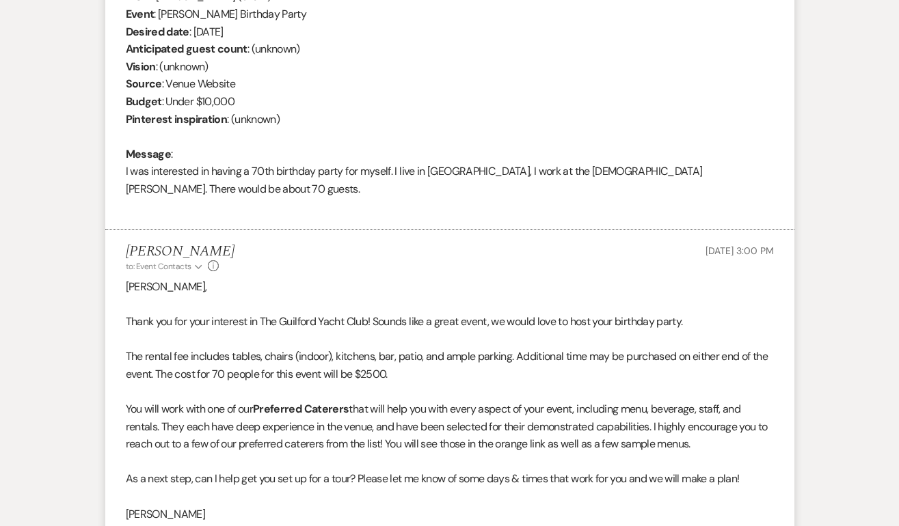
scroll to position [0, 0]
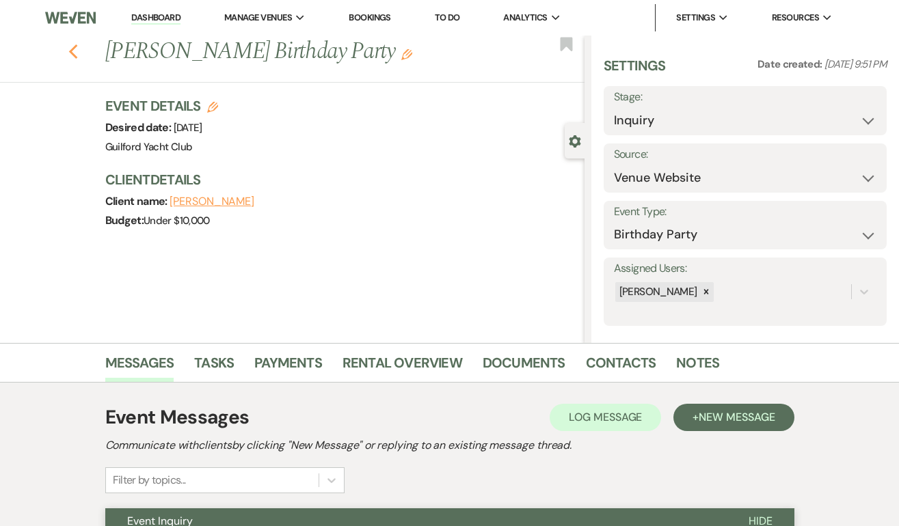
click at [72, 53] on use "button" at bounding box center [72, 51] width 9 height 15
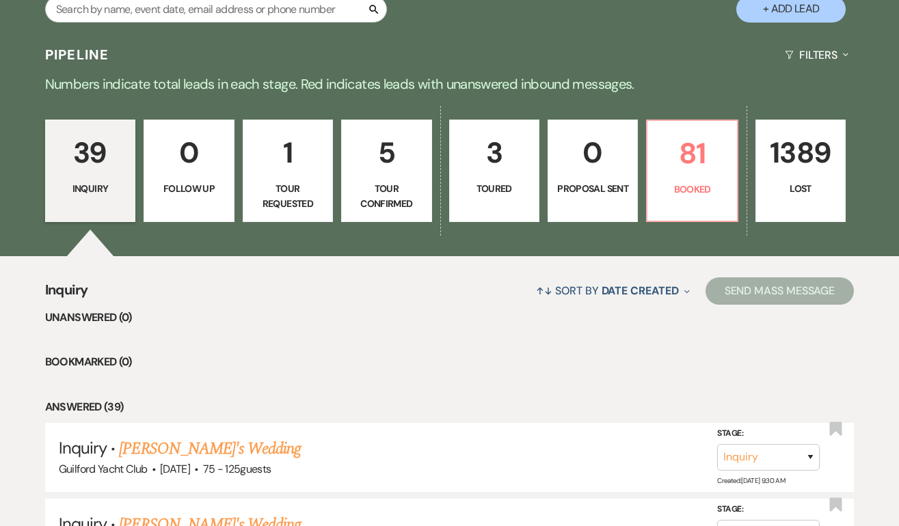
scroll to position [259, 0]
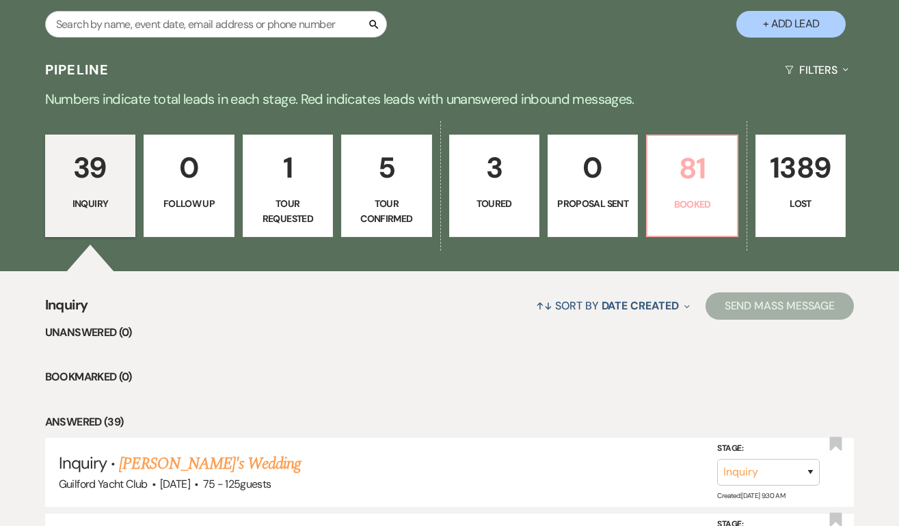
click at [705, 169] on p "81" at bounding box center [691, 169] width 72 height 46
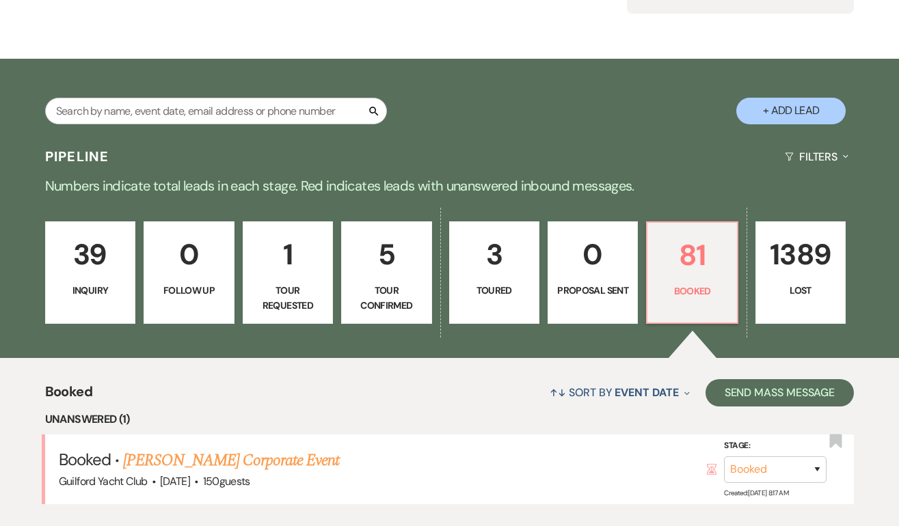
scroll to position [259, 0]
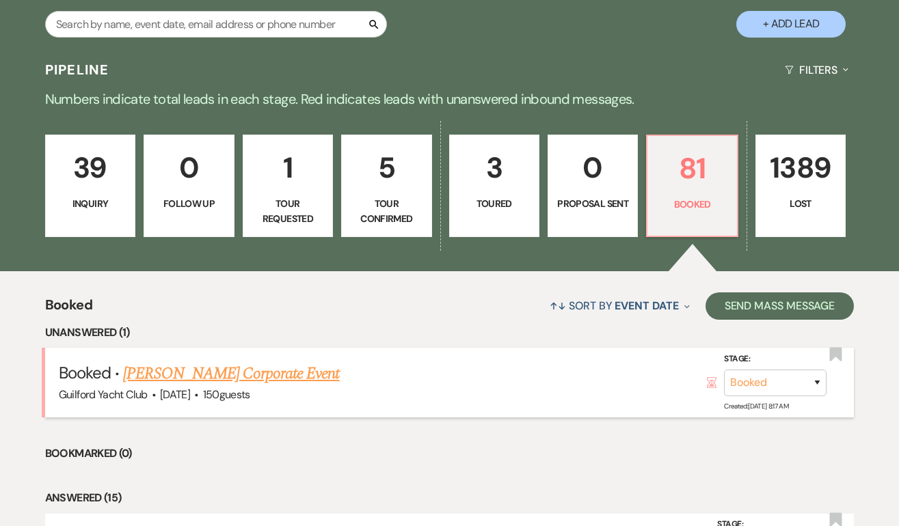
click at [264, 374] on link "[PERSON_NAME] Corporate Event" at bounding box center [231, 373] width 216 height 25
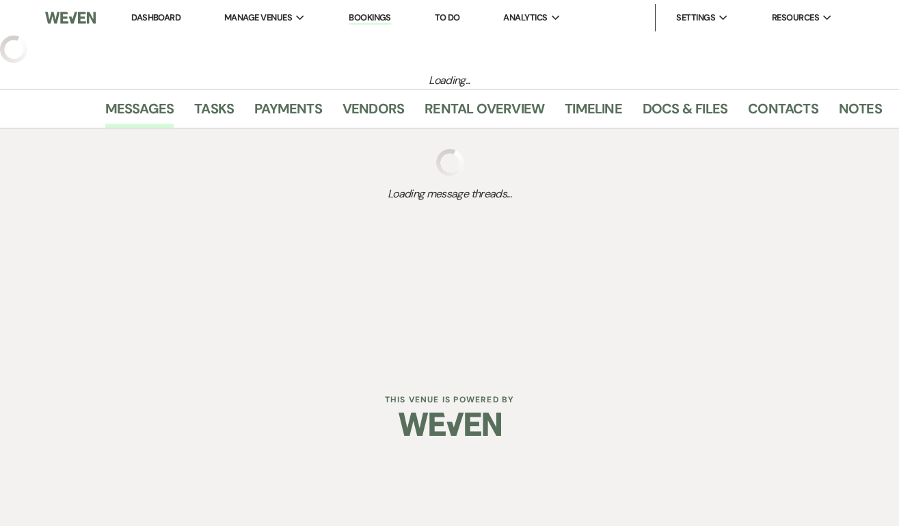
select select "20"
select select "9"
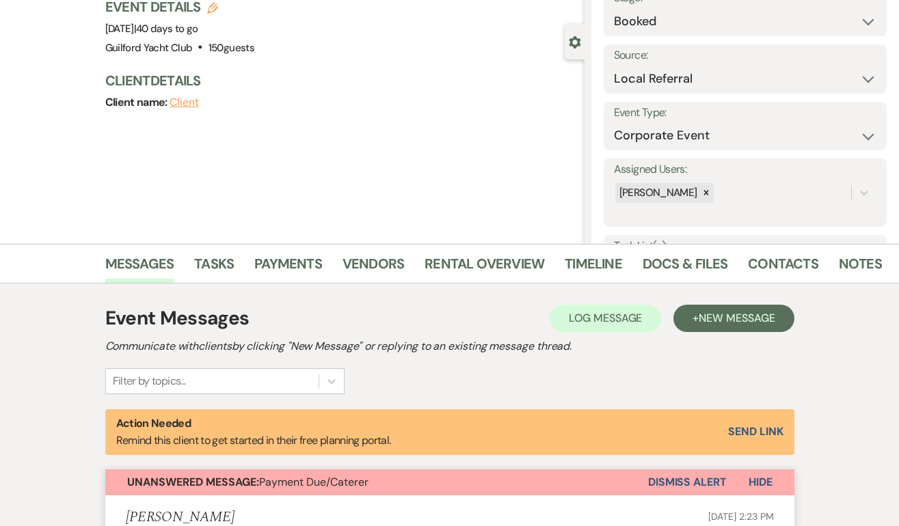
scroll to position [100, 0]
click at [668, 484] on button "Dismiss Alert" at bounding box center [687, 482] width 79 height 26
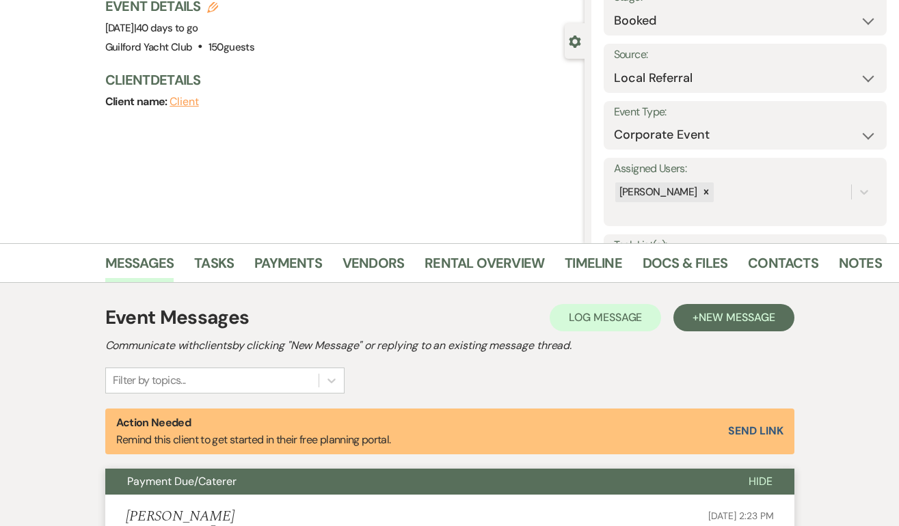
scroll to position [0, 0]
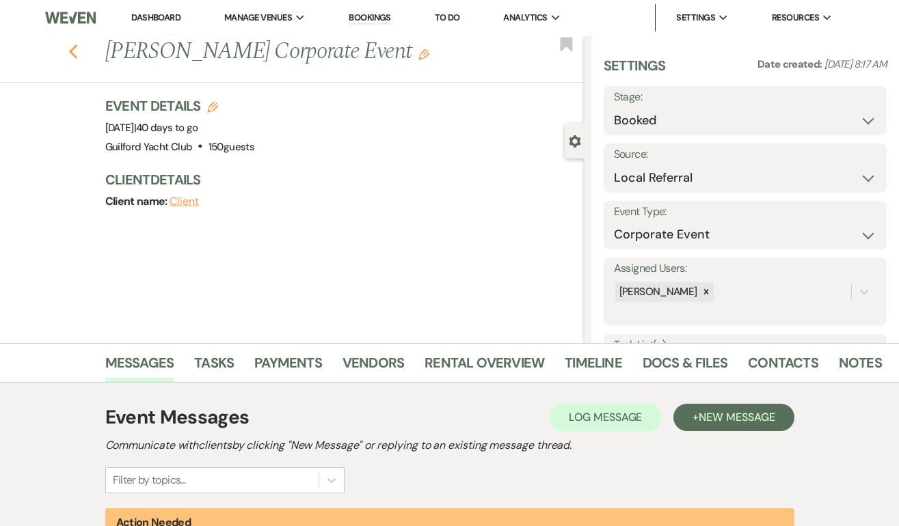
click at [77, 51] on icon "Previous" at bounding box center [73, 52] width 10 height 16
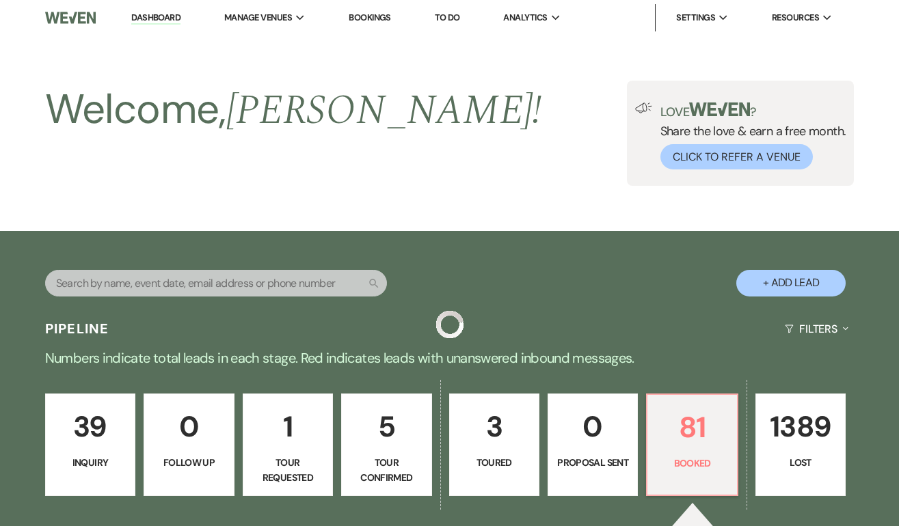
scroll to position [259, 0]
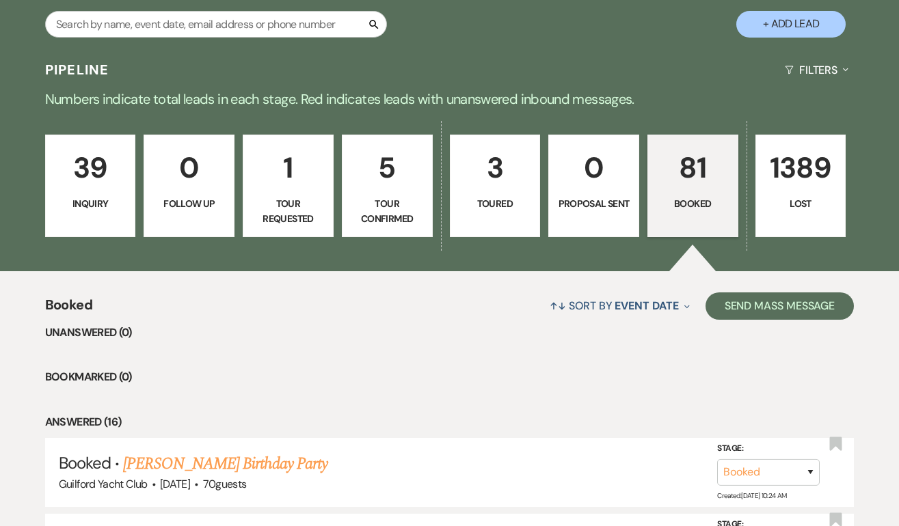
click at [697, 172] on p "81" at bounding box center [692, 168] width 73 height 46
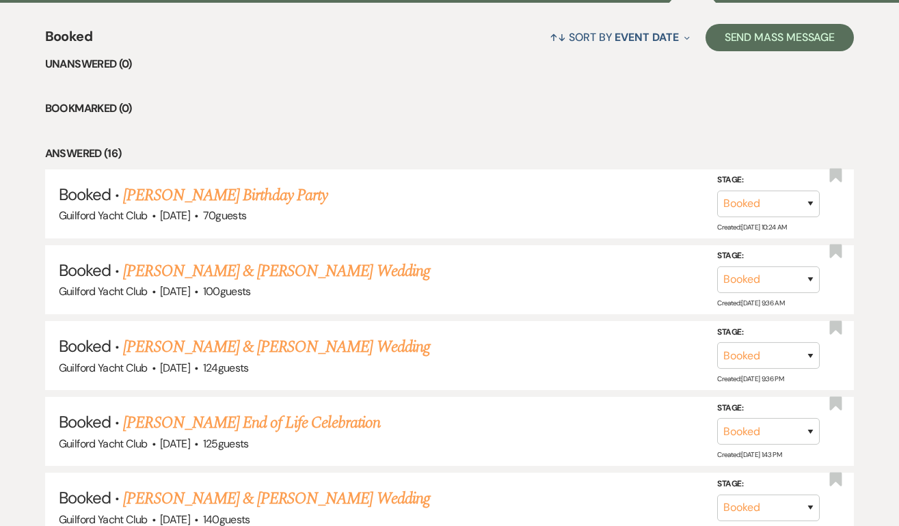
scroll to position [569, 0]
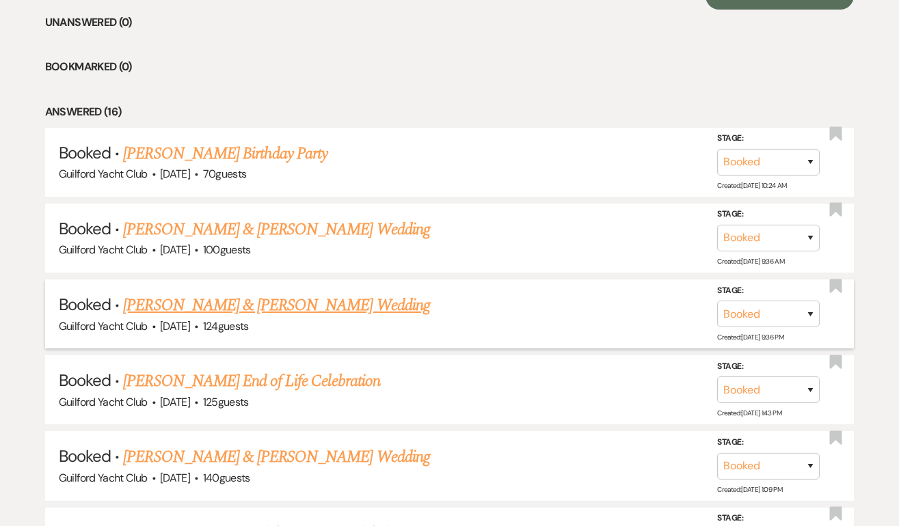
click at [355, 305] on link "[PERSON_NAME] & [PERSON_NAME] Wedding" at bounding box center [276, 305] width 306 height 25
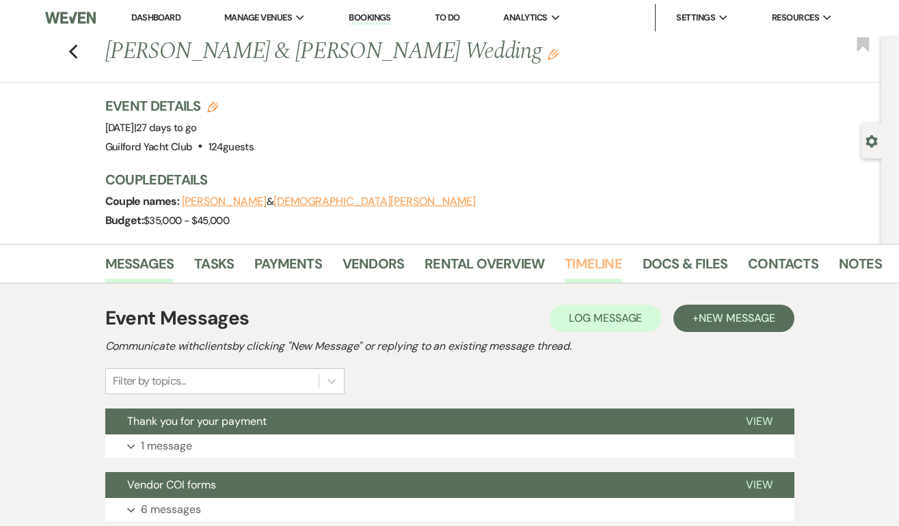
click at [583, 260] on link "Timeline" at bounding box center [592, 268] width 57 height 30
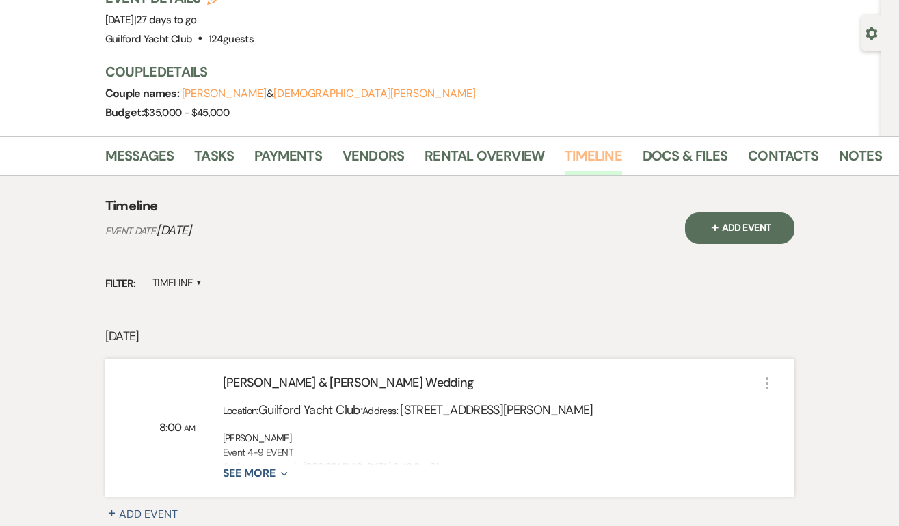
scroll to position [246, 0]
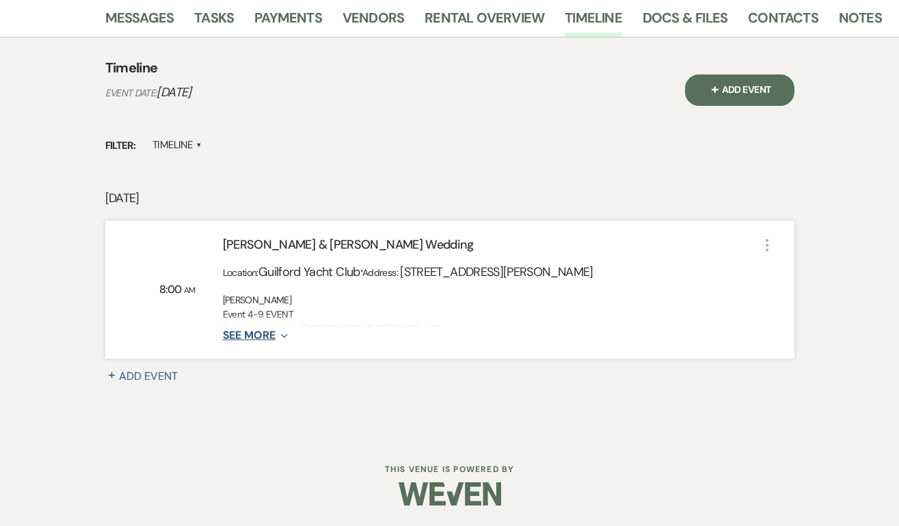
click at [277, 336] on icon "Expand" at bounding box center [281, 336] width 12 height 11
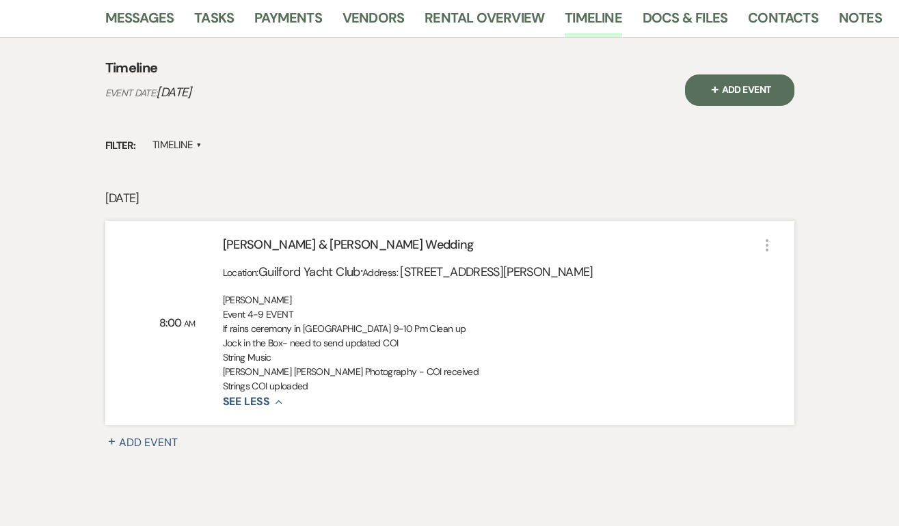
click at [766, 239] on use "button" at bounding box center [766, 245] width 3 height 12
click at [778, 270] on button "Pencil Edit" at bounding box center [800, 271] width 70 height 21
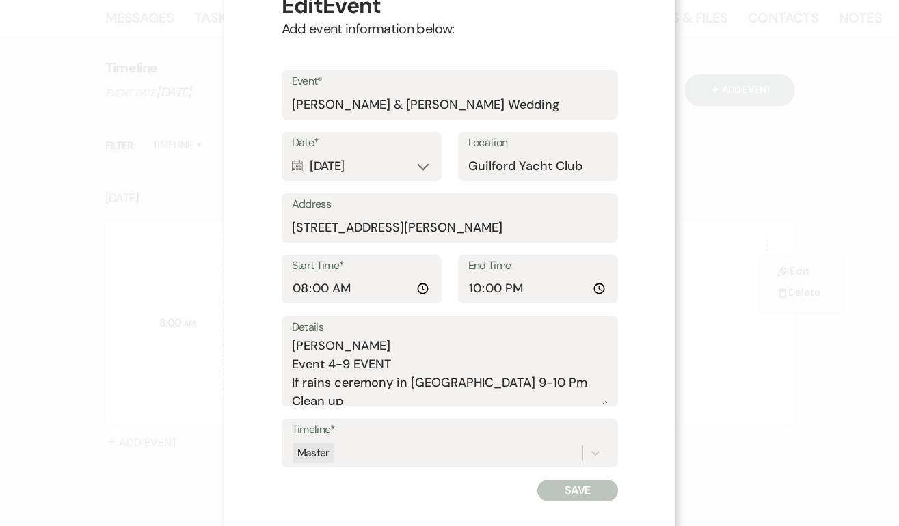
scroll to position [69, 0]
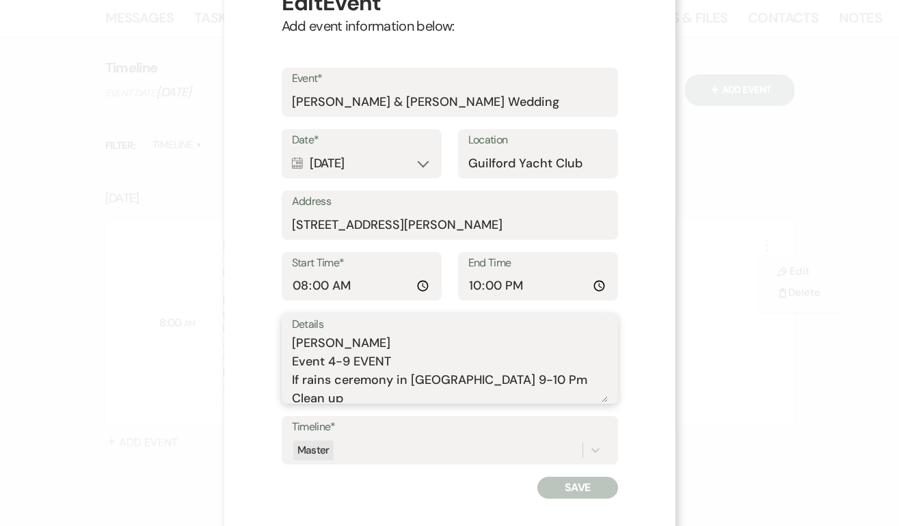
click at [568, 401] on textarea "[PERSON_NAME] Event 4-9 EVENT If rains ceremony in [GEOGRAPHIC_DATA] 9-10 Pm Cl…" at bounding box center [450, 368] width 316 height 68
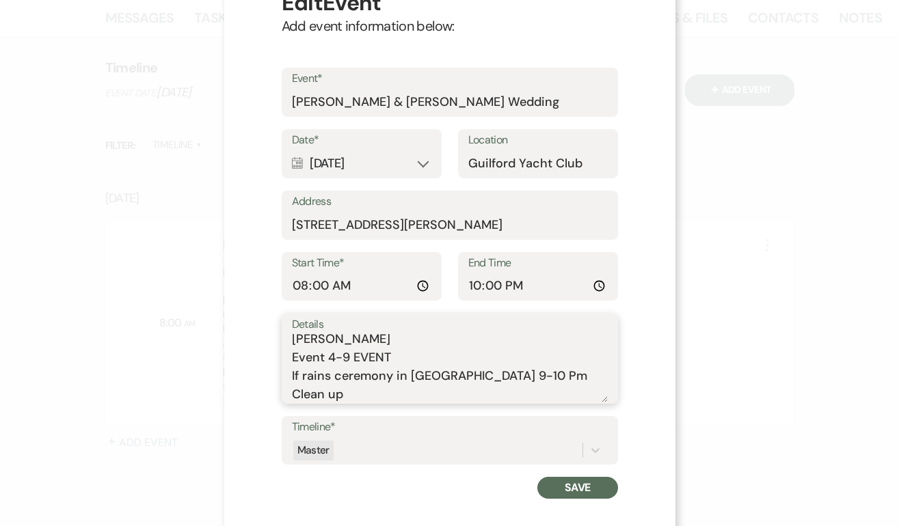
scroll to position [23, 0]
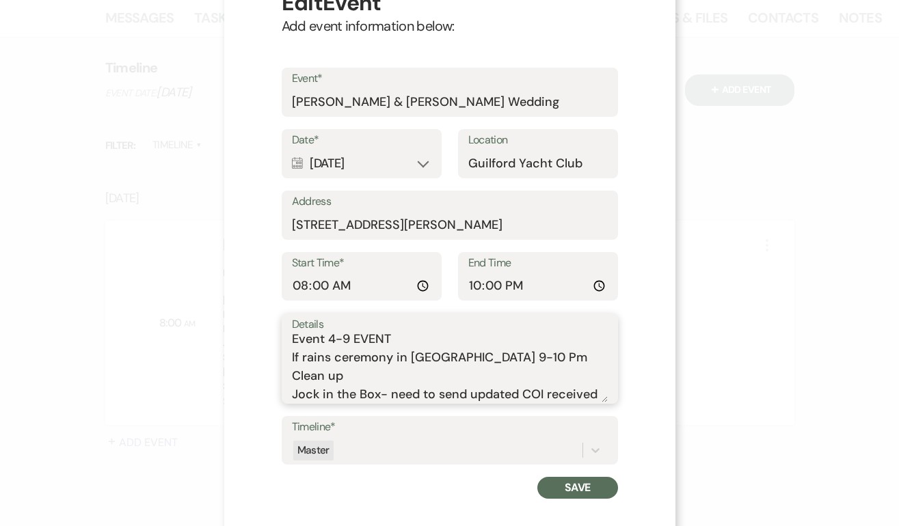
type textarea "[PERSON_NAME] Event 4-9 EVENT If rains ceremony in [GEOGRAPHIC_DATA] 9-10 Pm Cl…"
click at [569, 487] on button "Save" at bounding box center [577, 488] width 80 height 22
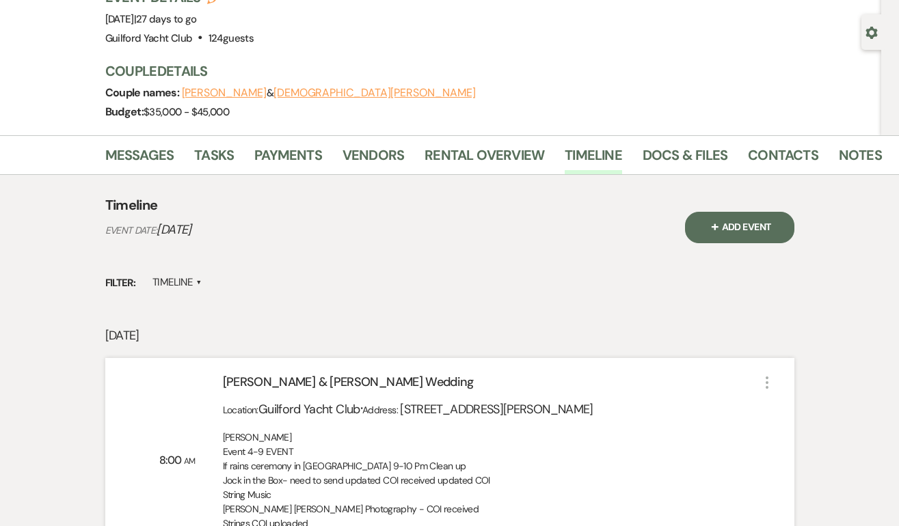
scroll to position [0, 0]
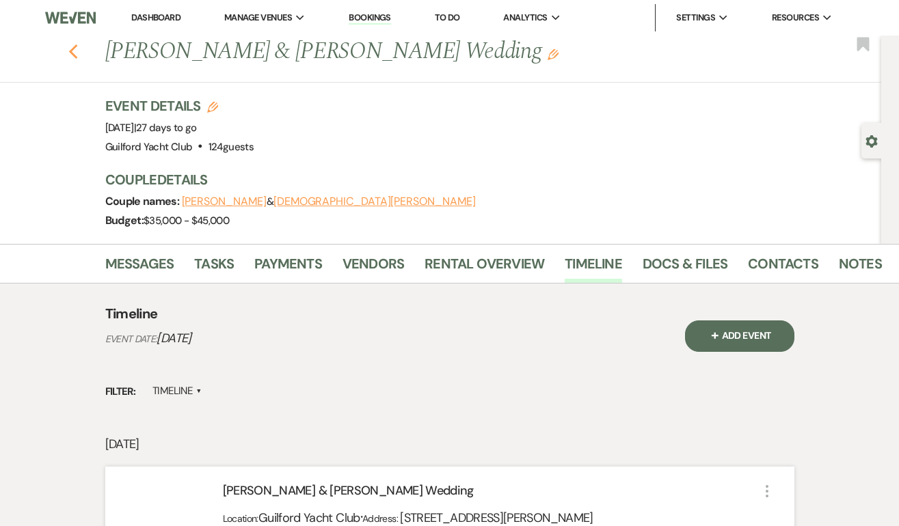
click at [74, 49] on icon "Previous" at bounding box center [73, 52] width 10 height 16
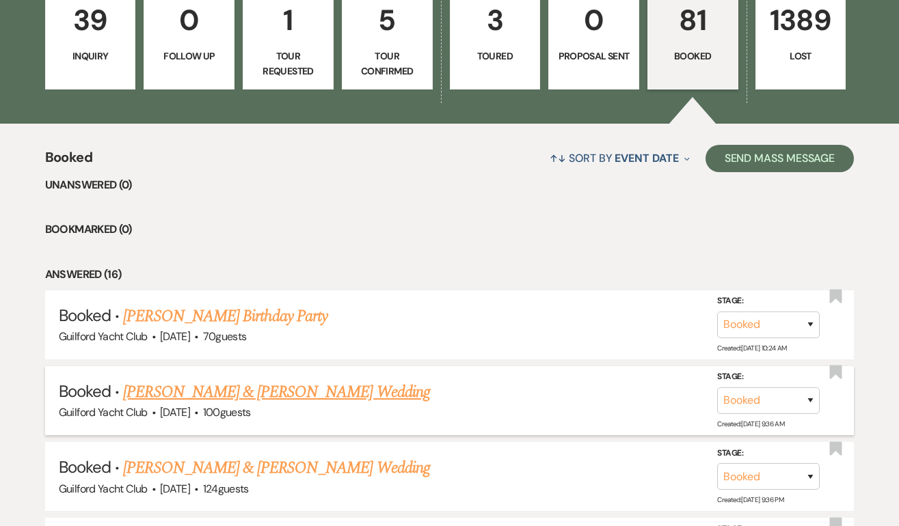
scroll to position [408, 0]
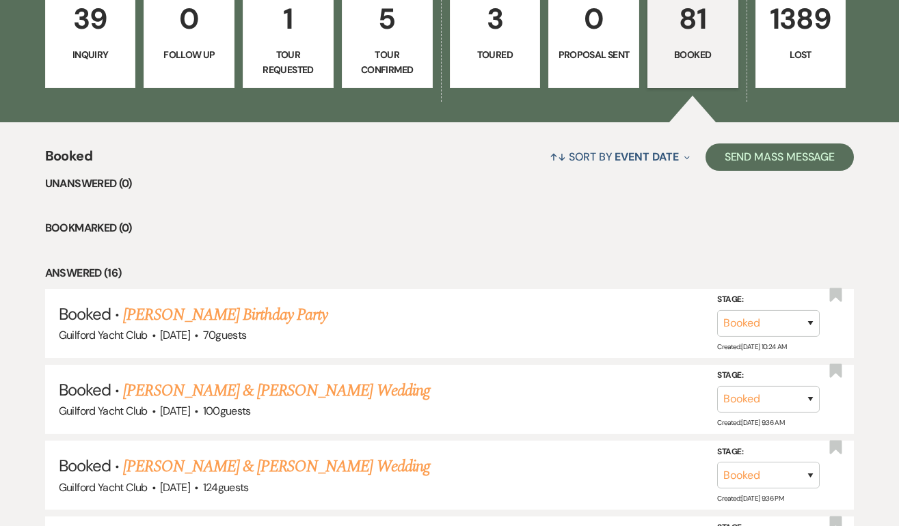
click at [696, 21] on p "81" at bounding box center [692, 19] width 73 height 46
click at [692, 29] on p "81" at bounding box center [692, 19] width 73 height 46
click at [392, 62] on p "Tour Confirmed" at bounding box center [387, 62] width 73 height 31
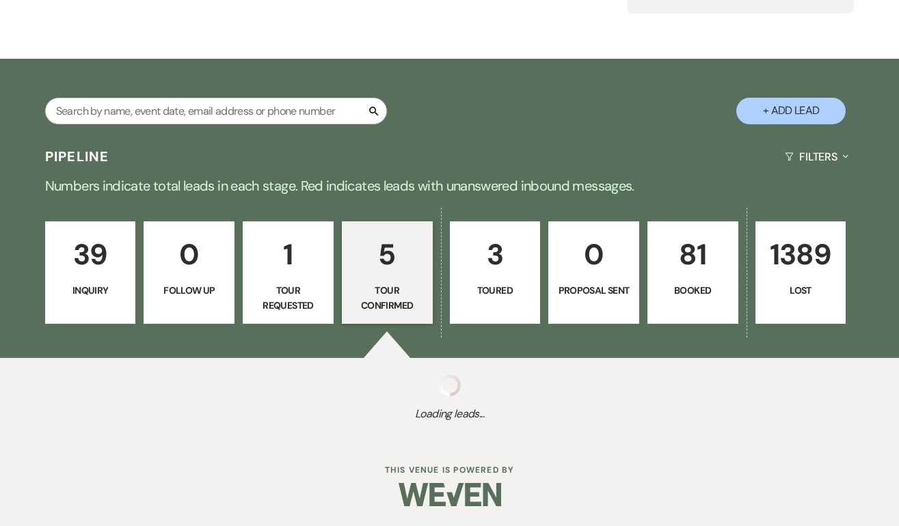
select select "4"
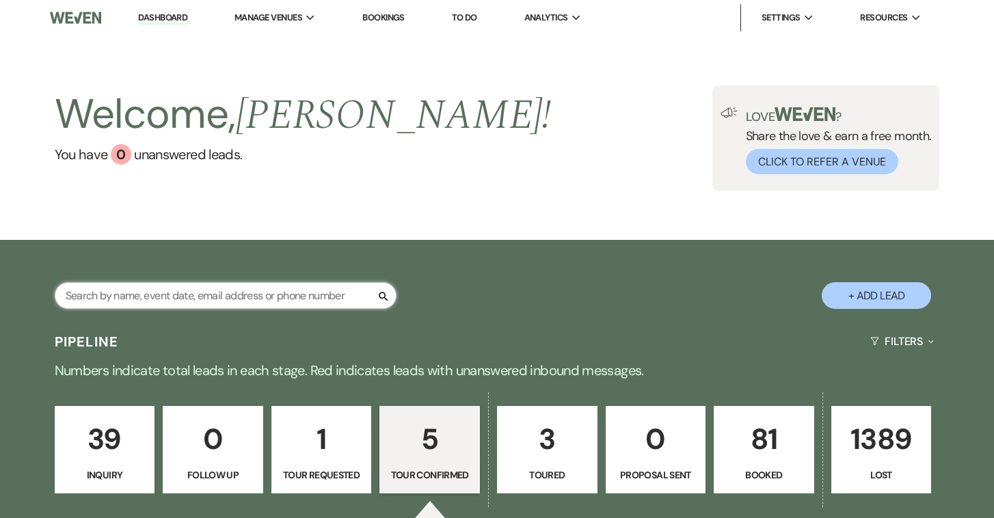
click at [169, 298] on input "text" at bounding box center [226, 295] width 342 height 27
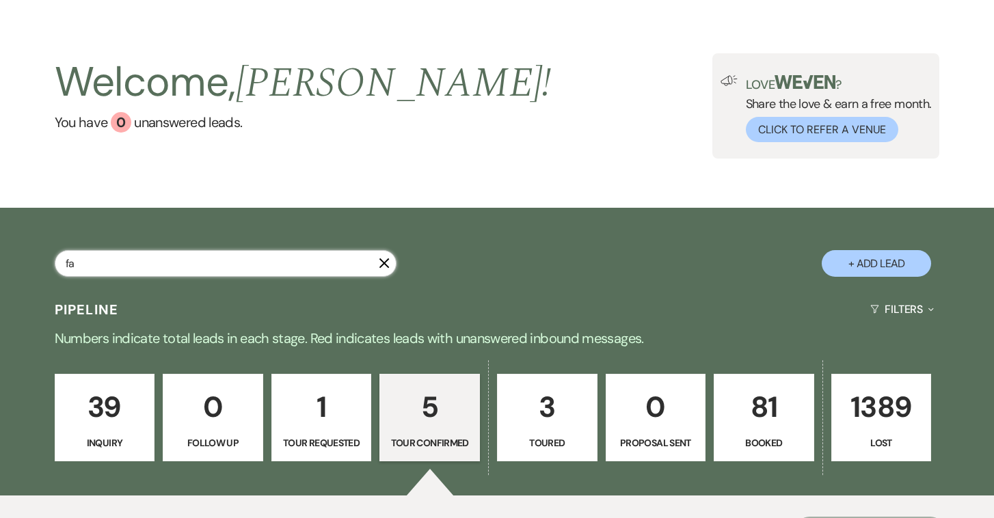
type input "fal"
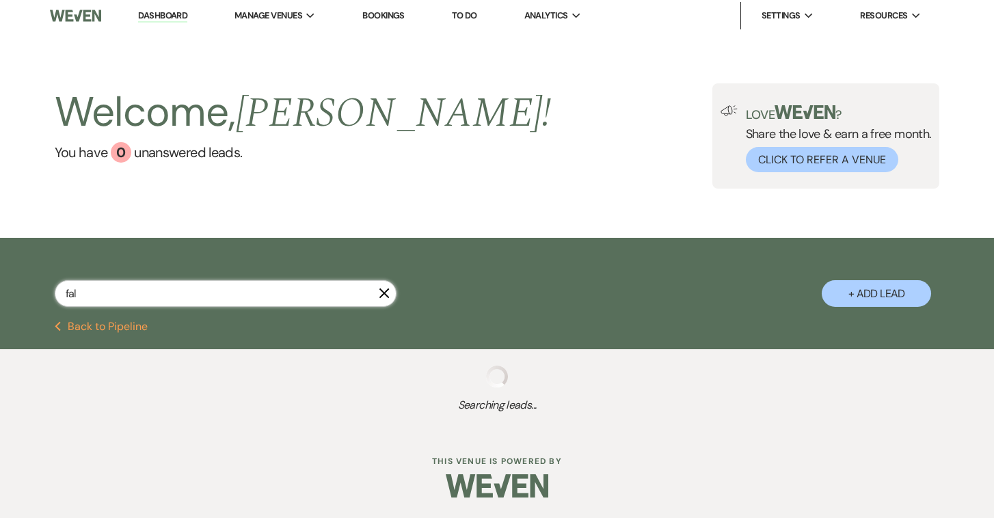
scroll to position [32, 0]
select select "4"
select select "8"
select select "5"
select select "8"
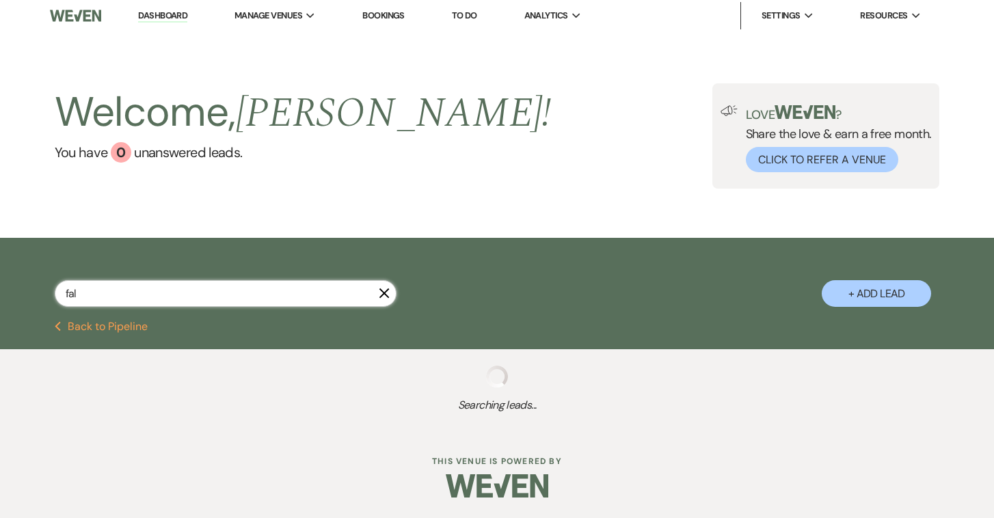
select select "5"
select select "8"
select select "5"
select select "8"
select select "5"
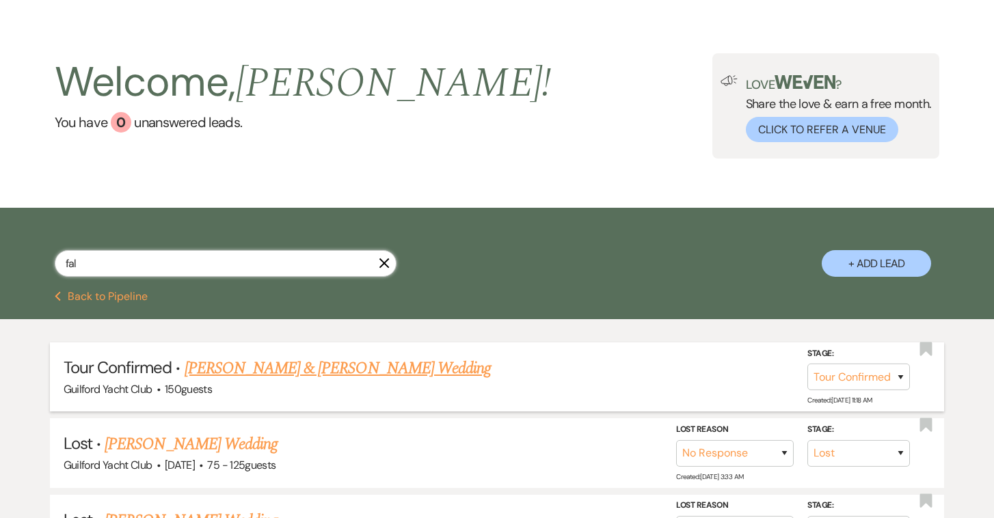
type input "fal"
click at [291, 369] on link "[PERSON_NAME] & [PERSON_NAME] Wedding" at bounding box center [338, 368] width 306 height 25
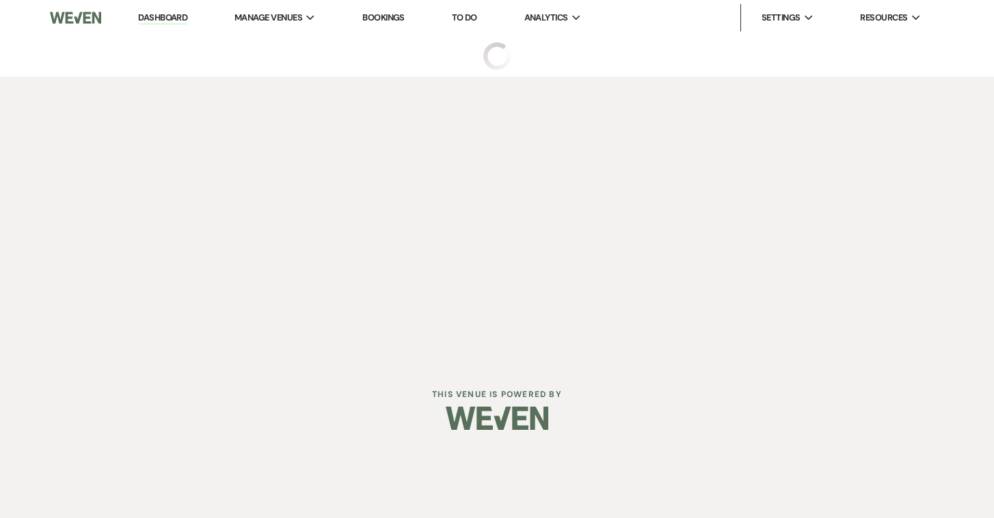
select select "4"
select select "5"
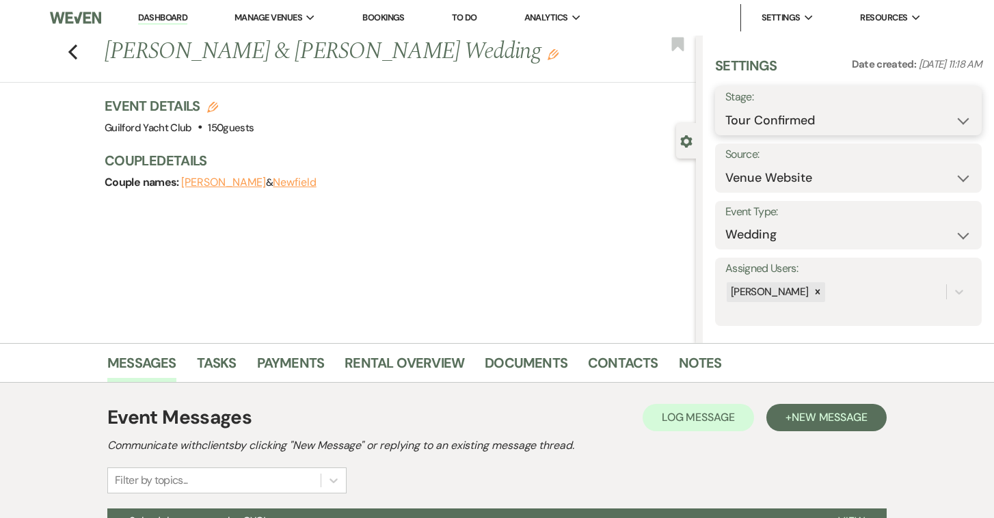
click at [765, 109] on select "Inquiry Follow Up Tour Requested Tour Confirmed Toured Proposal Sent Booked Lost" at bounding box center [848, 120] width 246 height 27
select select "5"
click at [725, 107] on select "Inquiry Follow Up Tour Requested Tour Confirmed Toured Proposal Sent Booked Lost" at bounding box center [848, 120] width 246 height 27
click at [898, 111] on button "Save" at bounding box center [954, 110] width 55 height 27
click at [210, 107] on icon "Edit" at bounding box center [212, 107] width 11 height 11
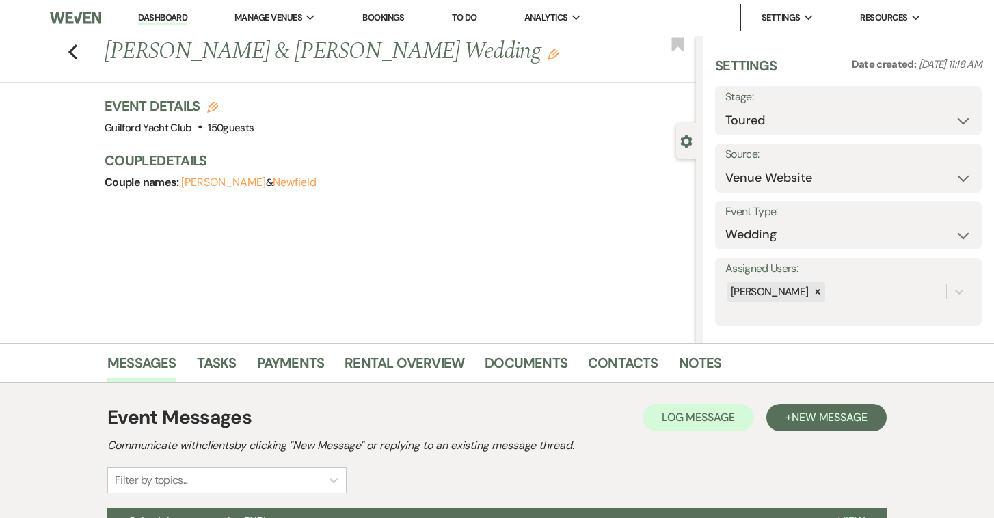
select select "696"
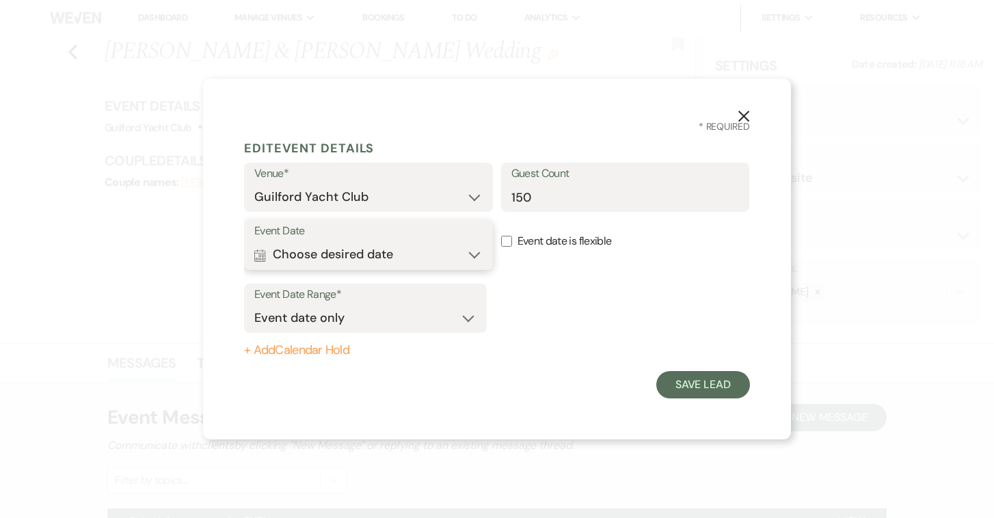
click at [439, 256] on button "Calendar Choose desired date Expand" at bounding box center [368, 254] width 228 height 27
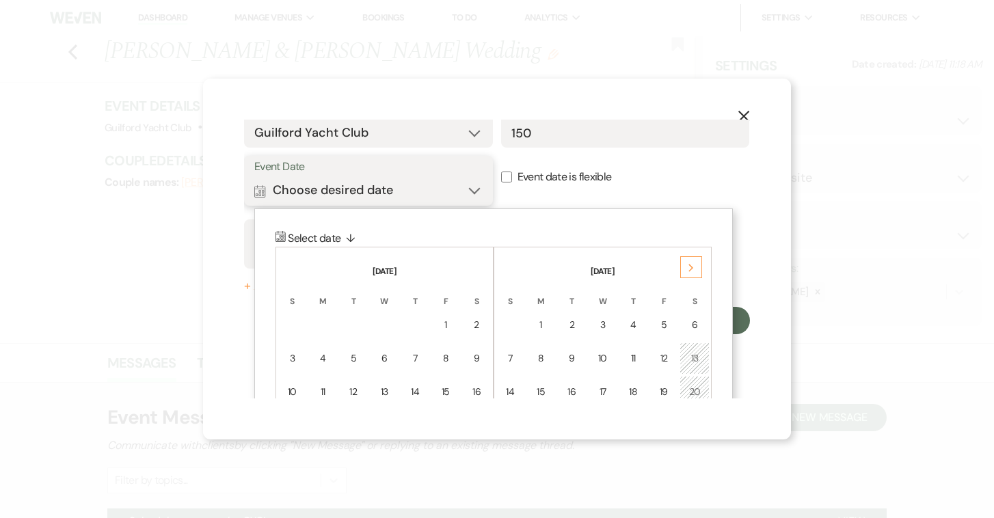
scroll to position [64, 0]
click at [689, 267] on icon "Next" at bounding box center [690, 268] width 7 height 8
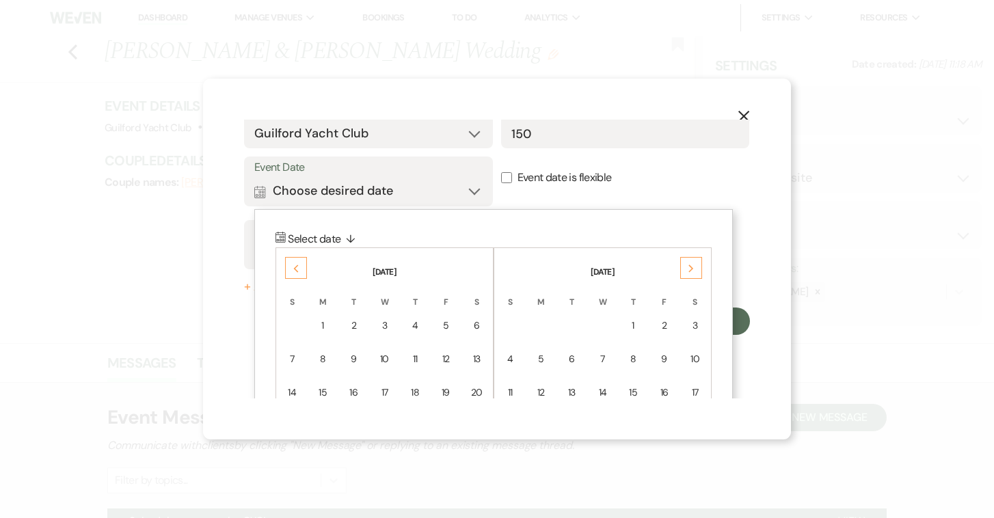
click at [689, 267] on icon "Next" at bounding box center [690, 268] width 7 height 8
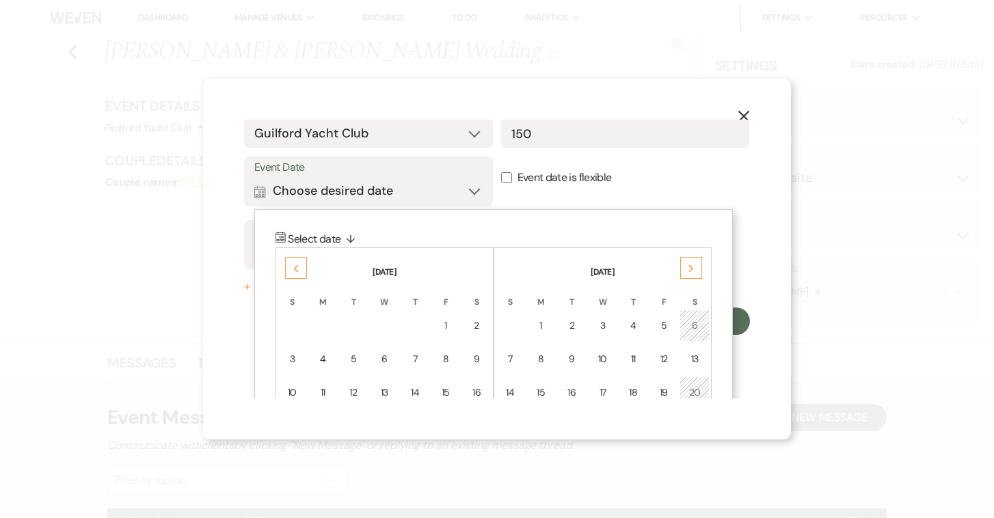
click at [689, 267] on icon "Next" at bounding box center [690, 268] width 7 height 8
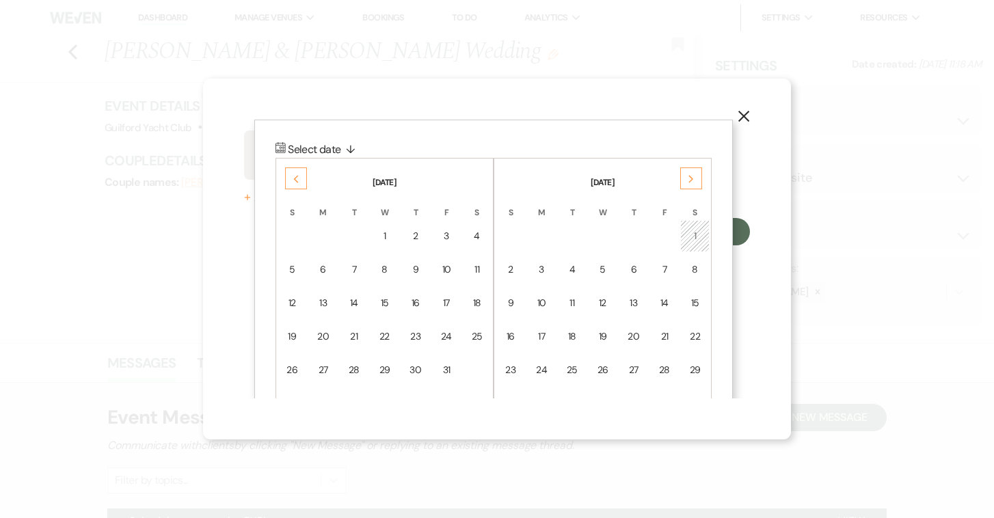
scroll to position [154, 0]
click at [866, 77] on div "X * Required Edit Event Details Venue* Guilford Yacht Club Guest Count 150 Even…" at bounding box center [497, 259] width 994 height 518
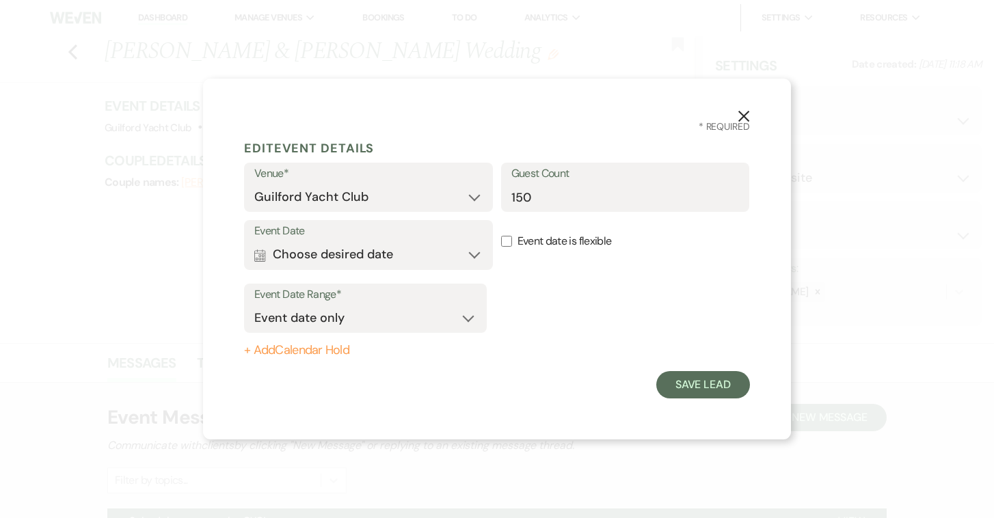
scroll to position [0, 0]
click at [739, 115] on icon "X" at bounding box center [743, 116] width 12 height 12
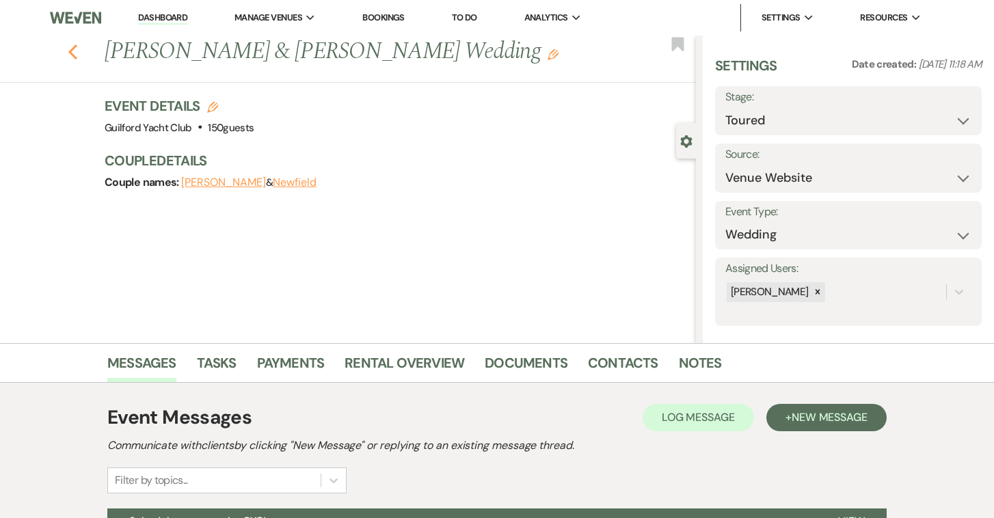
click at [71, 50] on use "button" at bounding box center [72, 51] width 9 height 15
select select "5"
select select "8"
select select "5"
select select "8"
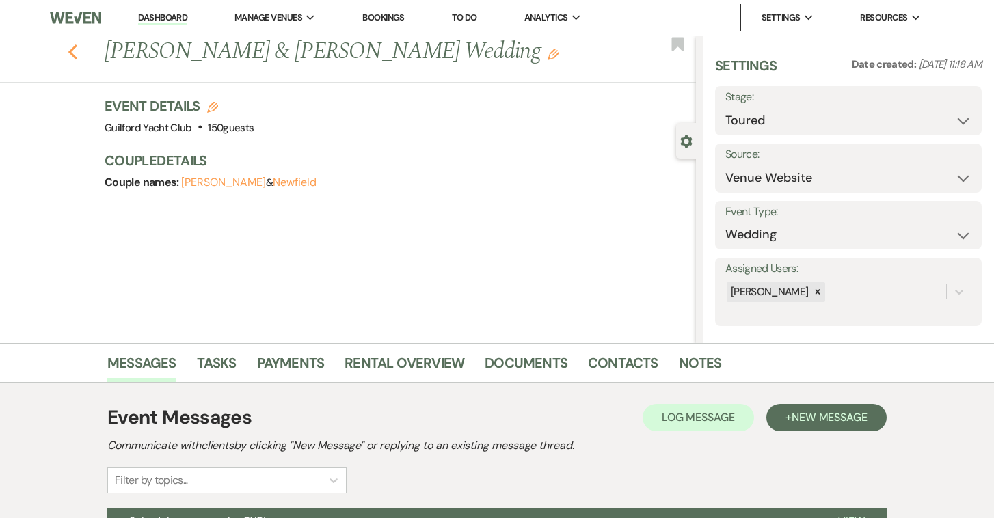
select select "5"
select select "8"
select select "5"
select select "8"
select select "5"
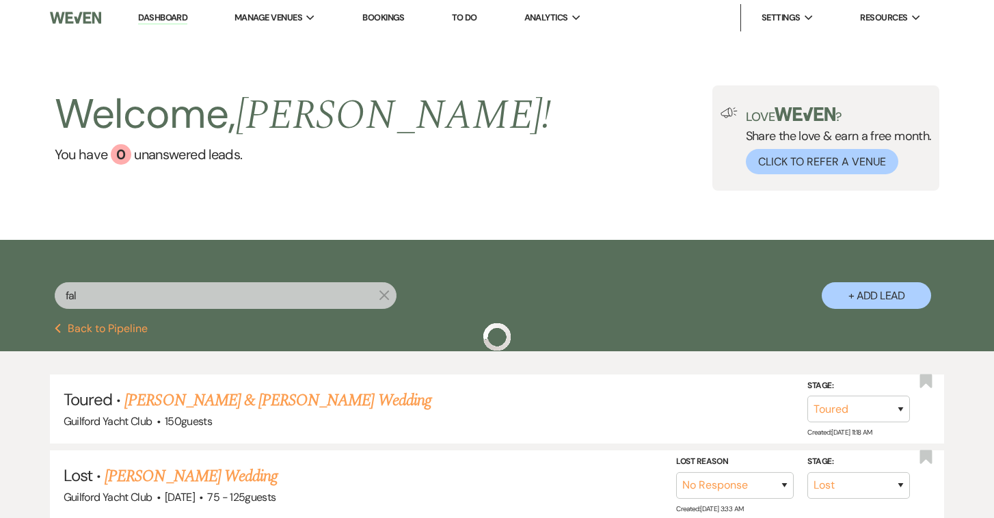
scroll to position [32, 0]
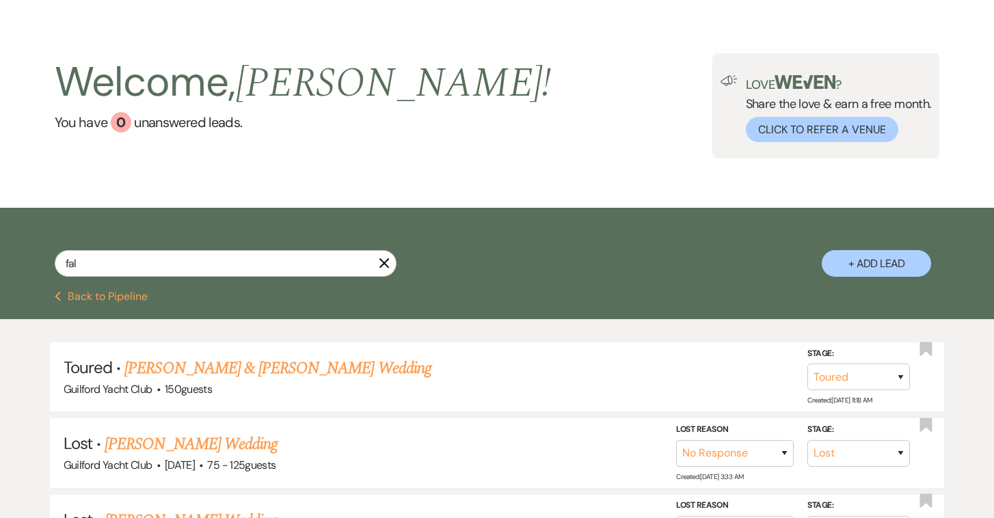
click at [133, 295] on button "Previous Back to Pipeline" at bounding box center [102, 296] width 94 height 11
select select "5"
select select "4"
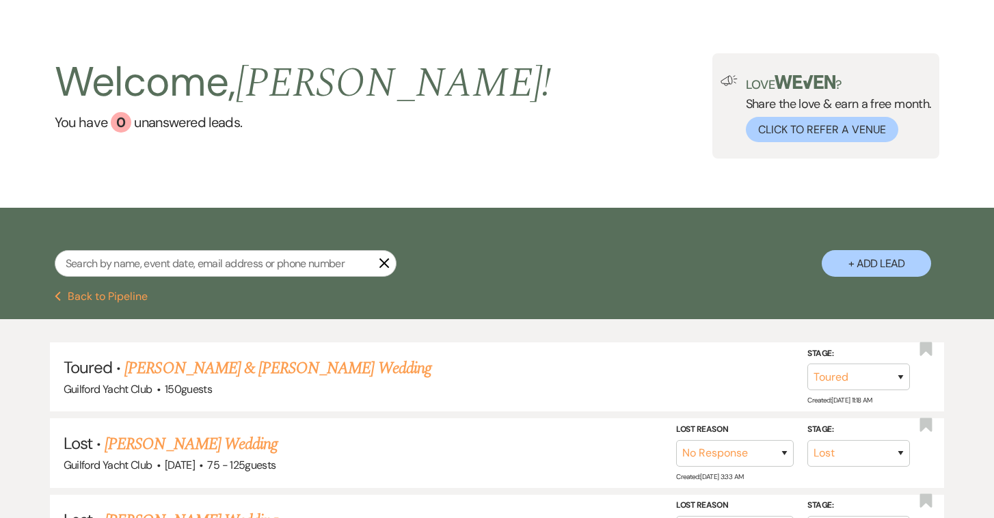
select select "4"
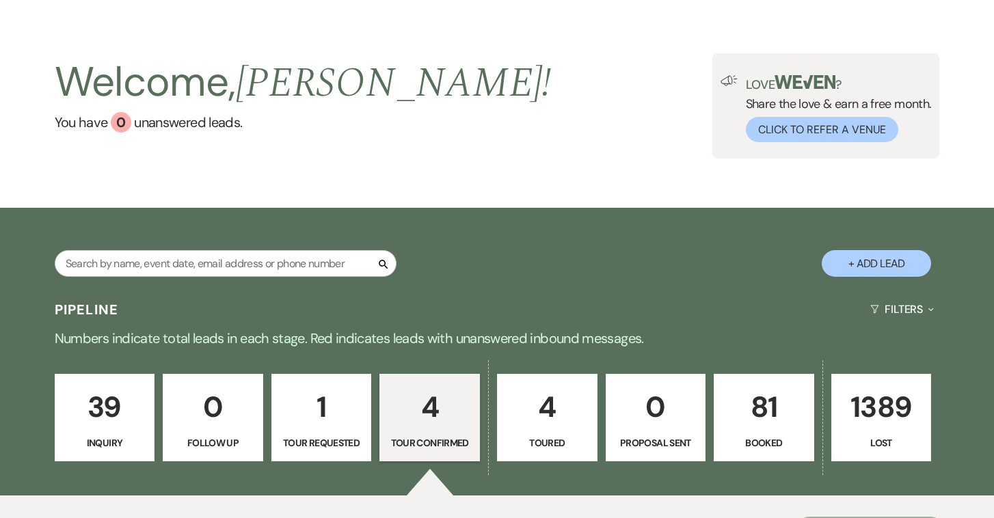
click at [758, 435] on link "81 Booked" at bounding box center [763, 417] width 100 height 87
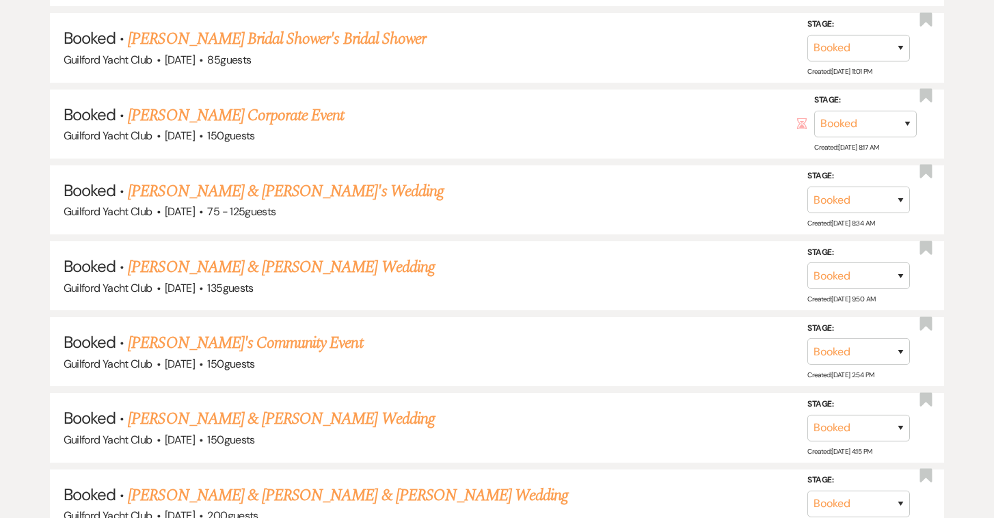
scroll to position [1337, 0]
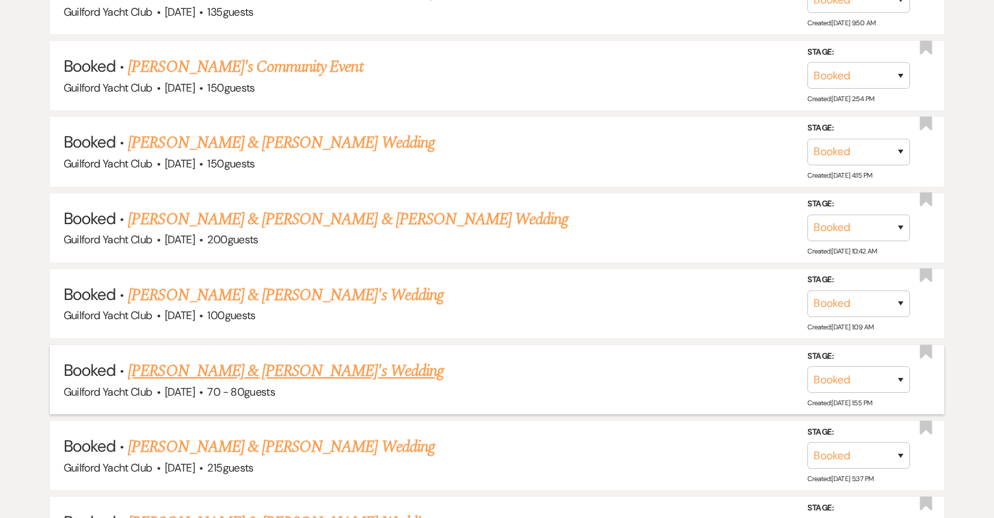
click at [305, 368] on link "[PERSON_NAME] & [PERSON_NAME]'s Wedding" at bounding box center [286, 371] width 316 height 25
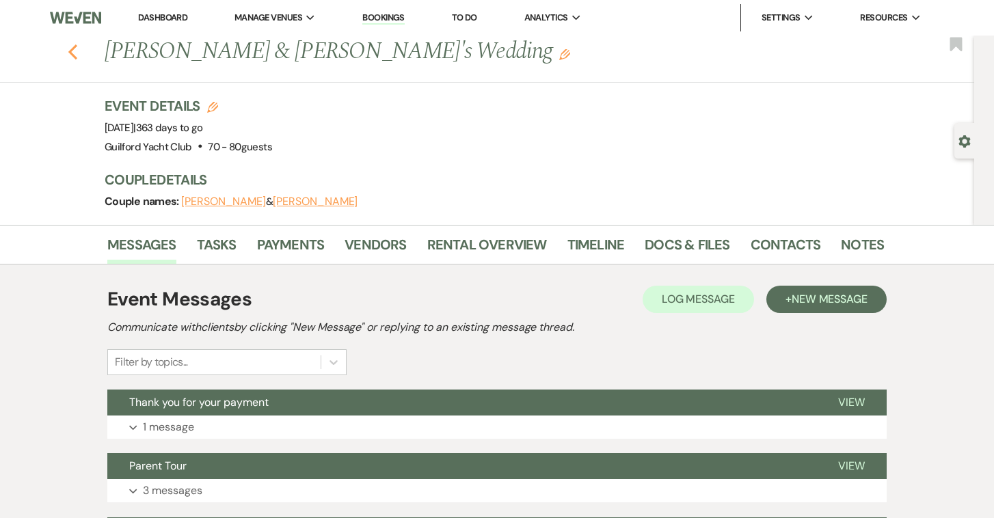
click at [72, 55] on use "button" at bounding box center [72, 51] width 9 height 15
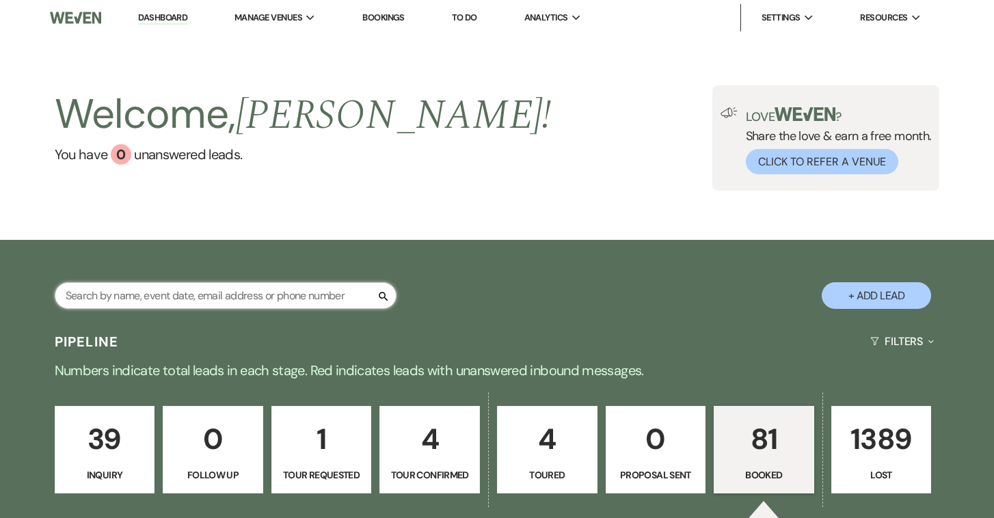
click at [229, 295] on input "text" at bounding box center [226, 295] width 342 height 27
type input "fal"
select select "5"
select select "8"
select select "5"
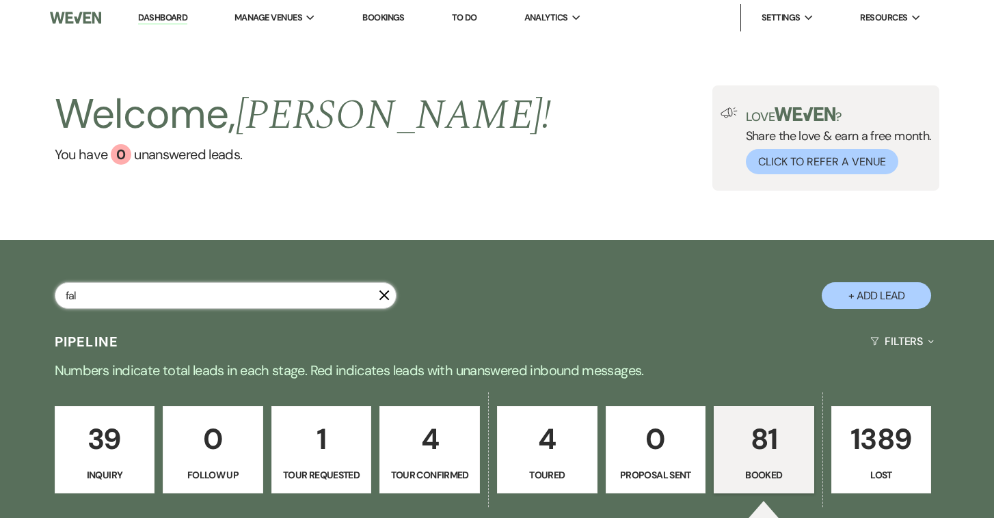
select select "8"
select select "5"
select select "8"
select select "5"
select select "8"
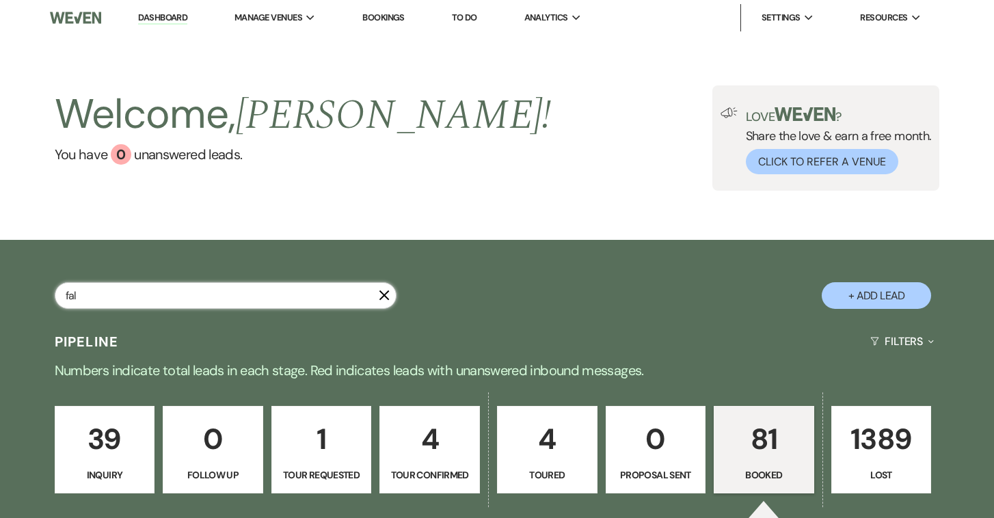
select select "5"
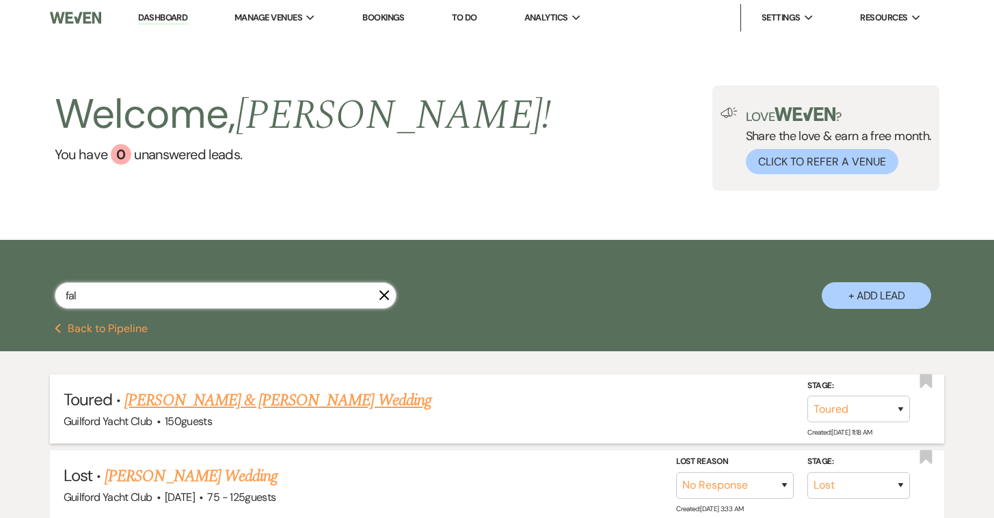
type input "fal"
click at [189, 395] on link "[PERSON_NAME] & [PERSON_NAME] Wedding" at bounding box center [277, 400] width 306 height 25
select select "5"
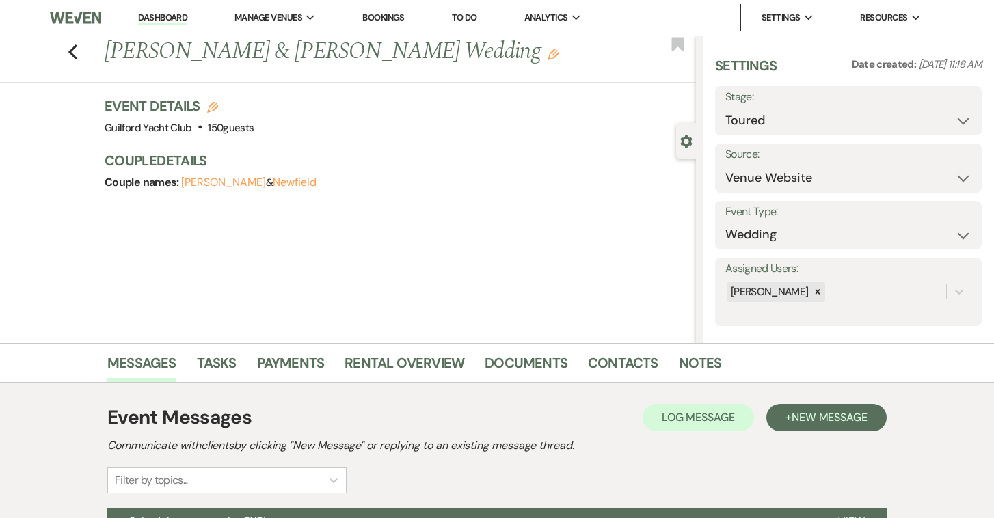
click at [210, 111] on use "button" at bounding box center [212, 107] width 11 height 11
select select "696"
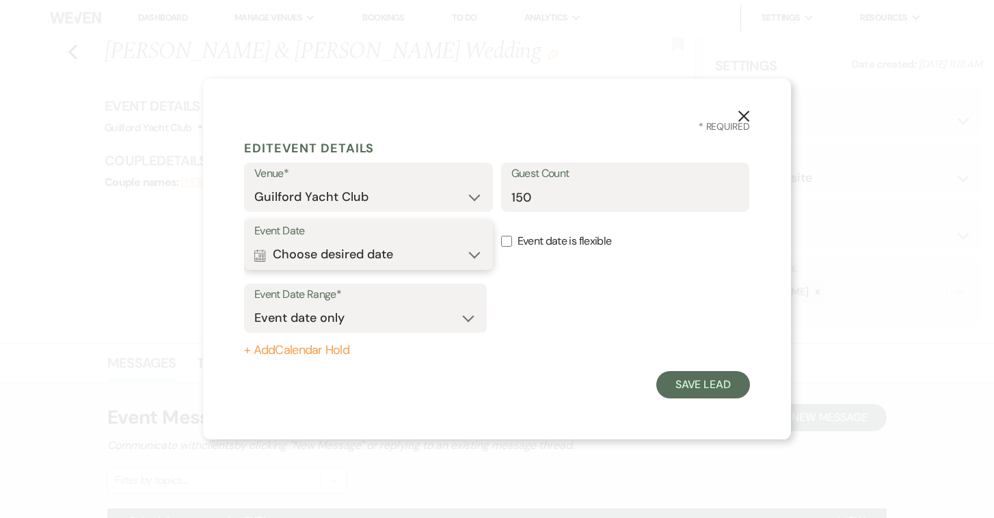
click at [436, 251] on button "Calendar Choose desired date Expand" at bounding box center [368, 254] width 228 height 27
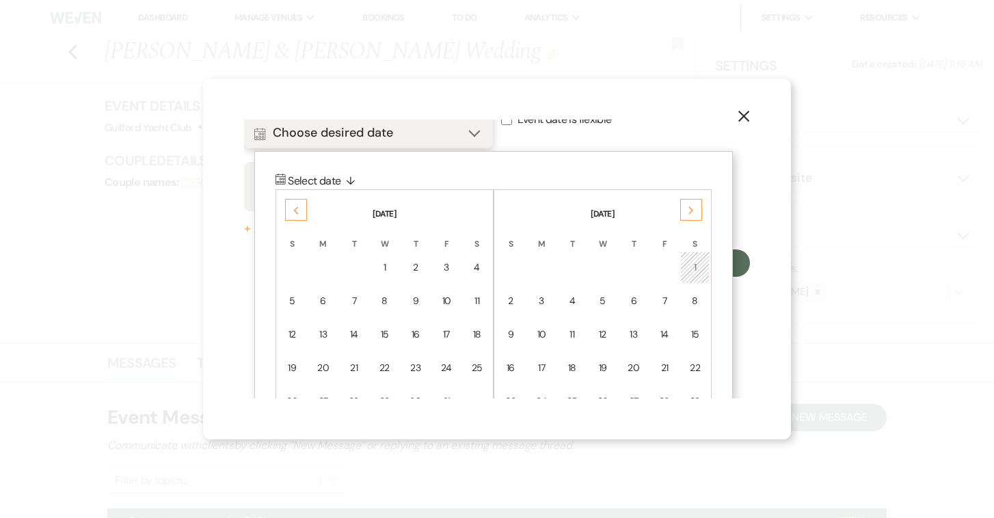
scroll to position [175, 0]
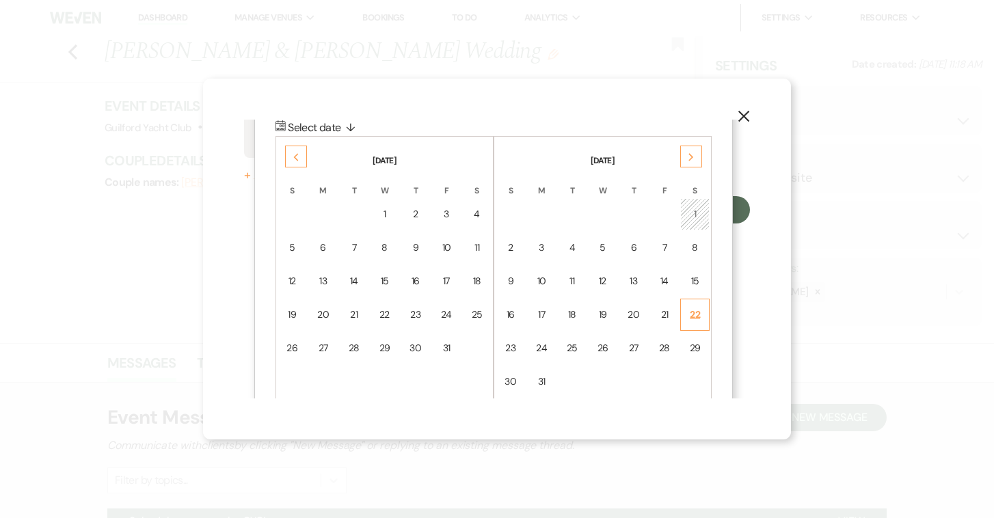
click at [691, 317] on div "22" at bounding box center [695, 315] width 12 height 14
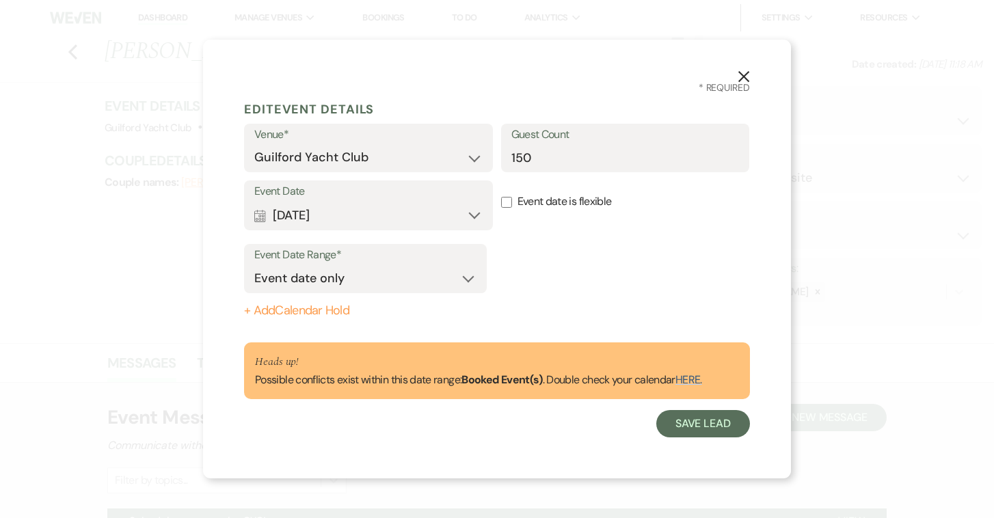
click at [742, 76] on use "button" at bounding box center [743, 76] width 11 height 11
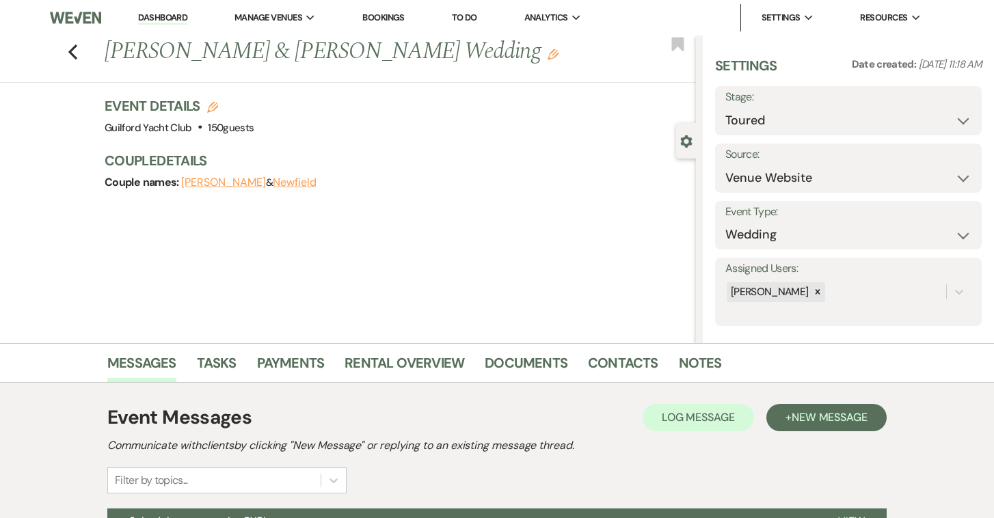
click at [210, 108] on use "button" at bounding box center [212, 107] width 11 height 11
select select "696"
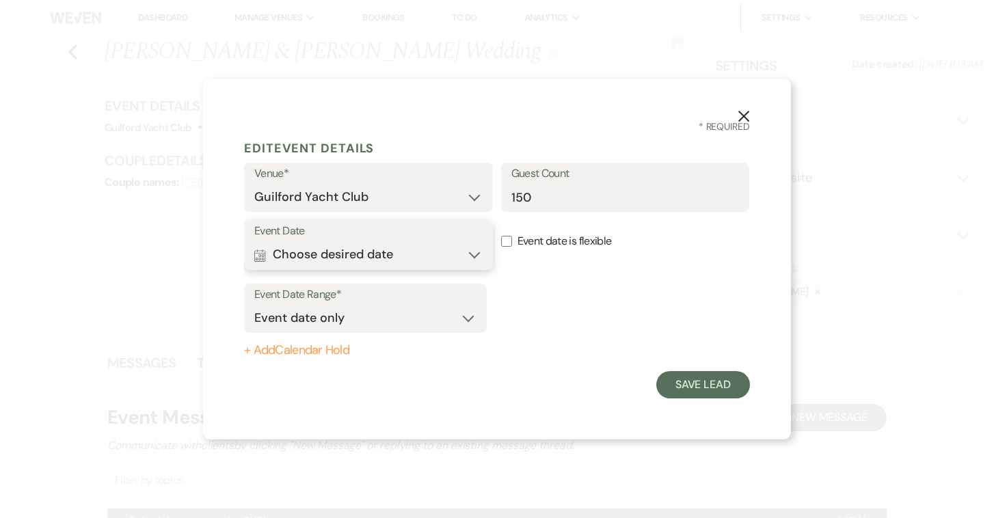
click at [473, 251] on button "Calendar Choose desired date Expand" at bounding box center [368, 254] width 228 height 27
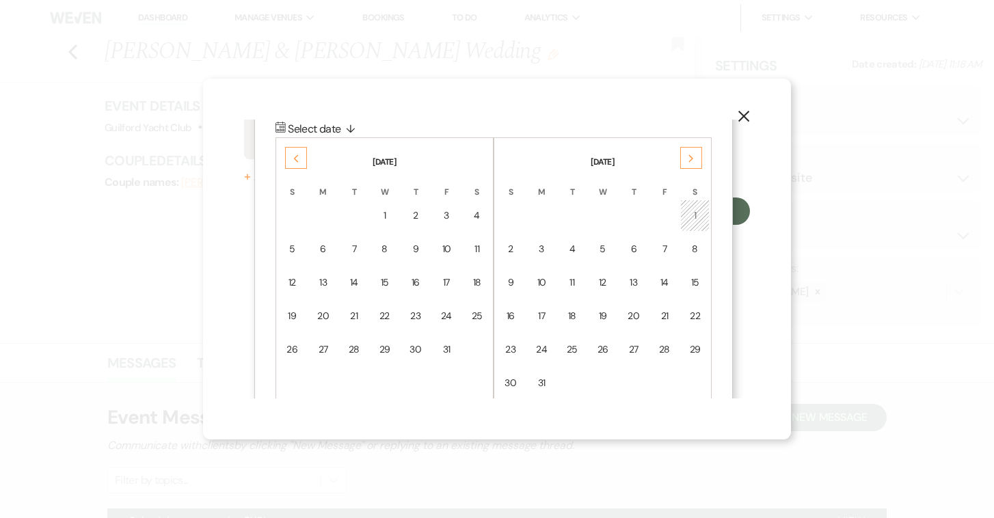
scroll to position [175, 0]
click at [691, 158] on use at bounding box center [690, 158] width 5 height 8
click at [694, 241] on div "12" at bounding box center [695, 248] width 12 height 14
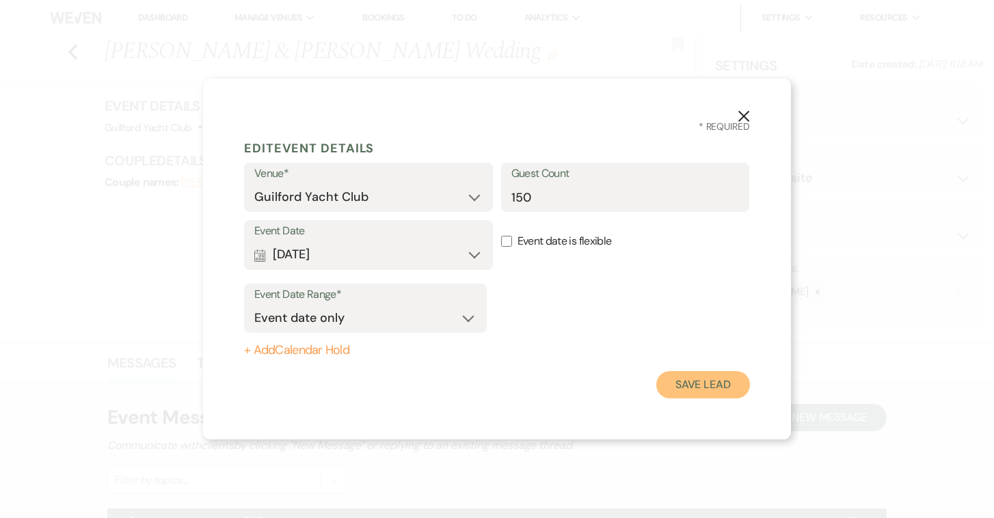
click at [689, 389] on button "Save Lead" at bounding box center [703, 384] width 94 height 27
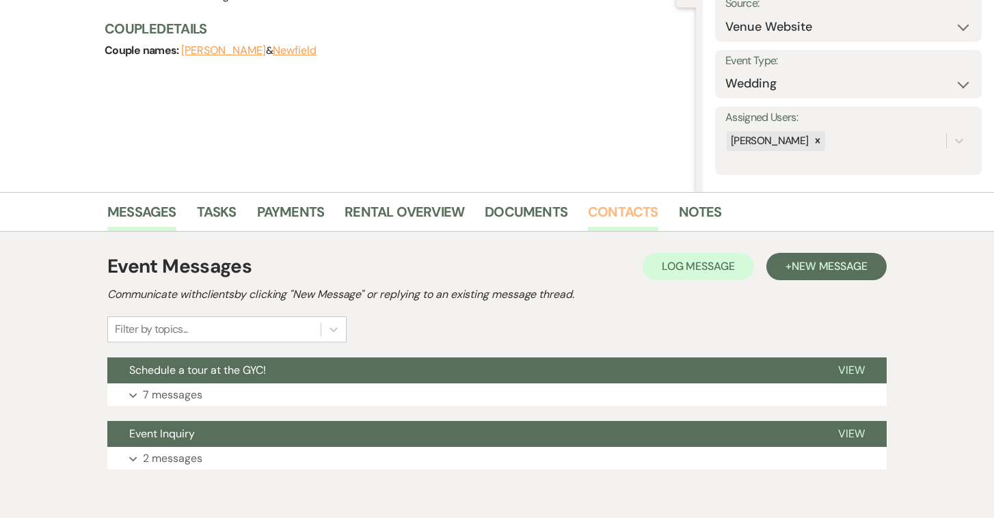
scroll to position [161, 0]
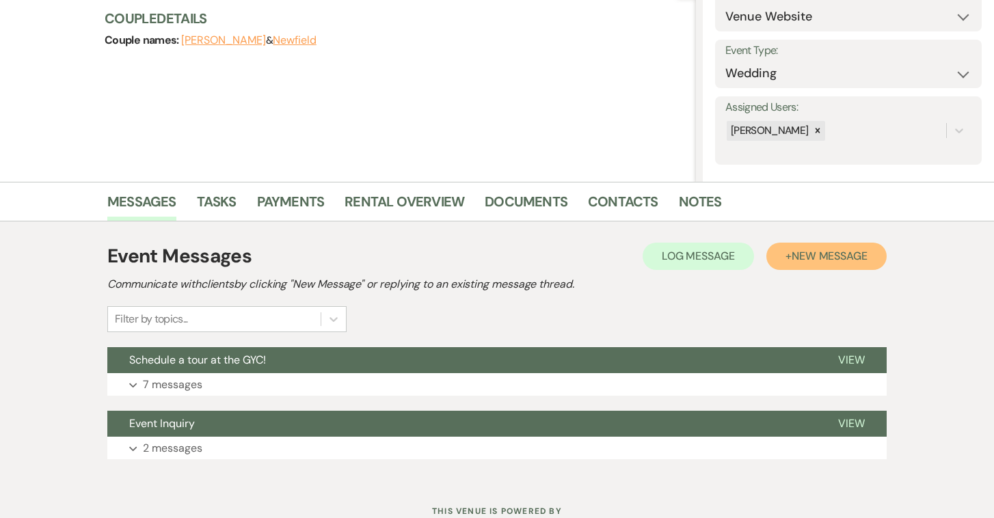
click at [804, 255] on span "New Message" at bounding box center [829, 256] width 76 height 14
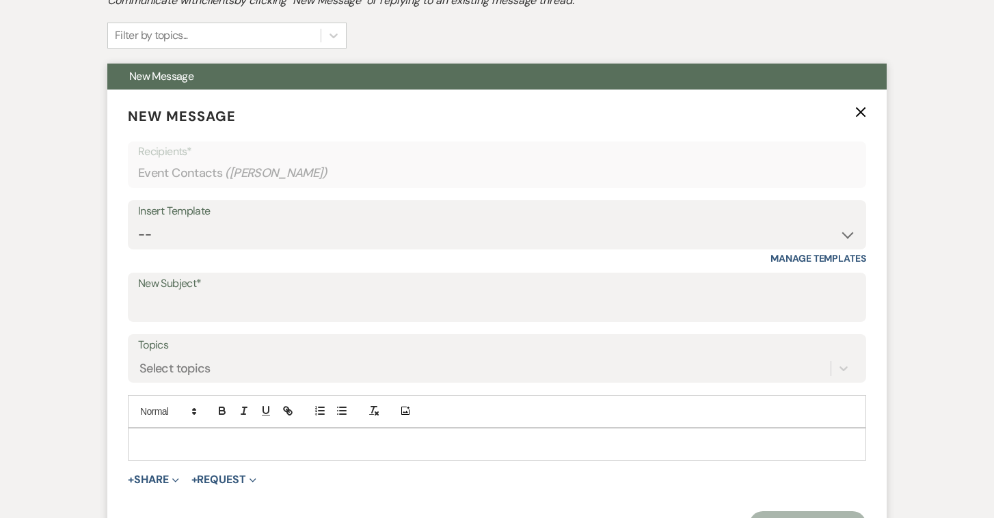
scroll to position [493, 0]
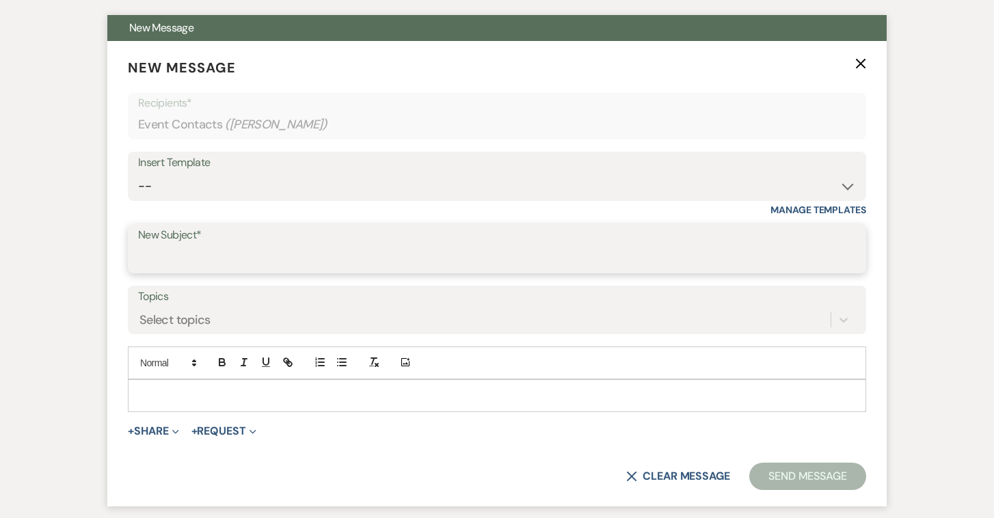
click at [256, 264] on input "New Subject*" at bounding box center [497, 258] width 718 height 27
type input "Thank you for touring the Guilford Yacht Club"
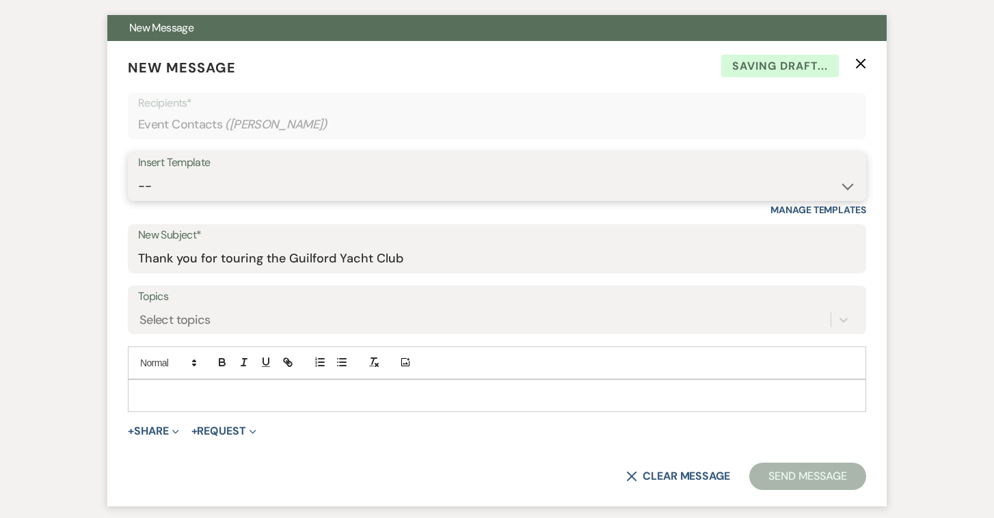
click at [245, 178] on select "-- Weven Planning Portal Introduction (Booked Events) Initial Inquiry Response …" at bounding box center [497, 186] width 718 height 27
select select "2058"
click at [138, 173] on select "-- Weven Planning Portal Introduction (Booked Events) Initial Inquiry Response …" at bounding box center [497, 186] width 718 height 27
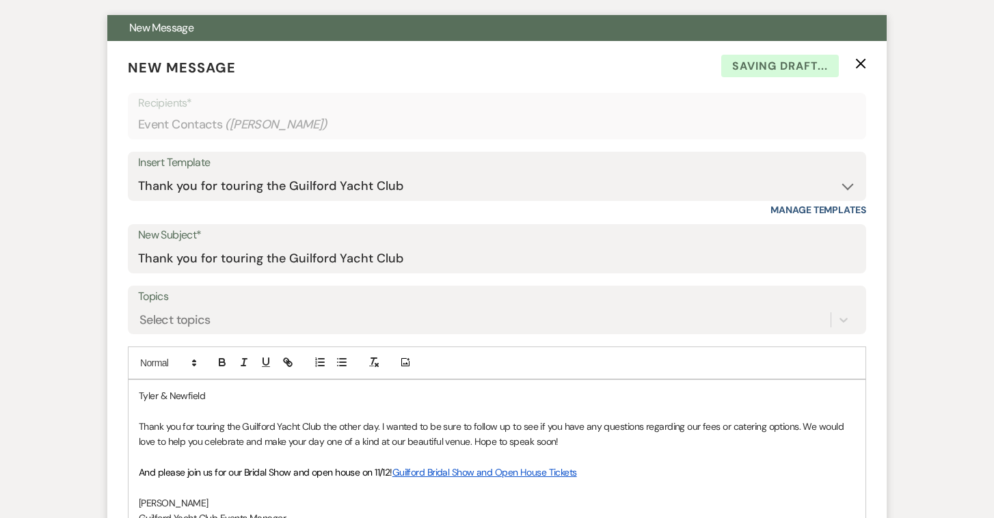
click at [248, 397] on p "Tyler & Newfield" at bounding box center [497, 395] width 716 height 15
drag, startPoint x: 230, startPoint y: 392, endPoint x: 116, endPoint y: 385, distance: 114.3
click at [116, 386] on form "New Message X Saving draft... Recipients* Event Contacts ( [PERSON_NAME] ) Inse…" at bounding box center [496, 342] width 779 height 603
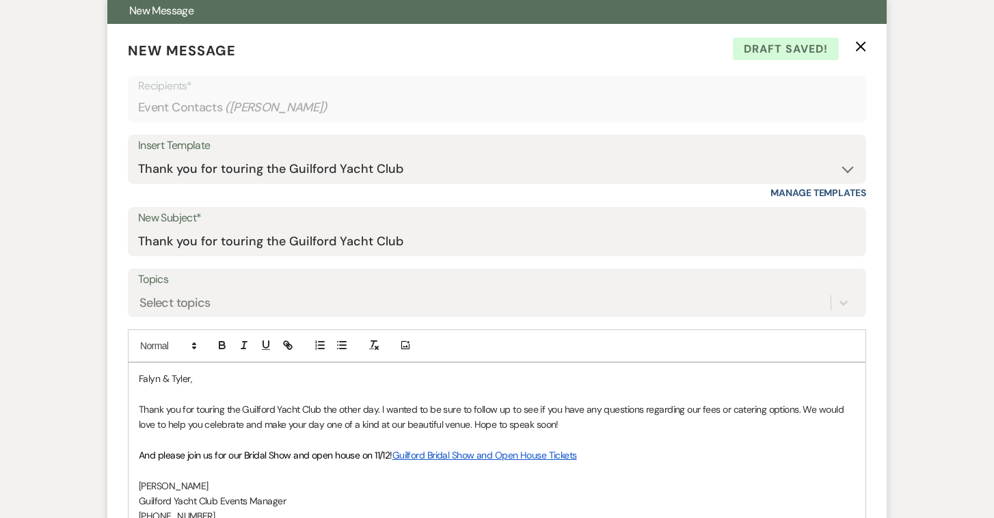
scroll to position [511, 0]
click at [374, 408] on p "Thank you for touring the Guilford Yacht Club the other day. I wanted to be sur…" at bounding box center [497, 416] width 716 height 31
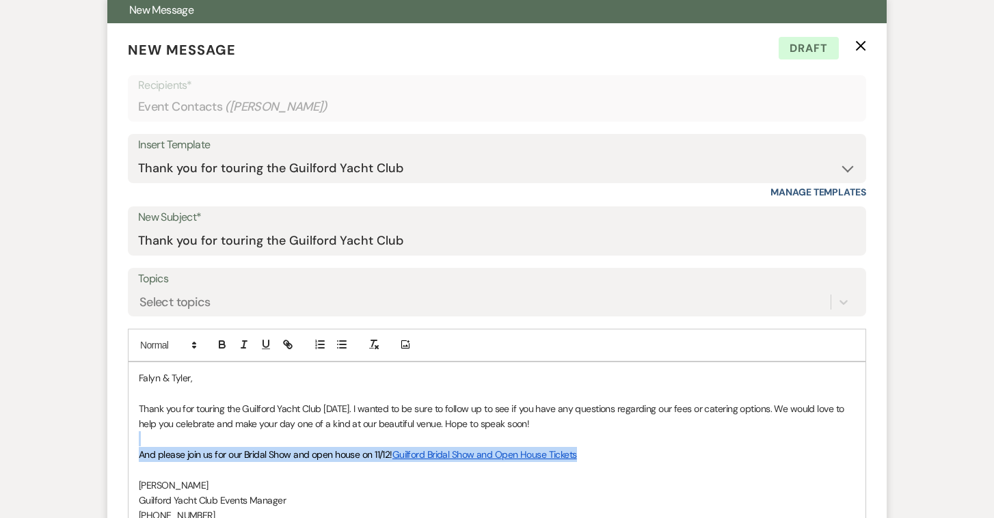
drag, startPoint x: 588, startPoint y: 453, endPoint x: 127, endPoint y: 437, distance: 461.5
click at [127, 437] on form "New Message X Draft Recipients* Event Contacts ( [PERSON_NAME] ) Insert Templat…" at bounding box center [496, 324] width 779 height 603
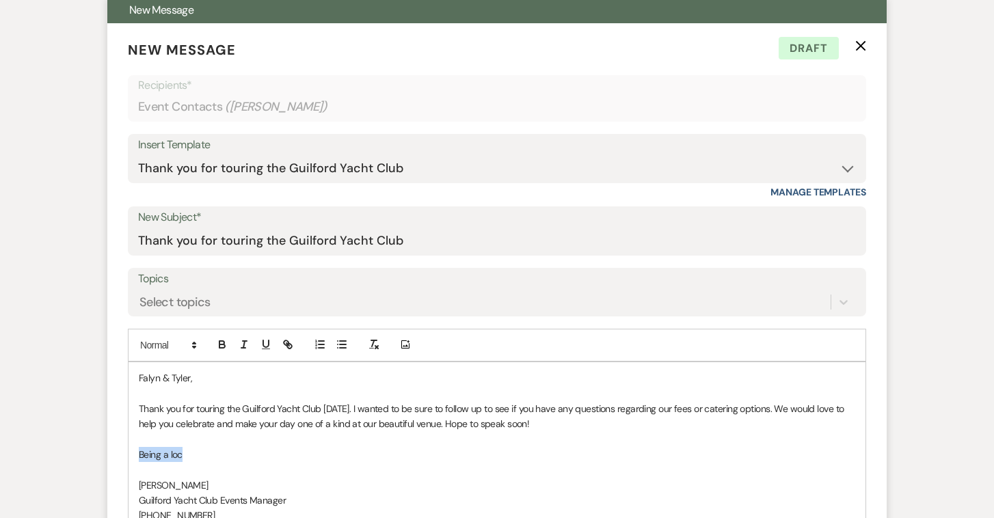
drag, startPoint x: 197, startPoint y: 454, endPoint x: 128, endPoint y: 454, distance: 69.0
click at [128, 454] on div "[PERSON_NAME] & [PERSON_NAME], Thank you for touring the Guilford Yacht Club [D…" at bounding box center [497, 446] width 738 height 171
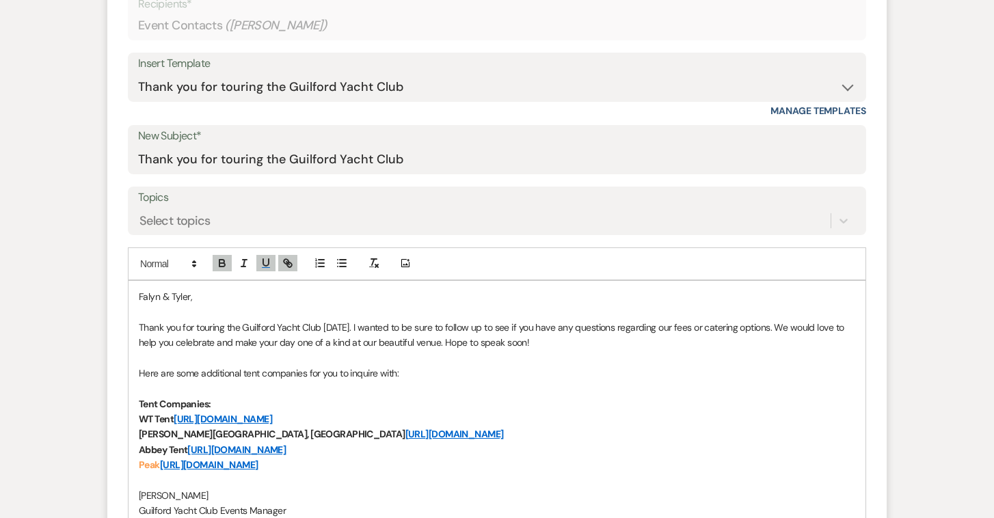
scroll to position [603, 0]
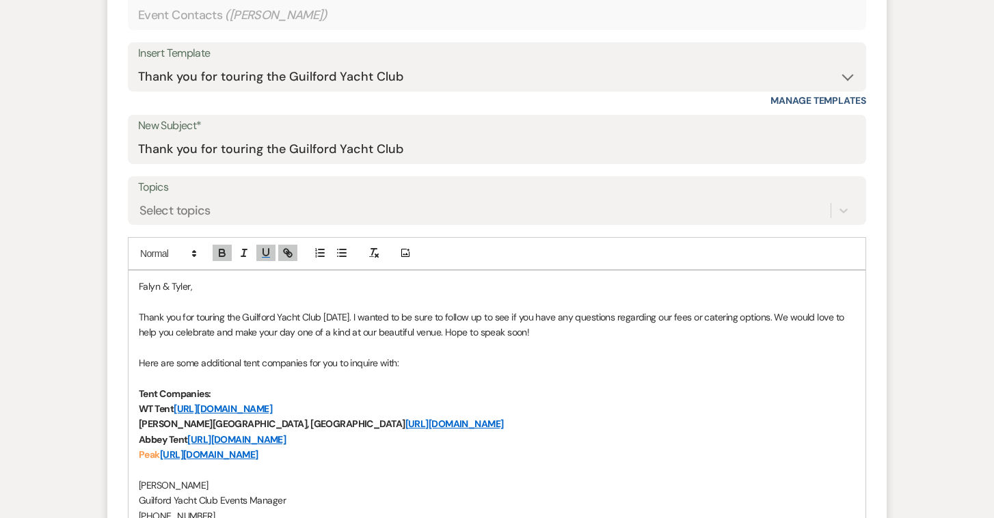
drag, startPoint x: 336, startPoint y: 436, endPoint x: 126, endPoint y: 439, distance: 209.1
click at [126, 439] on form "New Message X Draft saved! Recipients* Event Contacts ( [PERSON_NAME] ) Insert …" at bounding box center [496, 280] width 779 height 696
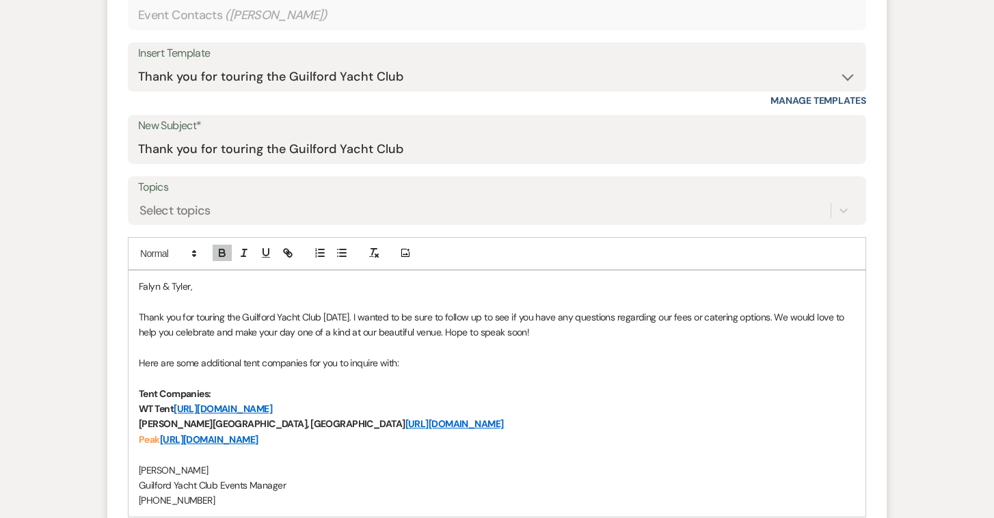
click at [348, 439] on p "Peak [URL][DOMAIN_NAME]" at bounding box center [497, 439] width 716 height 15
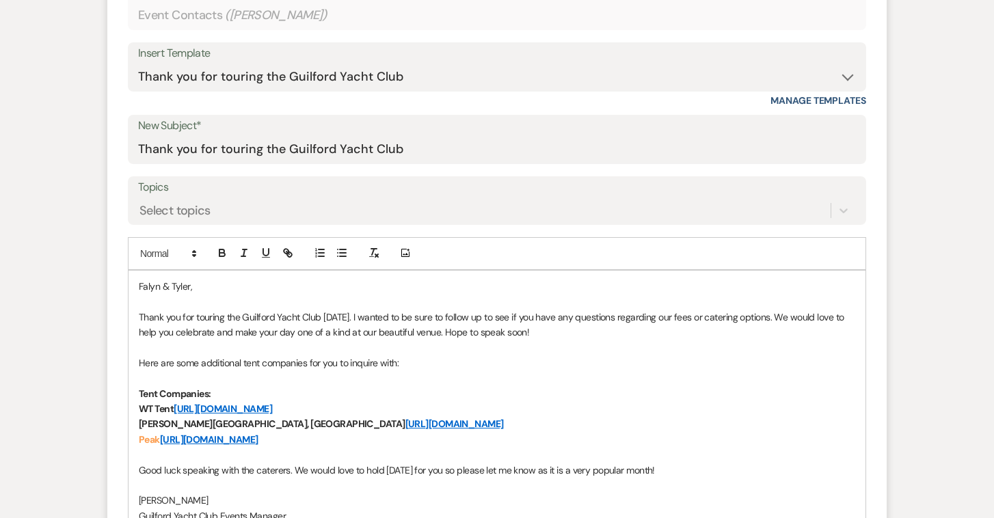
click at [384, 468] on p "Good luck speaking with the caterers. We would love to hold [DATE] for you so p…" at bounding box center [497, 470] width 716 height 15
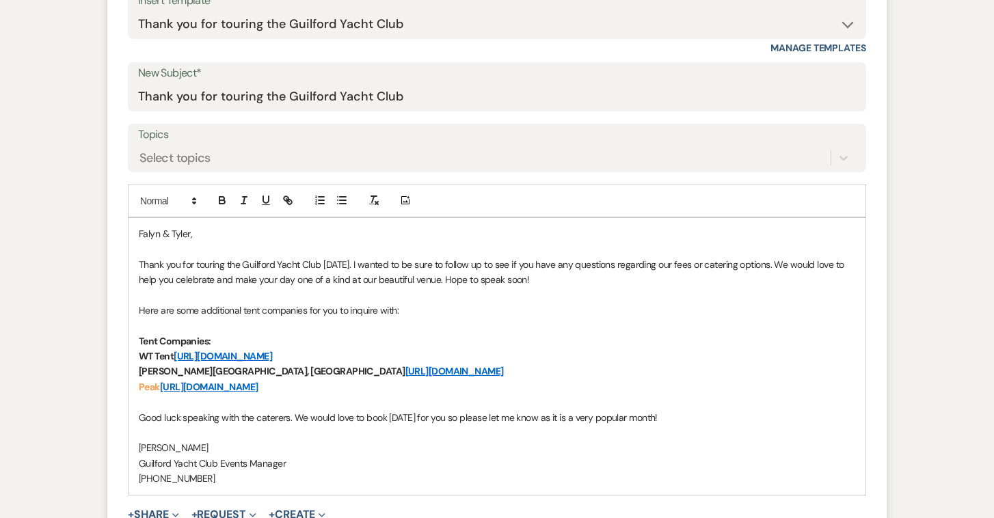
scroll to position [649, 0]
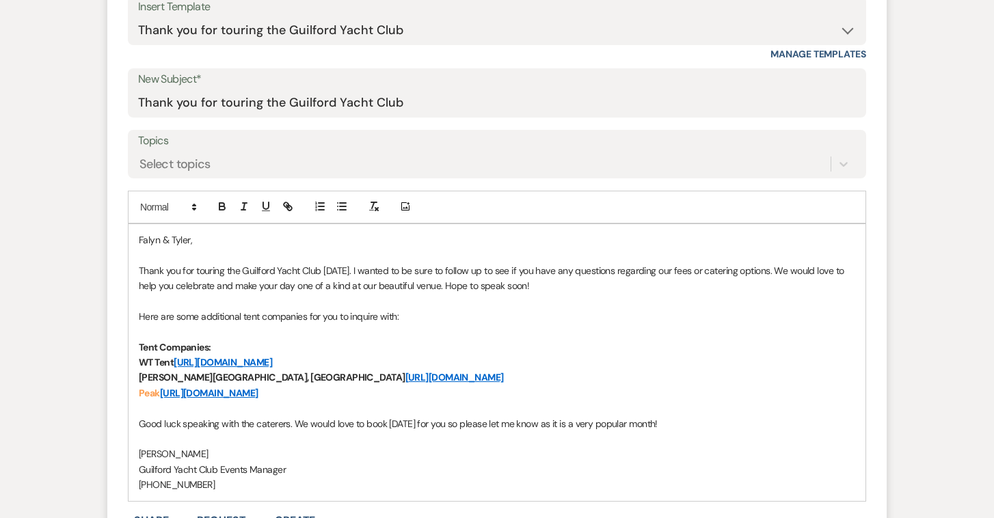
drag, startPoint x: 691, startPoint y: 422, endPoint x: 131, endPoint y: 418, distance: 560.4
click at [131, 418] on div "[PERSON_NAME] & [PERSON_NAME], Thank you for touring the Guilford Yacht Club [D…" at bounding box center [496, 362] width 737 height 277
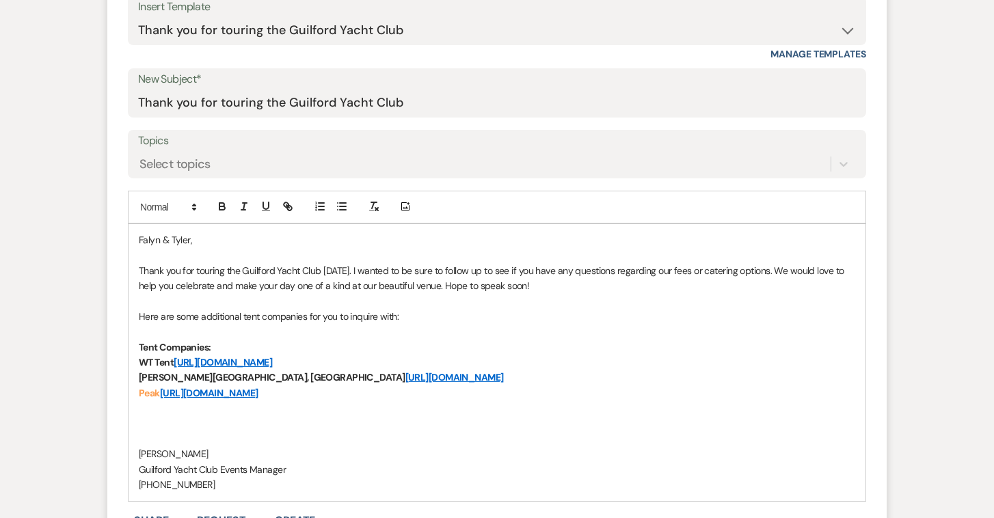
click at [767, 273] on p "Thank you for touring the Guilford Yacht Club [DATE]. I wanted to be sure to fo…" at bounding box center [497, 278] width 716 height 31
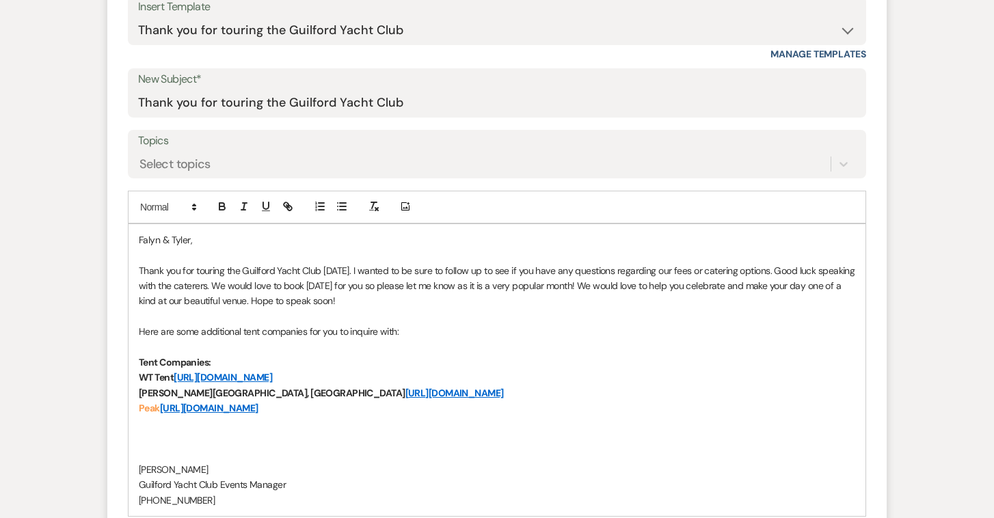
drag, startPoint x: 587, startPoint y: 283, endPoint x: 614, endPoint y: 297, distance: 30.9
click at [614, 297] on p "Thank you for touring the Guilford Yacht Club [DATE]. I wanted to be sure to fo…" at bounding box center [497, 286] width 716 height 46
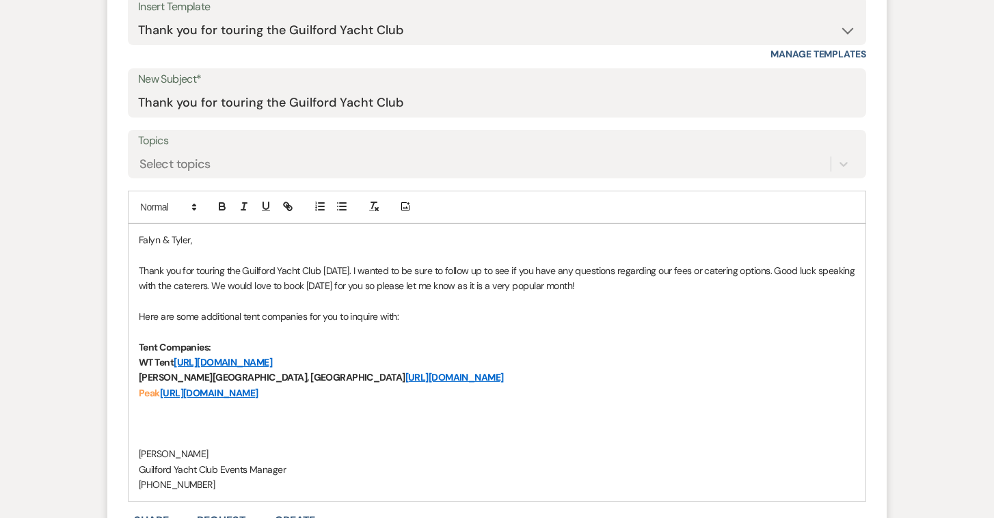
scroll to position [667, 0]
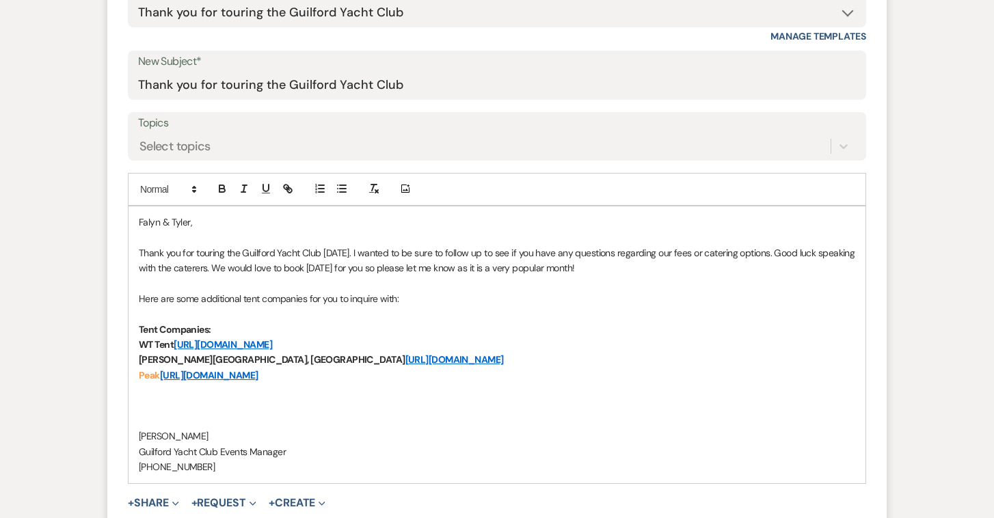
click at [368, 379] on p "Peak [URL][DOMAIN_NAME]" at bounding box center [497, 375] width 716 height 15
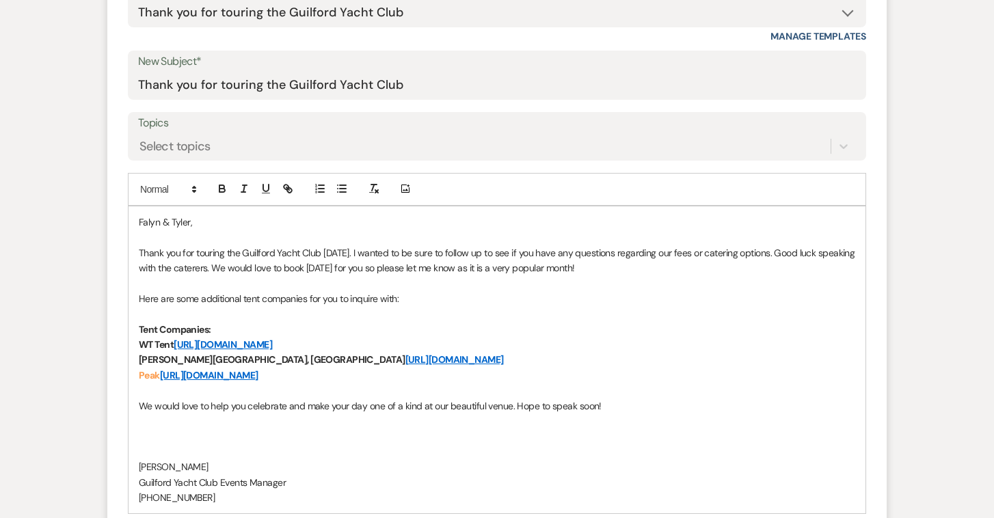
click at [278, 454] on p at bounding box center [497, 451] width 716 height 15
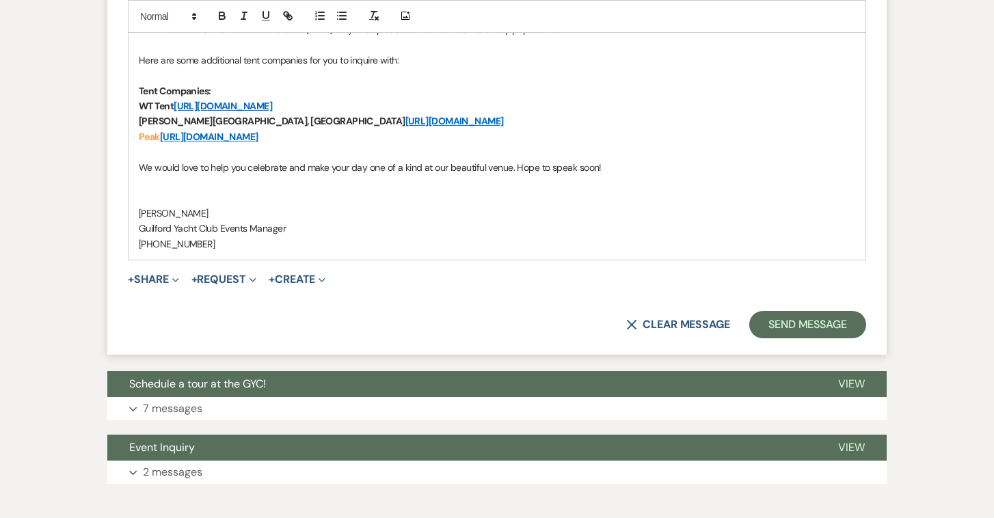
scroll to position [894, 0]
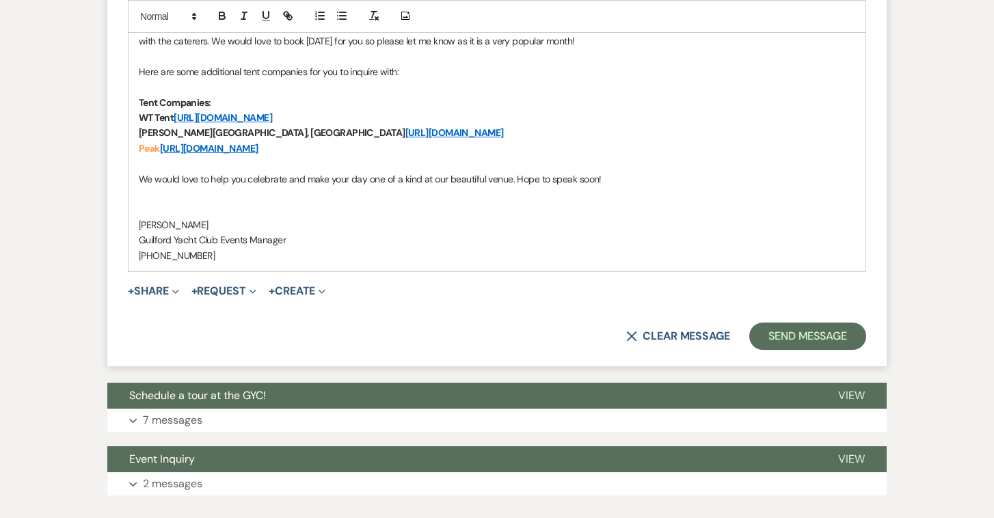
click at [524, 148] on p "Peak [URL][DOMAIN_NAME]" at bounding box center [497, 148] width 716 height 15
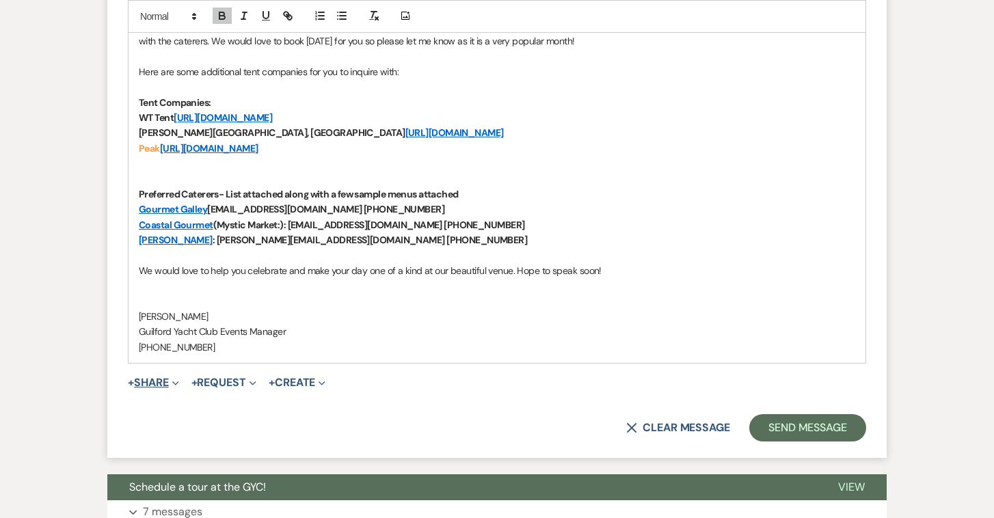
click at [178, 384] on use "button" at bounding box center [175, 383] width 6 height 4
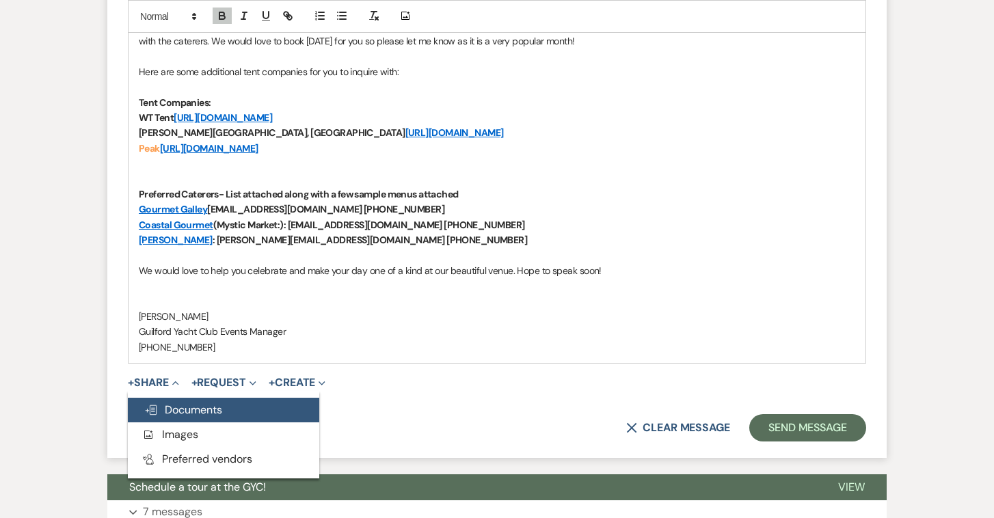
click at [182, 410] on span "Doc Upload Documents" at bounding box center [183, 409] width 78 height 14
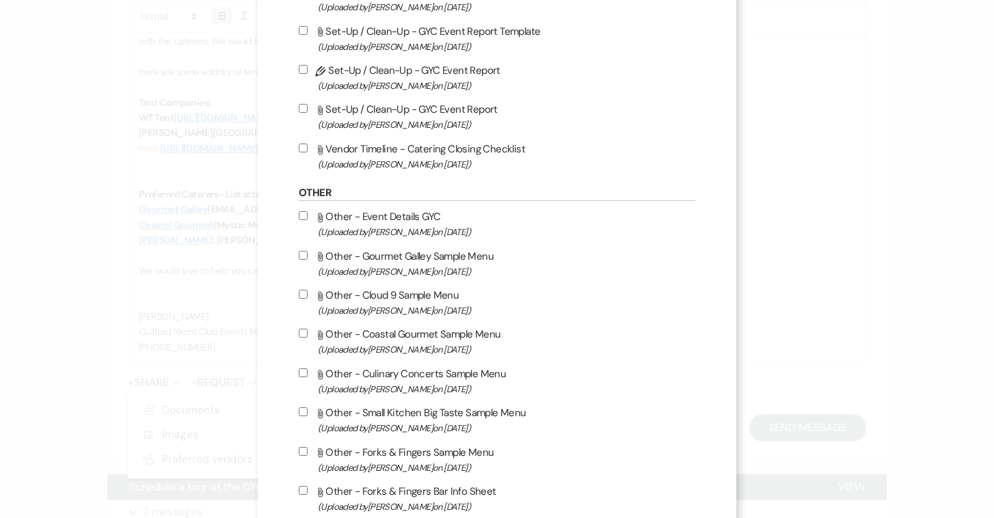
scroll to position [901, 0]
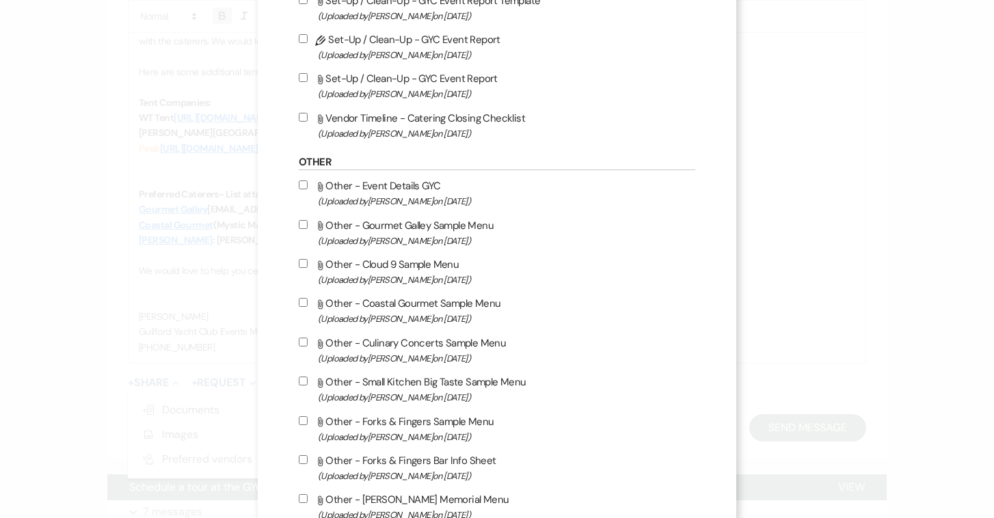
click at [303, 307] on input "Attach File Other - Coastal Gourmet Sample Menu (Uploaded by [PERSON_NAME] on […" at bounding box center [303, 302] width 9 height 9
checkbox input "true"
click at [302, 229] on input "Attach File Other - Gourmet Galley Sample Menu (Uploaded by [PERSON_NAME] on [D…" at bounding box center [303, 224] width 9 height 9
checkbox input "true"
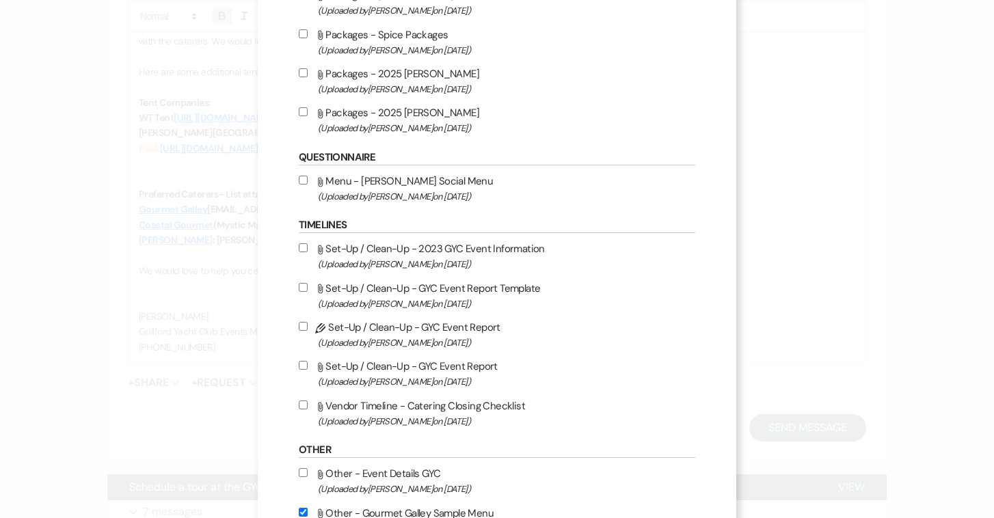
scroll to position [597, 0]
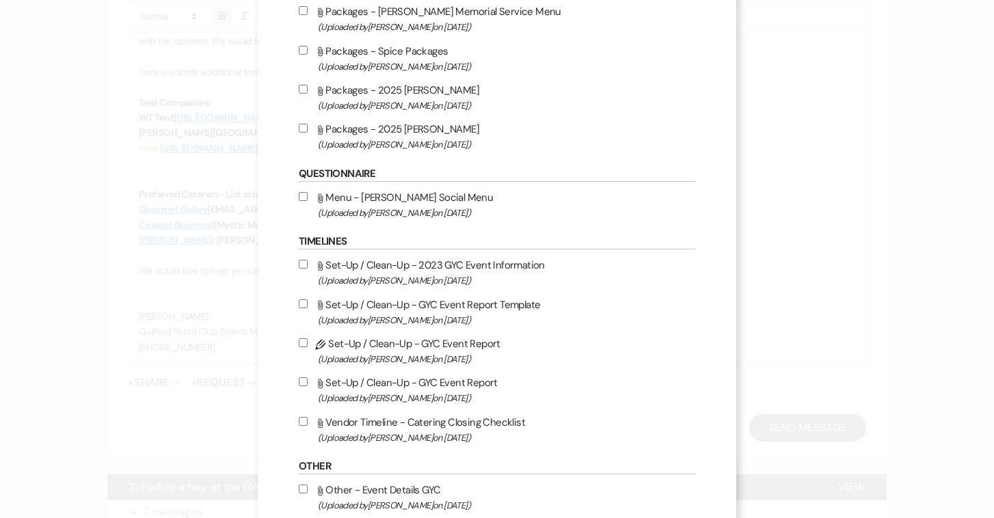
click at [301, 131] on input "Attach File Packages - 2025 [PERSON_NAME] (Uploaded by [PERSON_NAME] on [DATE] )" at bounding box center [303, 128] width 9 height 9
checkbox input "true"
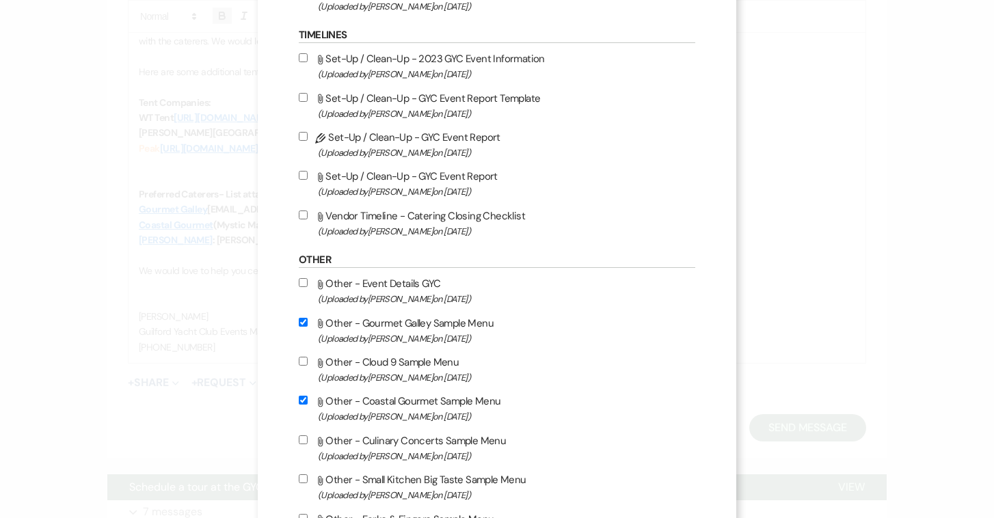
scroll to position [1116, 0]
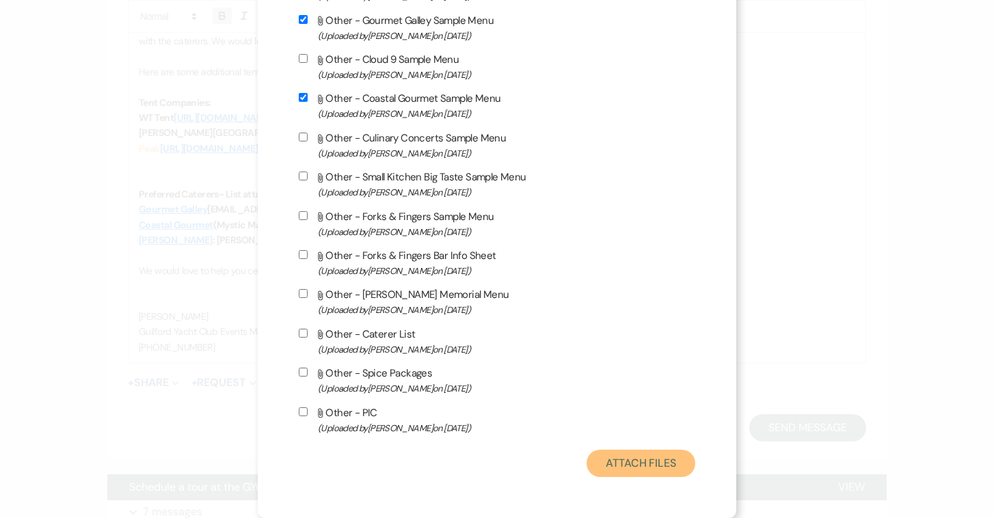
click at [634, 465] on button "Attach Files" at bounding box center [640, 463] width 109 height 27
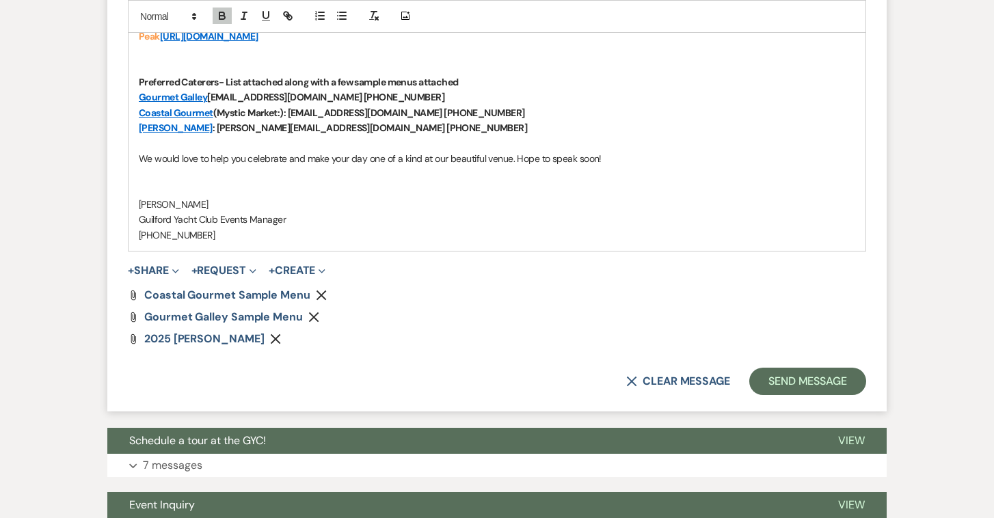
scroll to position [1136, 0]
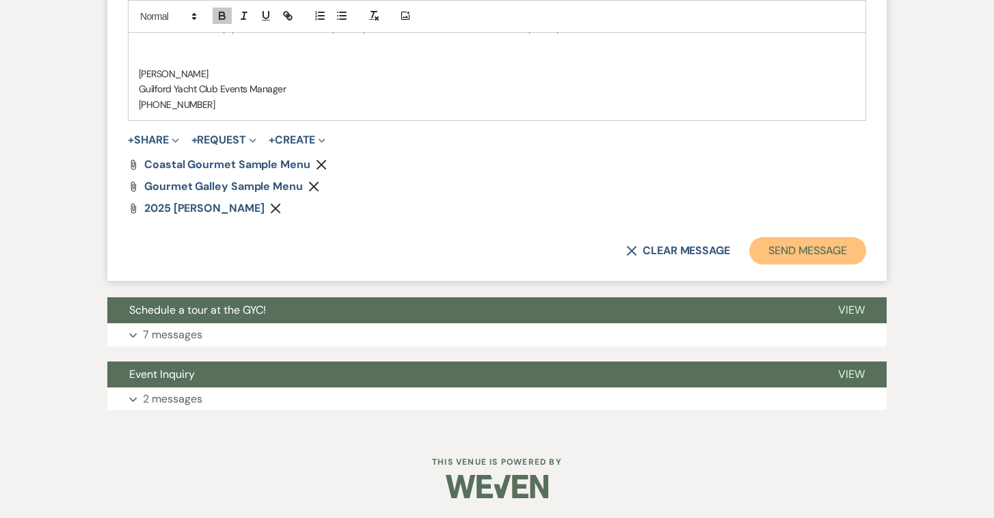
click at [775, 255] on button "Send Message" at bounding box center [807, 250] width 117 height 27
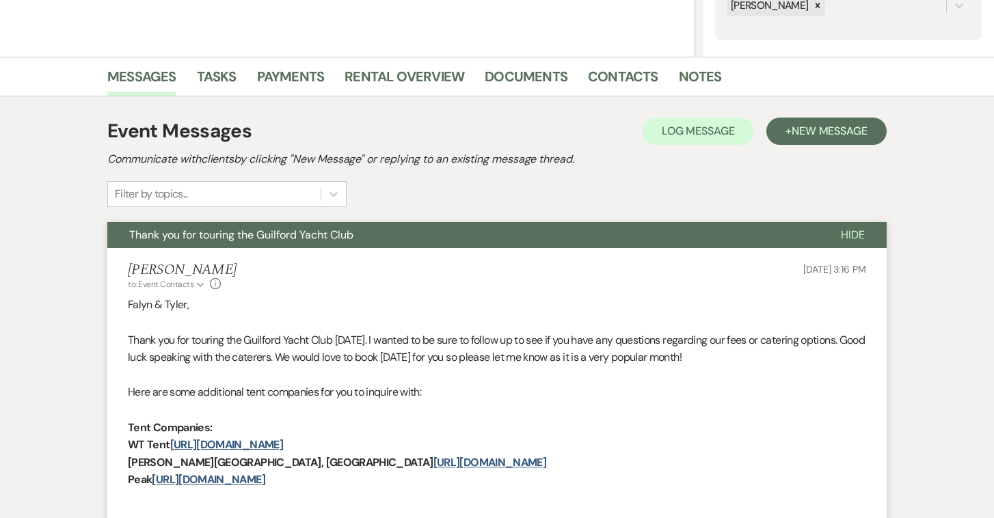
scroll to position [0, 0]
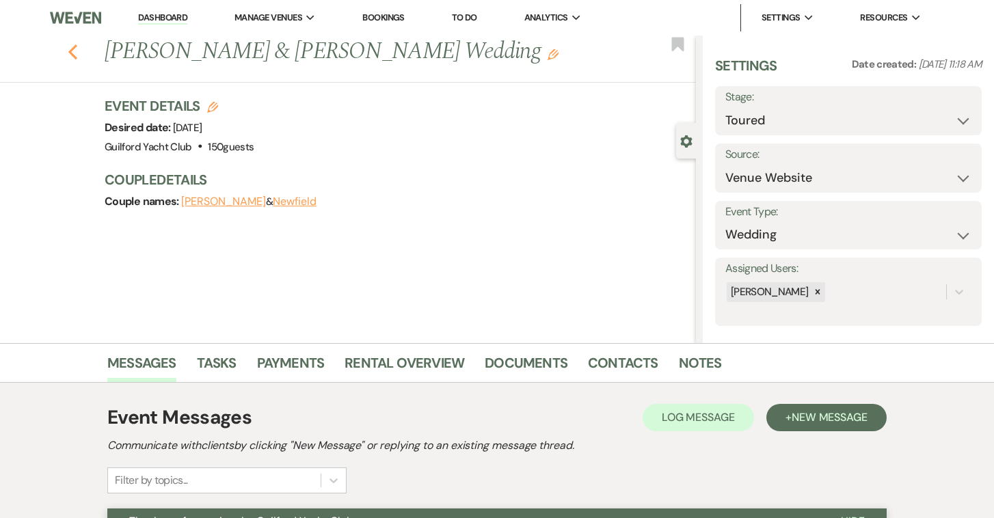
click at [69, 53] on icon "Previous" at bounding box center [73, 52] width 10 height 16
select select "5"
select select "8"
select select "5"
select select "8"
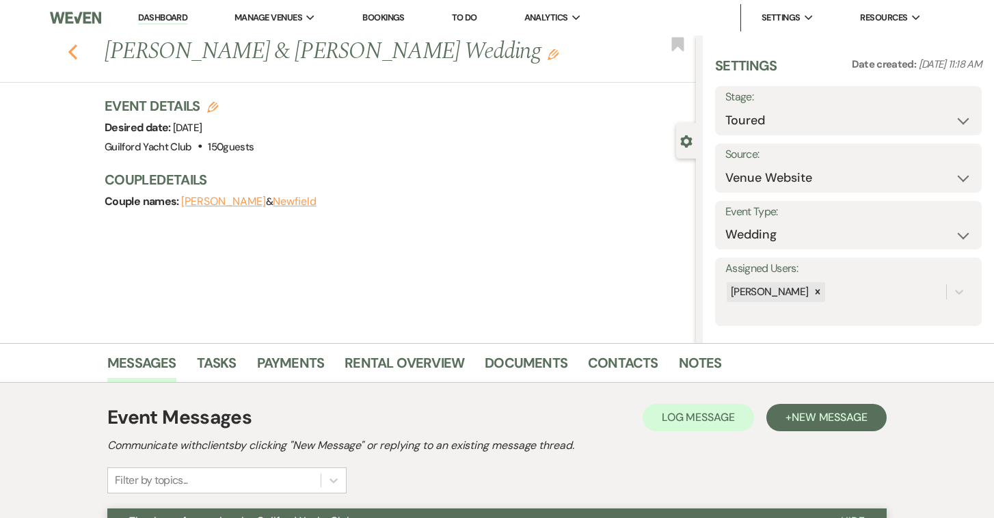
select select "5"
select select "8"
select select "5"
select select "8"
select select "5"
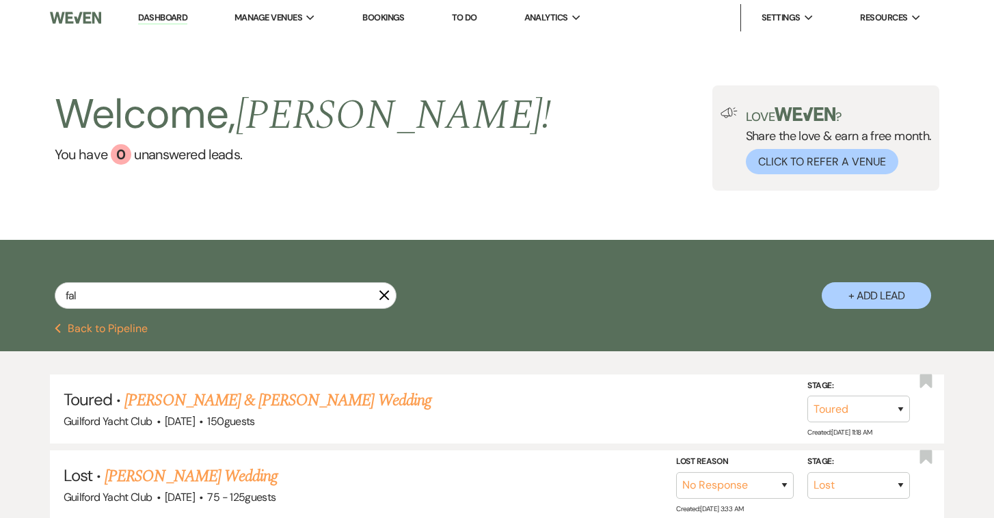
click at [118, 328] on button "Previous Back to Pipeline" at bounding box center [102, 328] width 94 height 11
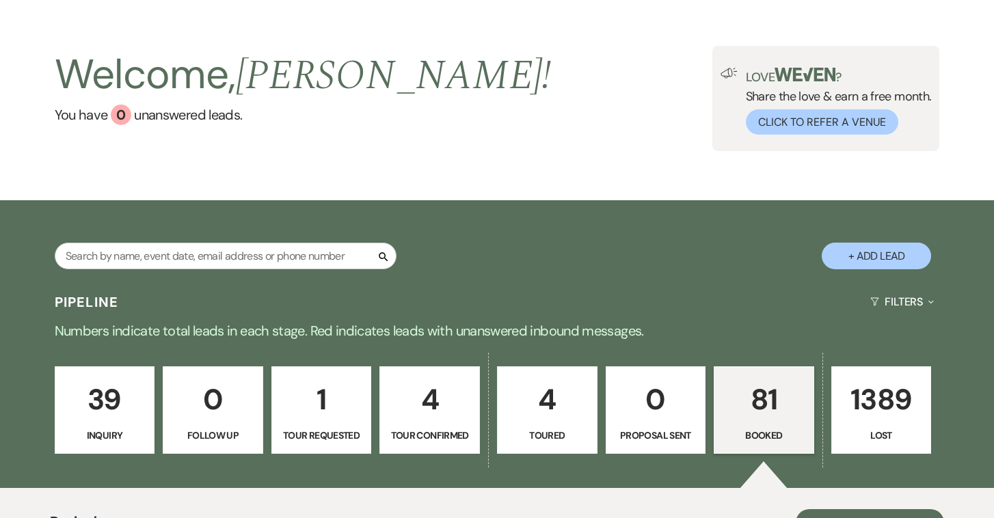
scroll to position [65, 0]
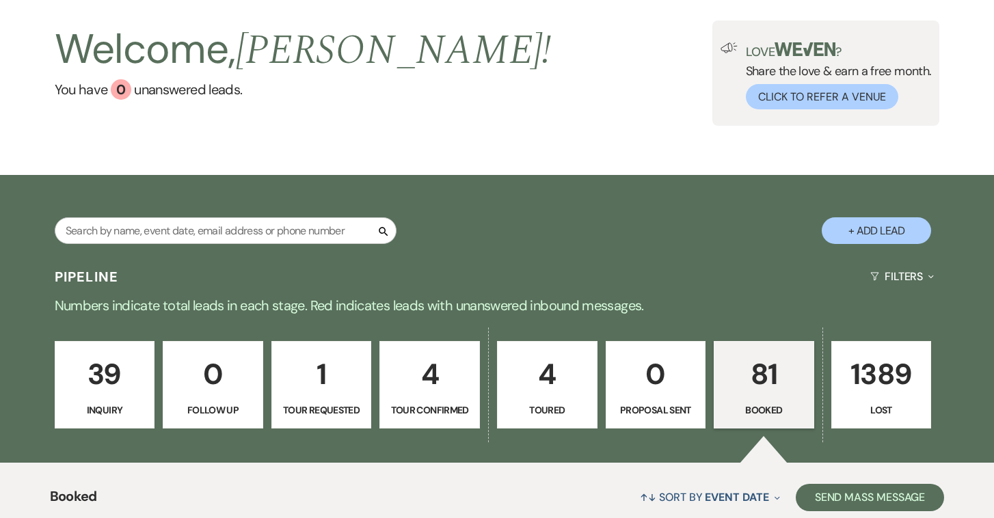
click at [557, 385] on p "4" at bounding box center [547, 374] width 83 height 46
select select "5"
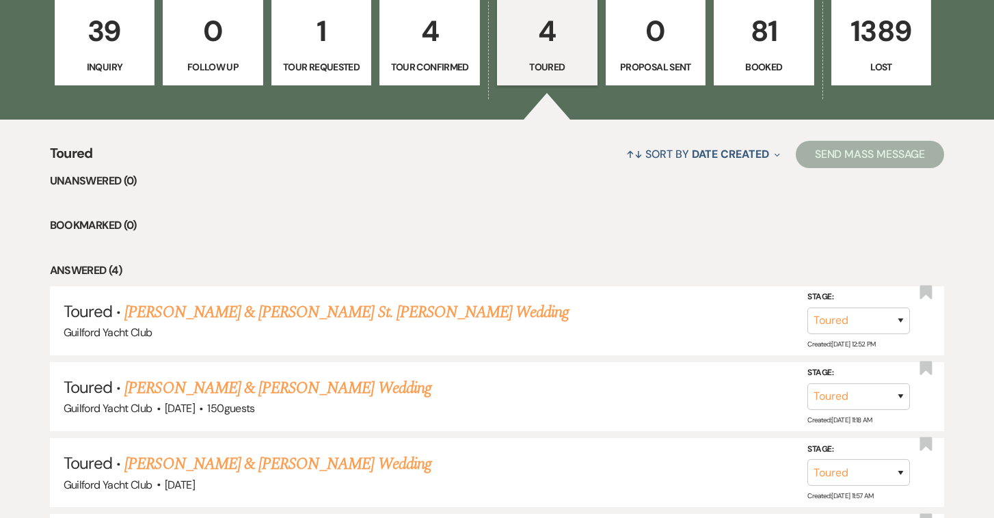
scroll to position [493, 0]
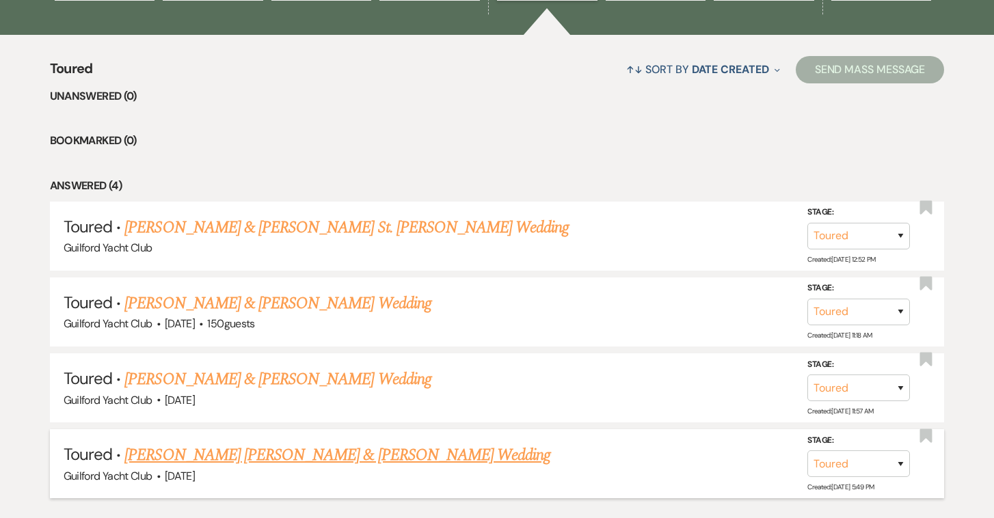
click at [192, 443] on link "[PERSON_NAME] [PERSON_NAME] & [PERSON_NAME] Wedding" at bounding box center [337, 455] width 426 height 25
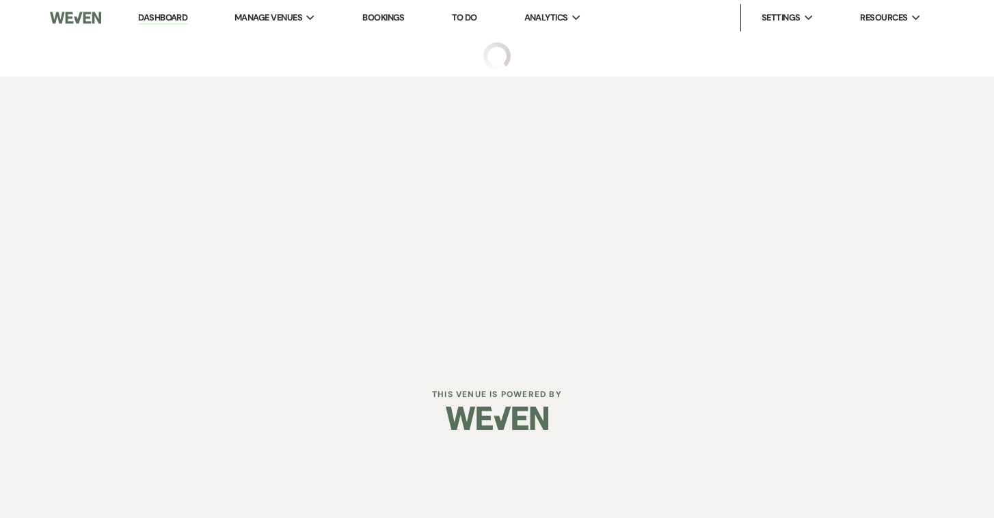
select select "5"
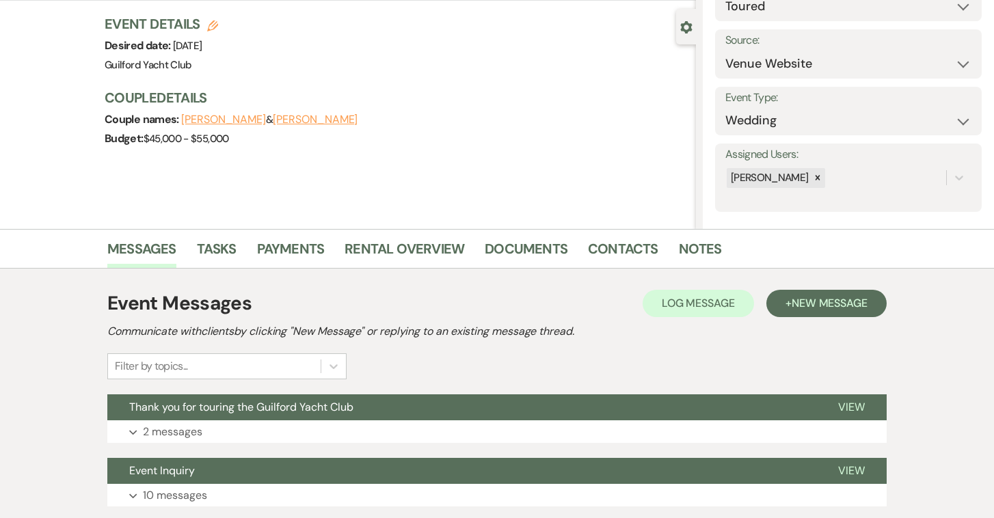
scroll to position [211, 0]
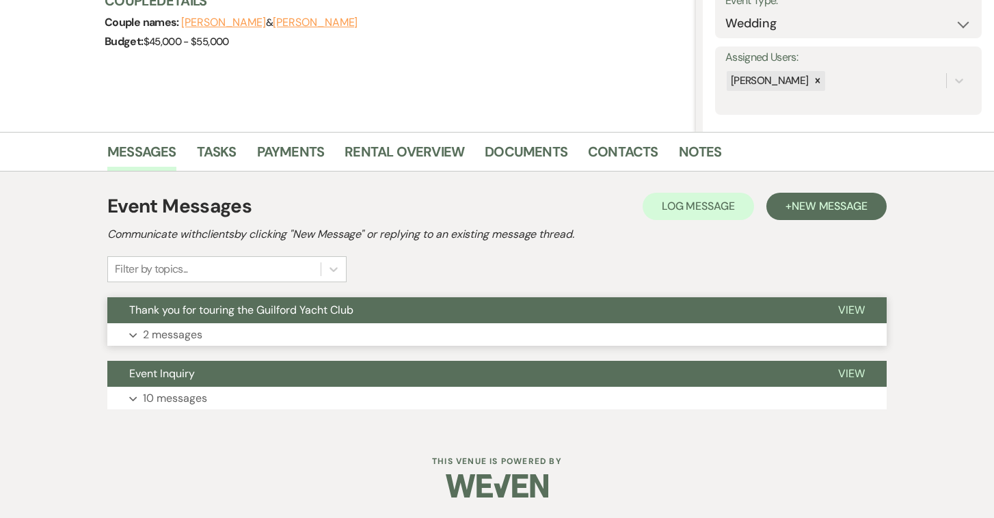
click at [860, 310] on span "View" at bounding box center [851, 310] width 27 height 14
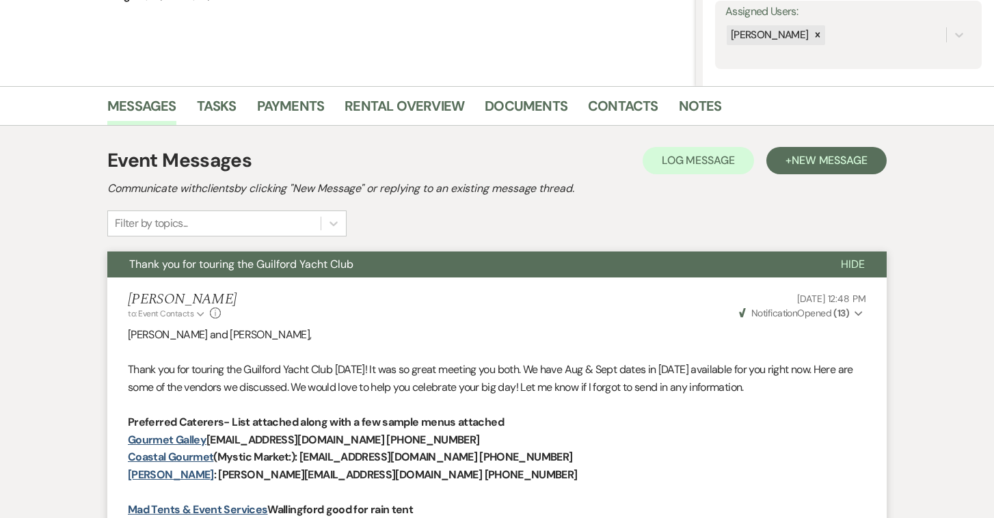
scroll to position [0, 0]
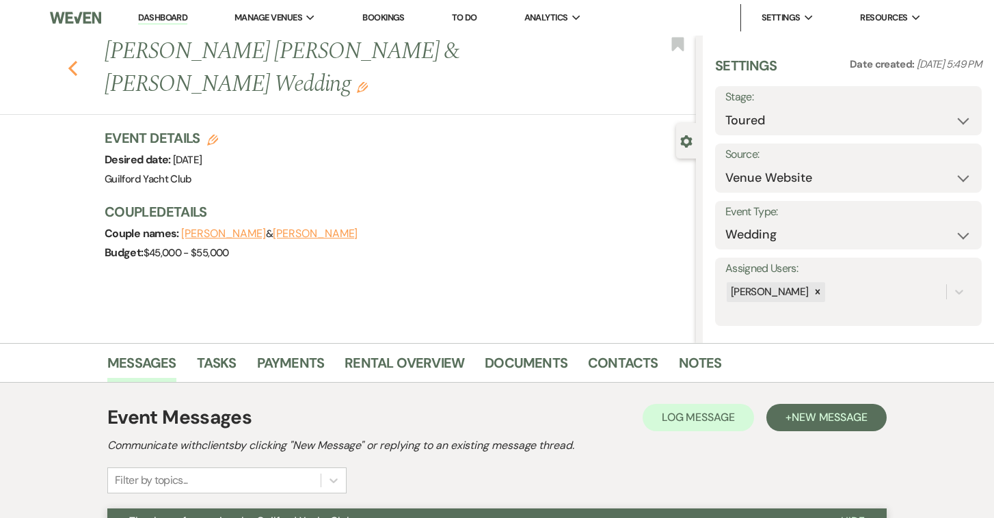
click at [74, 60] on icon "Previous" at bounding box center [73, 68] width 10 height 16
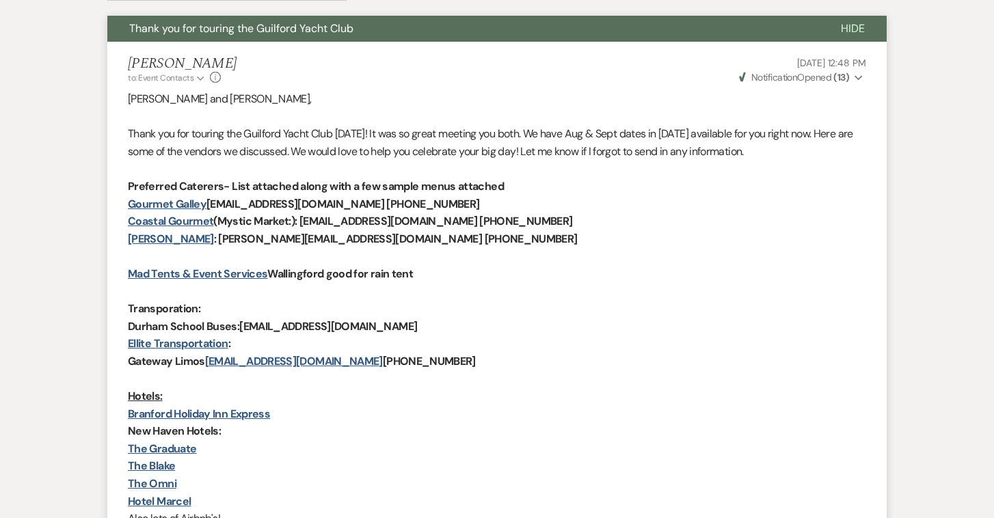
select select "5"
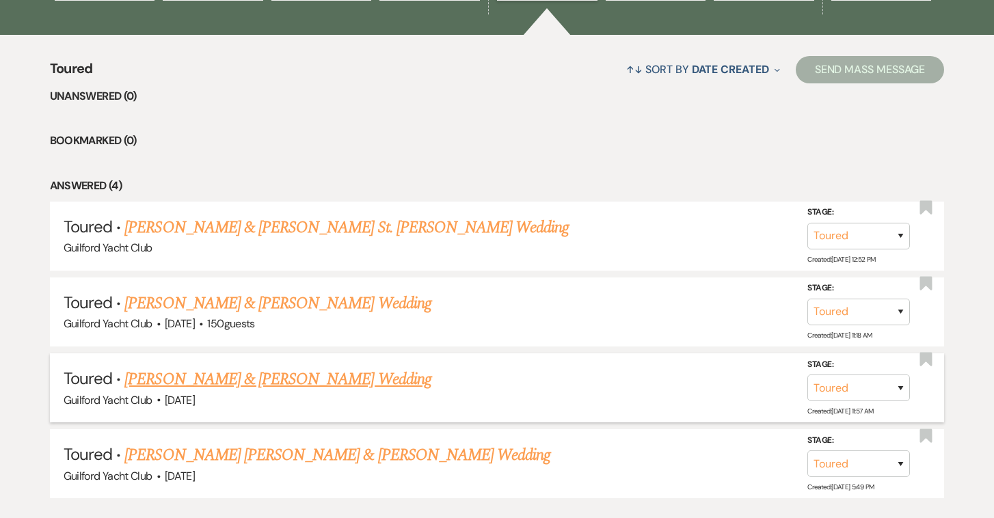
click at [262, 375] on link "[PERSON_NAME] & [PERSON_NAME] Wedding" at bounding box center [277, 379] width 306 height 25
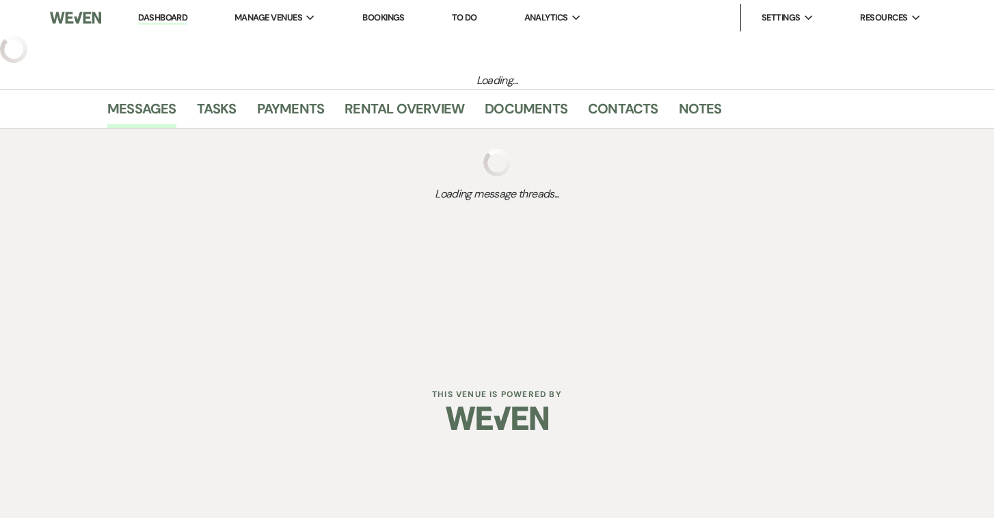
select select "5"
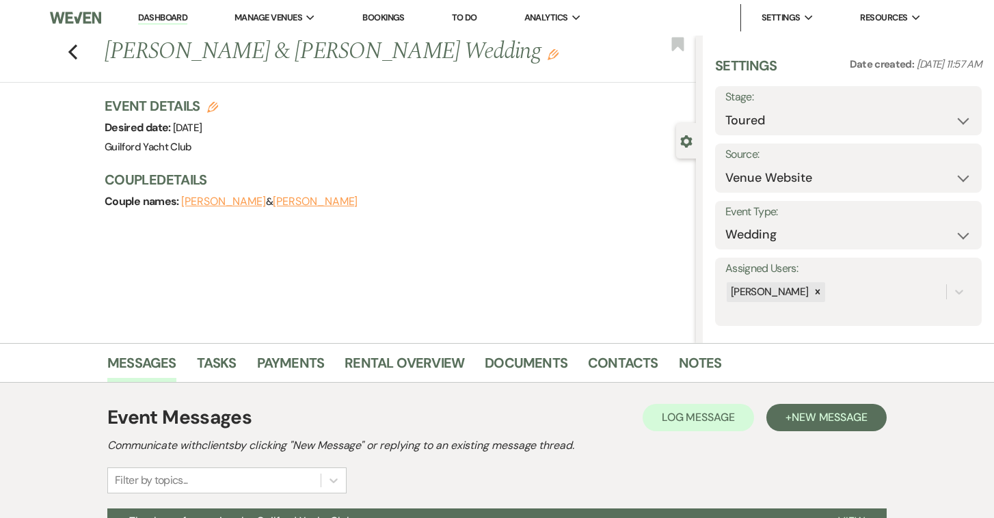
scroll to position [211, 0]
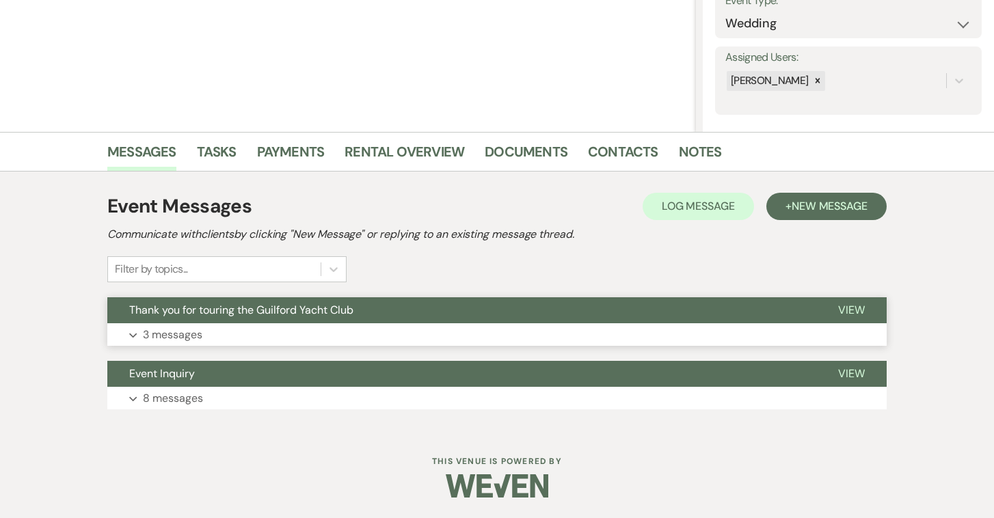
click at [837, 305] on button "View" at bounding box center [851, 310] width 70 height 26
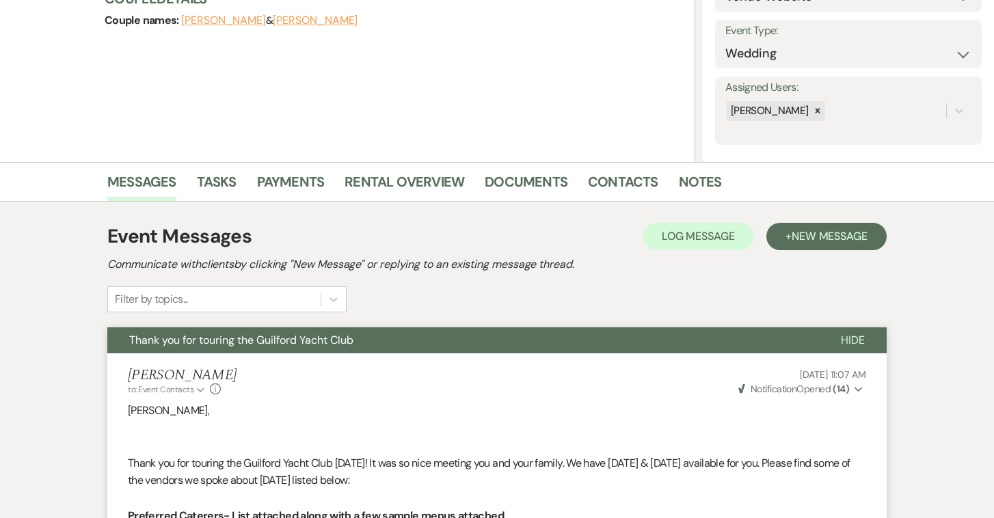
scroll to position [0, 0]
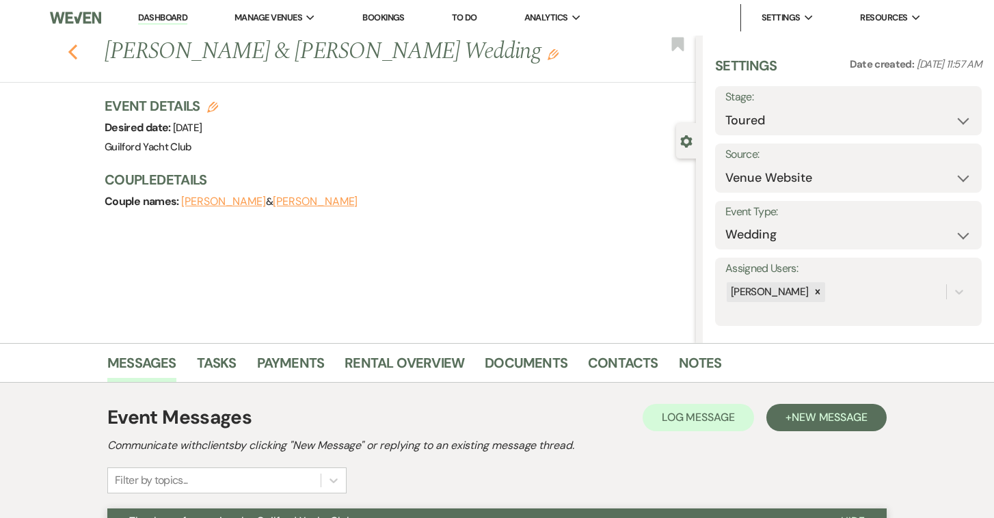
click at [70, 54] on icon "Previous" at bounding box center [73, 52] width 10 height 16
select select "5"
